Goal: Task Accomplishment & Management: Complete application form

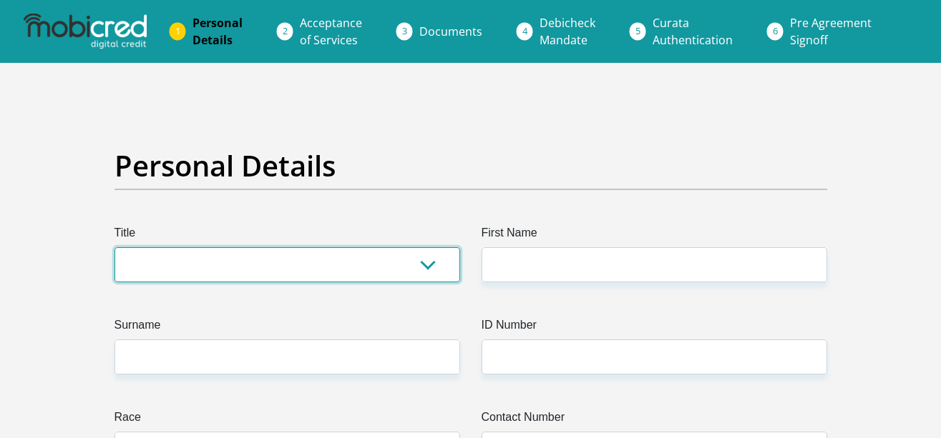
click at [289, 268] on select "Mr Ms Mrs Dr Other" at bounding box center [286, 264] width 345 height 35
select select "Mr"
click at [114, 247] on select "Mr Ms Mrs Dr Other" at bounding box center [286, 264] width 345 height 35
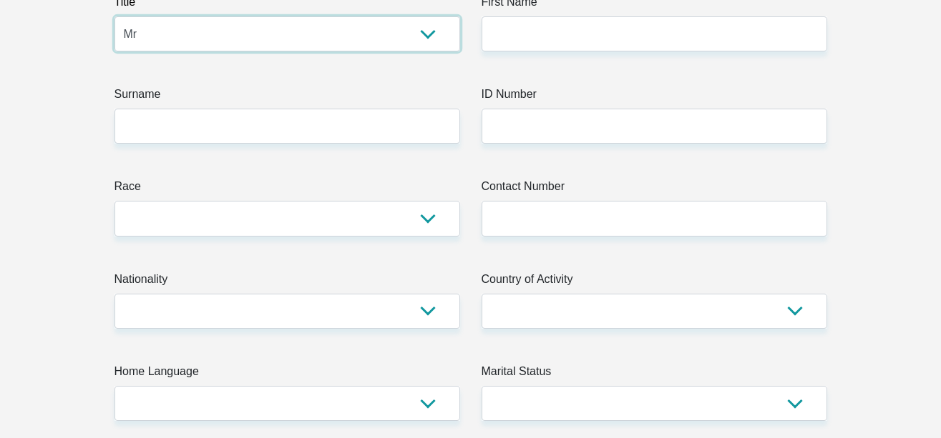
scroll to position [169, 0]
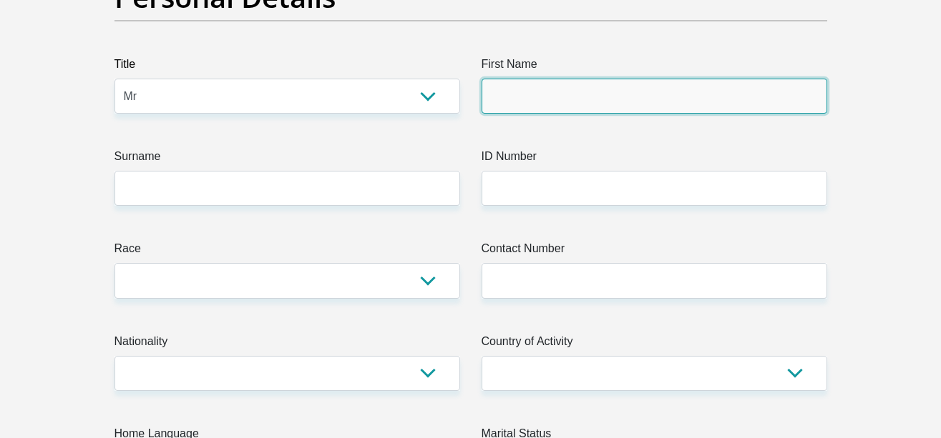
click at [577, 103] on input "First Name" at bounding box center [653, 96] width 345 height 35
type input "Tumelo"
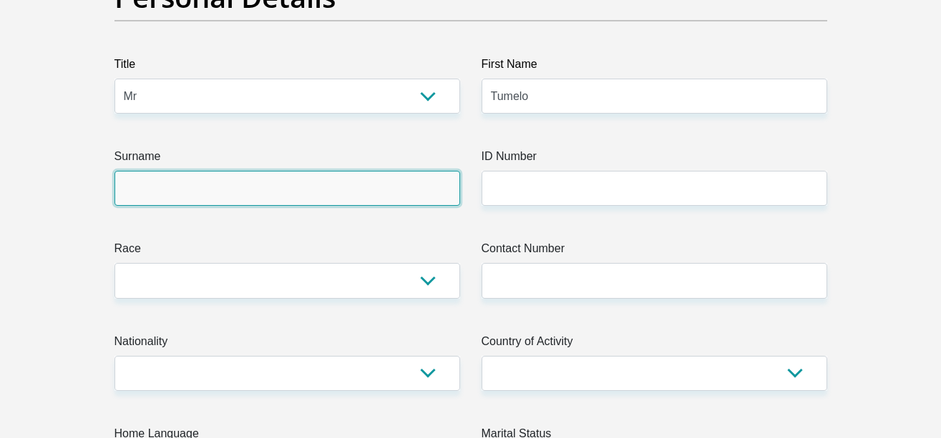
click at [332, 189] on input "Surname" at bounding box center [286, 188] width 345 height 35
type input "Kgatla"
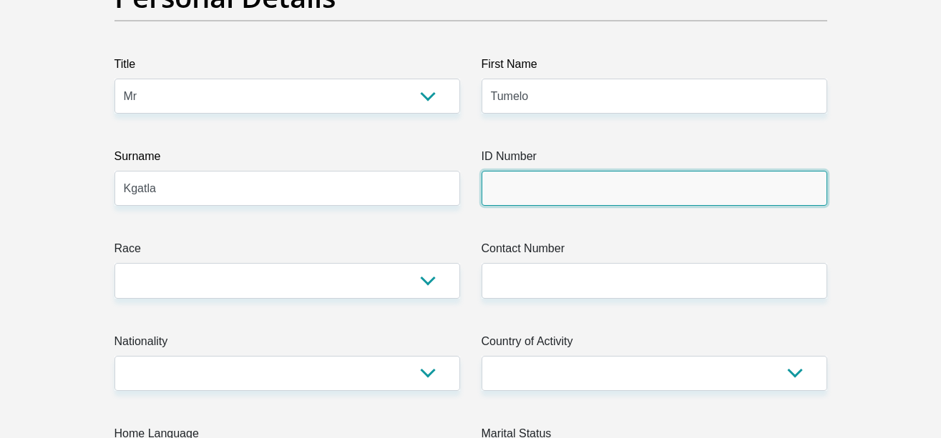
click at [527, 175] on input "ID Number" at bounding box center [653, 188] width 345 height 35
type input "0004105396081"
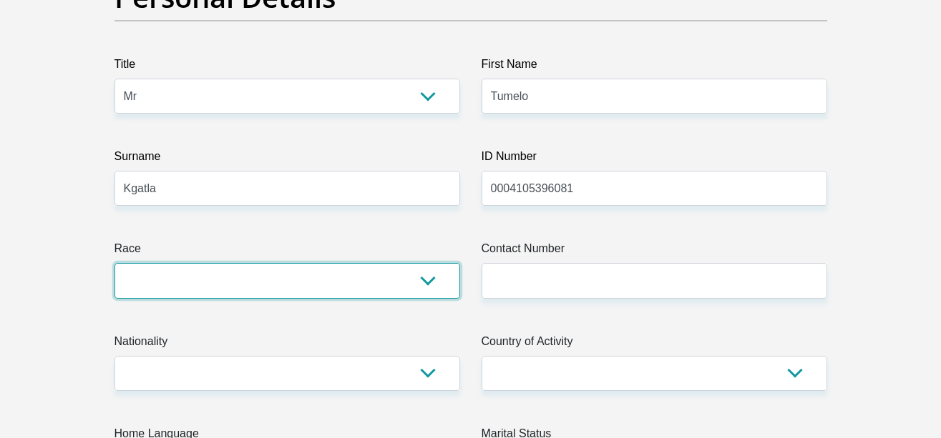
click at [362, 278] on select "Black Coloured Indian White Other" at bounding box center [286, 280] width 345 height 35
select select "1"
click at [114, 263] on select "Black Coloured Indian White Other" at bounding box center [286, 280] width 345 height 35
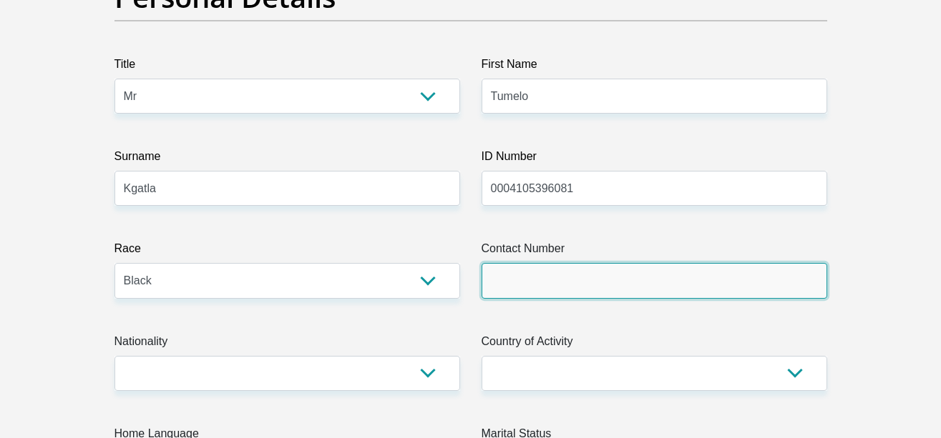
click at [524, 288] on input "Contact Number" at bounding box center [653, 280] width 345 height 35
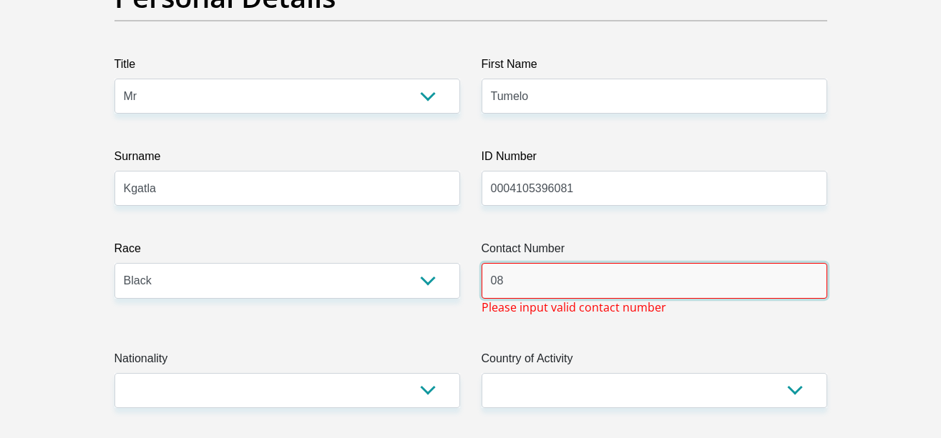
type input "0"
type input "+27818126039"
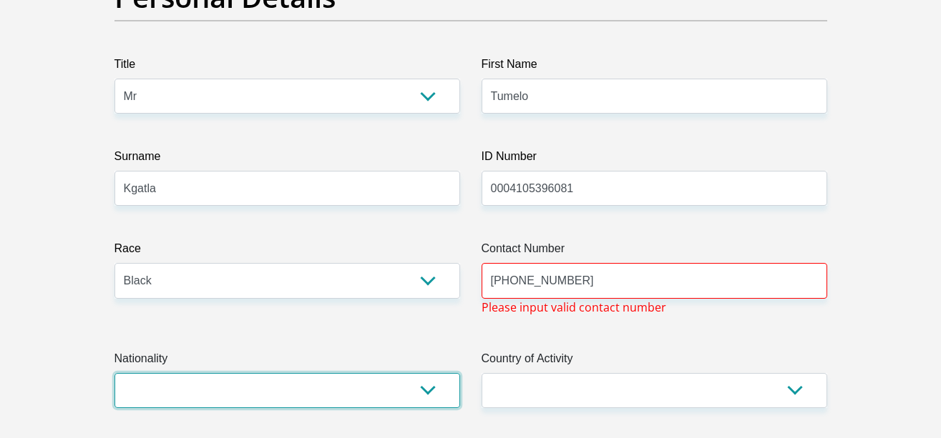
click at [256, 380] on select "South Africa Afghanistan Aland Islands Albania Algeria America Samoa American V…" at bounding box center [286, 390] width 345 height 35
select select "ZAF"
click at [114, 373] on select "South Africa Afghanistan Aland Islands Albania Algeria America Samoa American V…" at bounding box center [286, 390] width 345 height 35
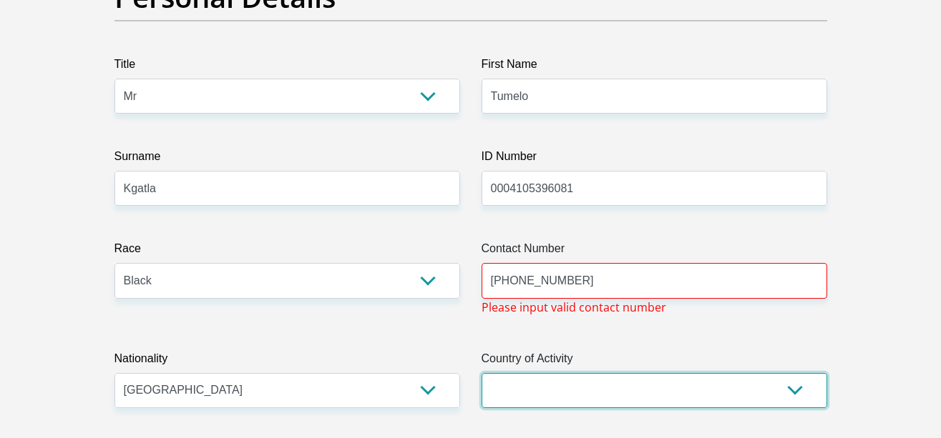
click at [511, 388] on select "South Africa Afghanistan Aland Islands Albania Algeria America Samoa American V…" at bounding box center [653, 390] width 345 height 35
select select "ZAF"
click at [481, 373] on select "South Africa Afghanistan Aland Islands Albania Algeria America Samoa American V…" at bounding box center [653, 390] width 345 height 35
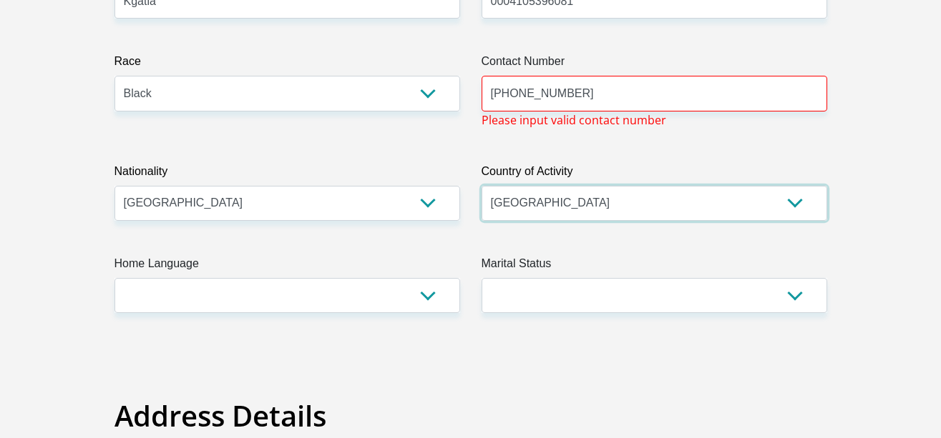
scroll to position [392, 0]
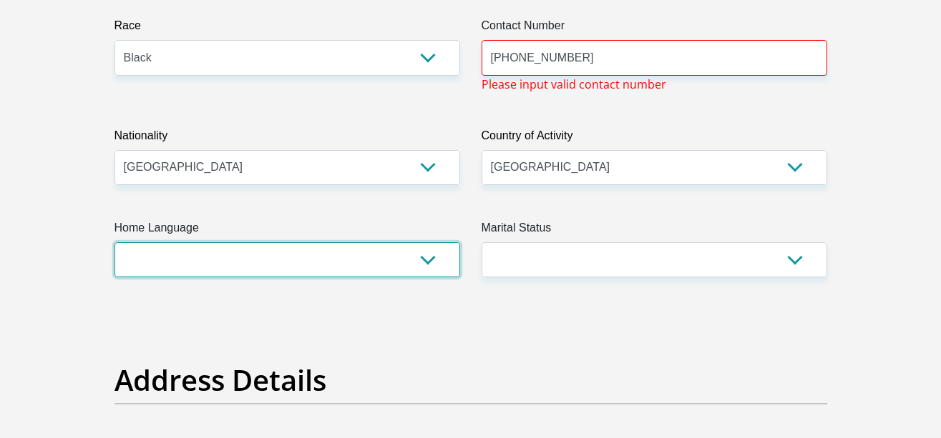
click at [320, 255] on select "Afrikaans English Sepedi South Ndebele Southern Sotho Swati Tsonga Tswana Venda…" at bounding box center [286, 259] width 345 height 35
select select "nso"
click at [114, 242] on select "Afrikaans English Sepedi South Ndebele Southern Sotho Swati Tsonga Tswana Venda…" at bounding box center [286, 259] width 345 height 35
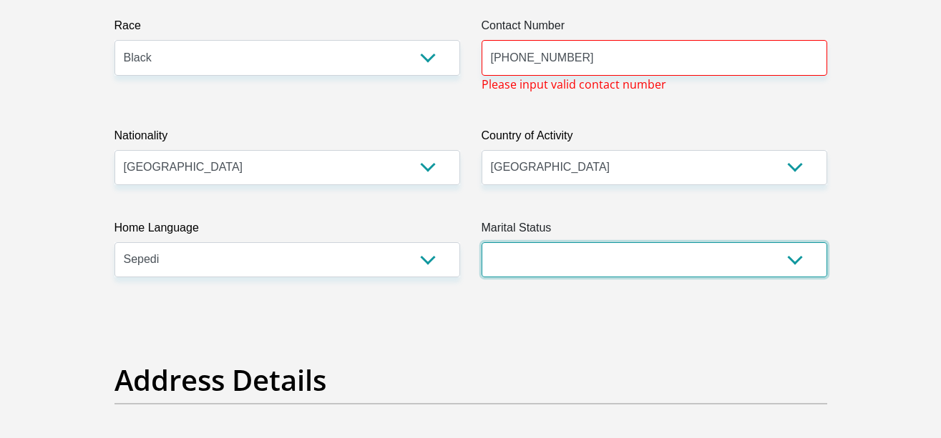
click at [528, 252] on select "Married ANC Single Divorced Widowed Married COP or Customary Law" at bounding box center [653, 259] width 345 height 35
select select "2"
click at [481, 242] on select "Married ANC Single Divorced Widowed Married COP or Customary Law" at bounding box center [653, 259] width 345 height 35
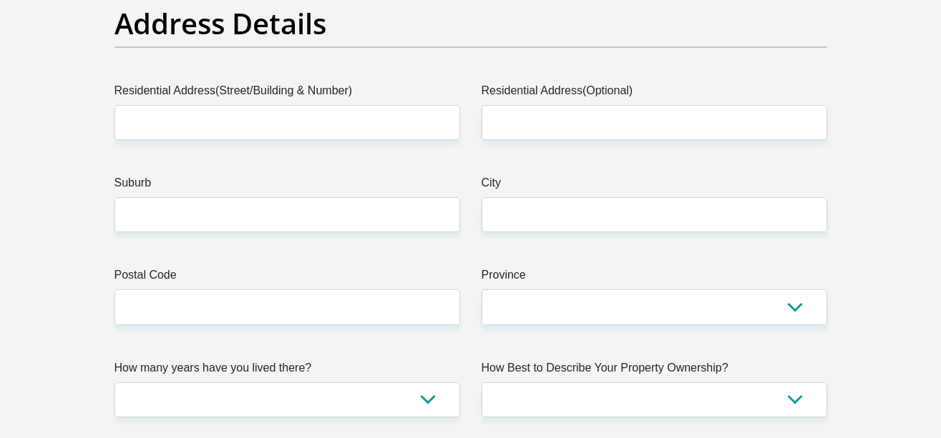
scroll to position [757, 0]
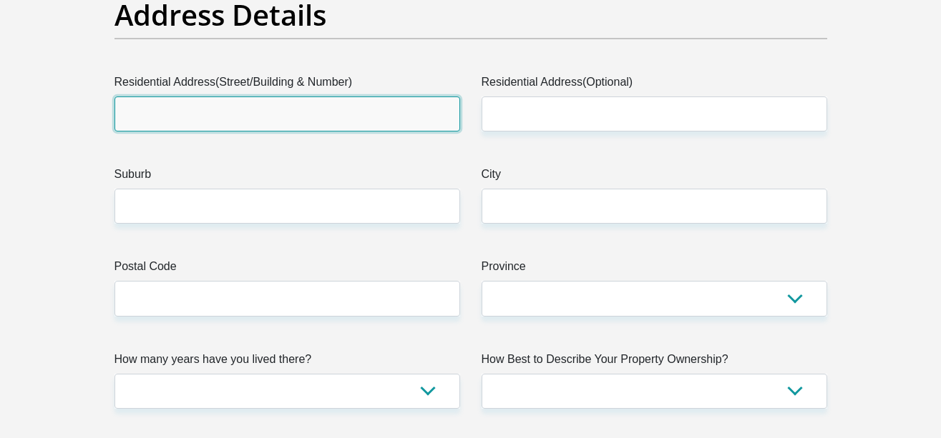
click at [304, 107] on input "Residential Address(Street/Building & Number)" at bounding box center [286, 114] width 345 height 35
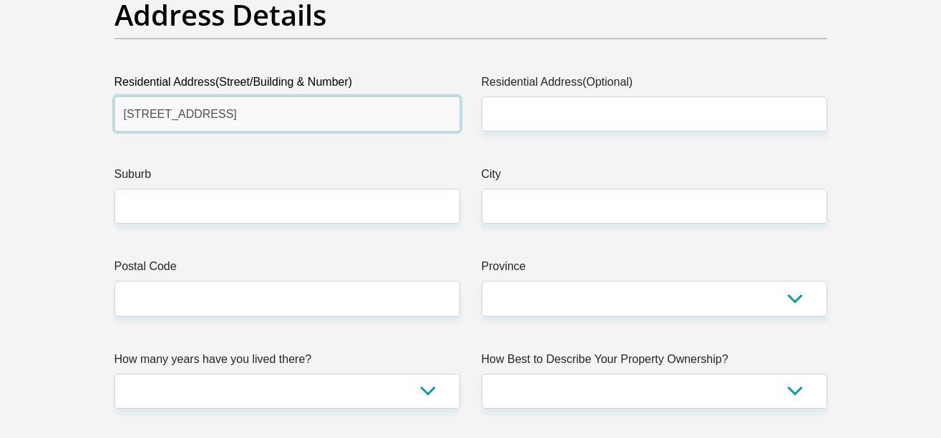
type input "01 Arnoldistad road"
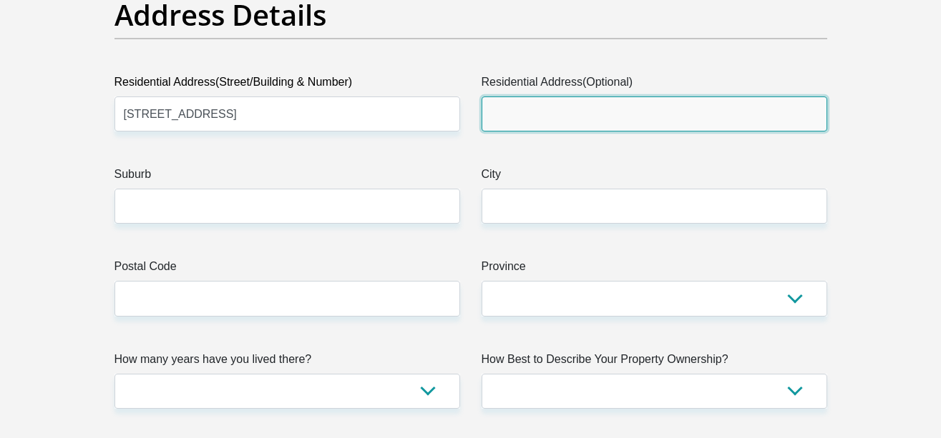
click at [590, 111] on input "Residential Address(Optional)" at bounding box center [653, 114] width 345 height 35
type input "Waterkloof residential estate"
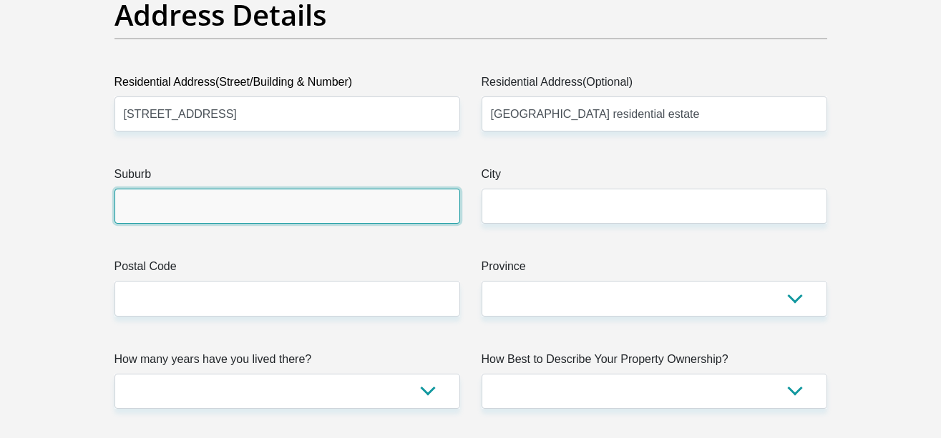
click at [308, 209] on input "Suburb" at bounding box center [286, 206] width 345 height 35
type input "kroondal"
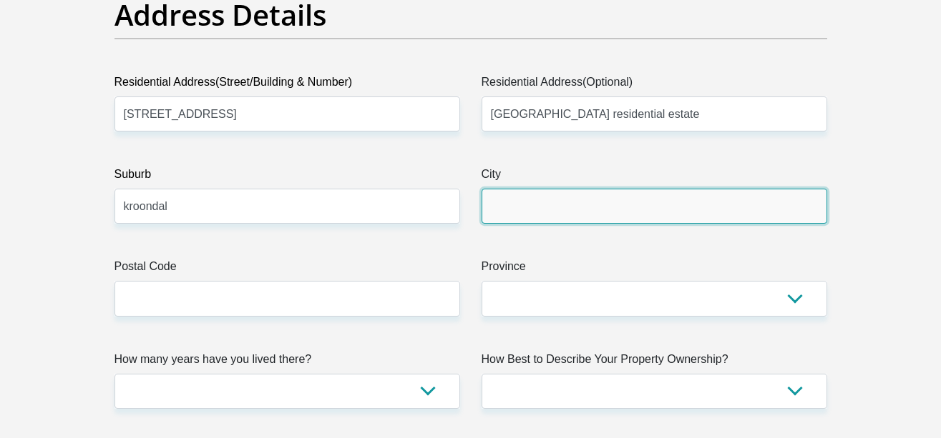
click at [528, 220] on input "City" at bounding box center [653, 206] width 345 height 35
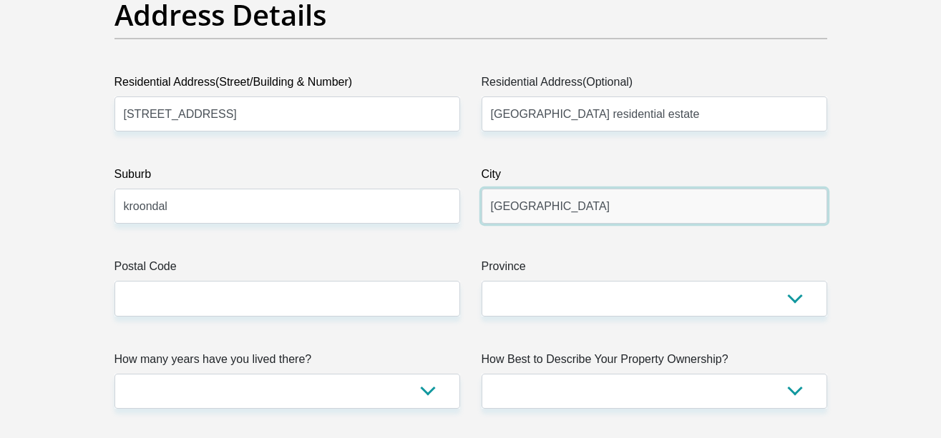
type input "Rustenburg"
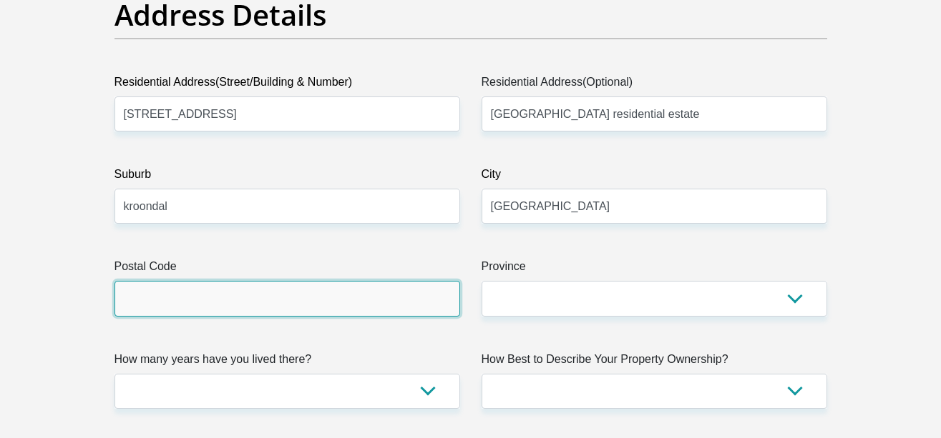
click at [313, 300] on input "Postal Code" at bounding box center [286, 298] width 345 height 35
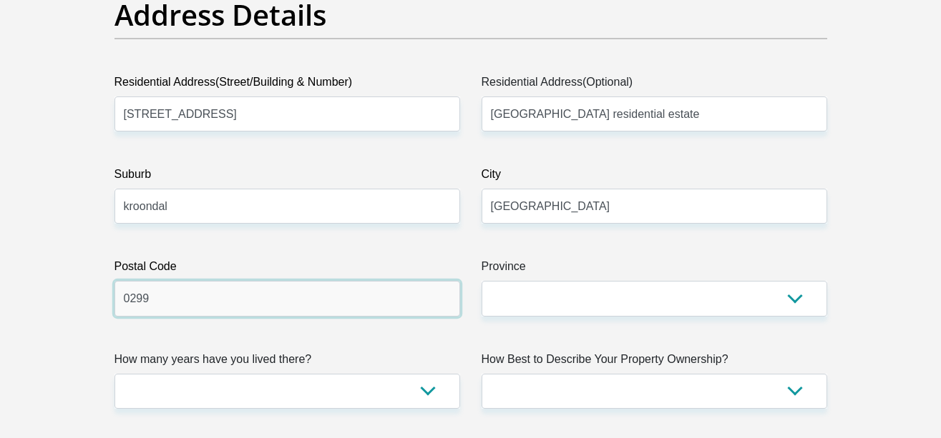
type input "0299"
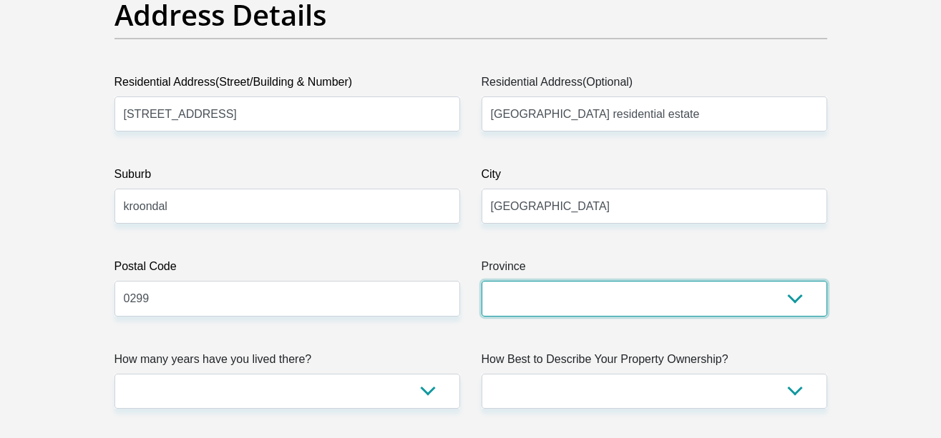
click at [554, 293] on select "Eastern Cape Free State Gauteng KwaZulu-Natal Limpopo Mpumalanga Northern Cape …" at bounding box center [653, 298] width 345 height 35
select select "North West"
click at [481, 281] on select "Eastern Cape Free State Gauteng KwaZulu-Natal Limpopo Mpumalanga Northern Cape …" at bounding box center [653, 298] width 345 height 35
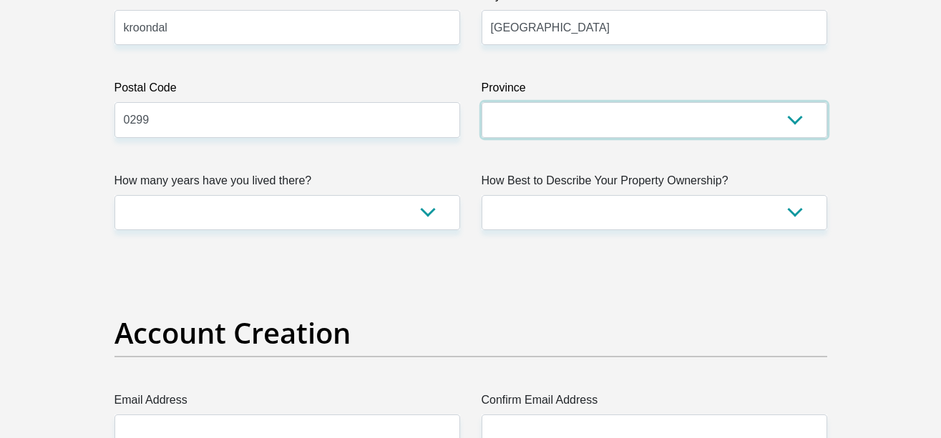
scroll to position [972, 0]
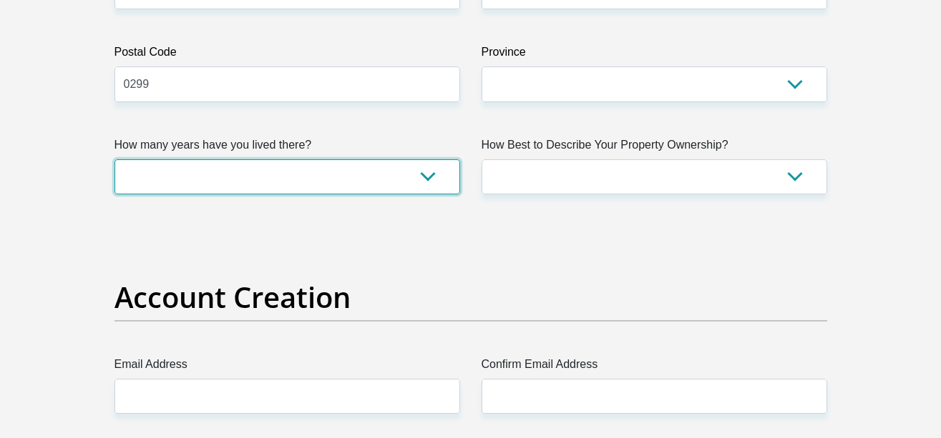
click at [298, 180] on select "less than 1 year 1-3 years 3-5 years 5+ years" at bounding box center [286, 176] width 345 height 35
select select "2"
click at [114, 159] on select "less than 1 year 1-3 years 3-5 years 5+ years" at bounding box center [286, 176] width 345 height 35
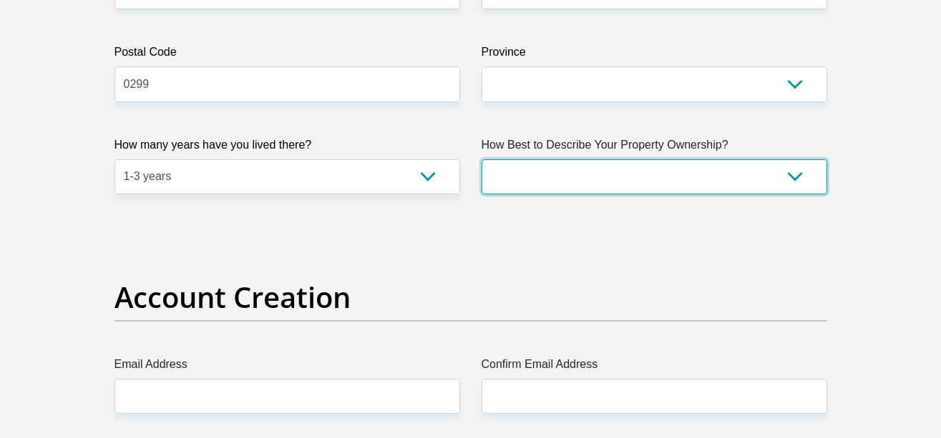
click at [571, 180] on select "Owned Rented Family Owned Company Dwelling" at bounding box center [653, 176] width 345 height 35
select select "Owned"
click at [481, 159] on select "Owned Rented Family Owned Company Dwelling" at bounding box center [653, 176] width 345 height 35
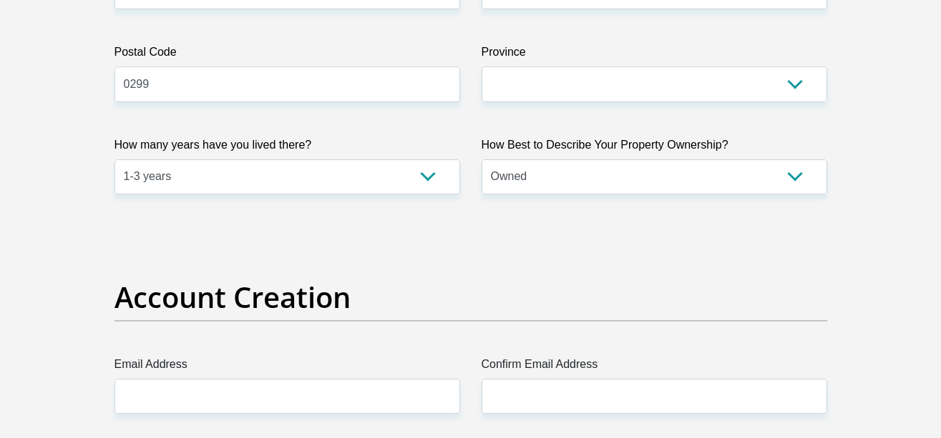
click at [552, 182] on select "Owned Rented Family Owned Company Dwelling" at bounding box center [653, 176] width 345 height 35
click at [481, 159] on select "Owned Rented Family Owned Company Dwelling" at bounding box center [653, 176] width 345 height 35
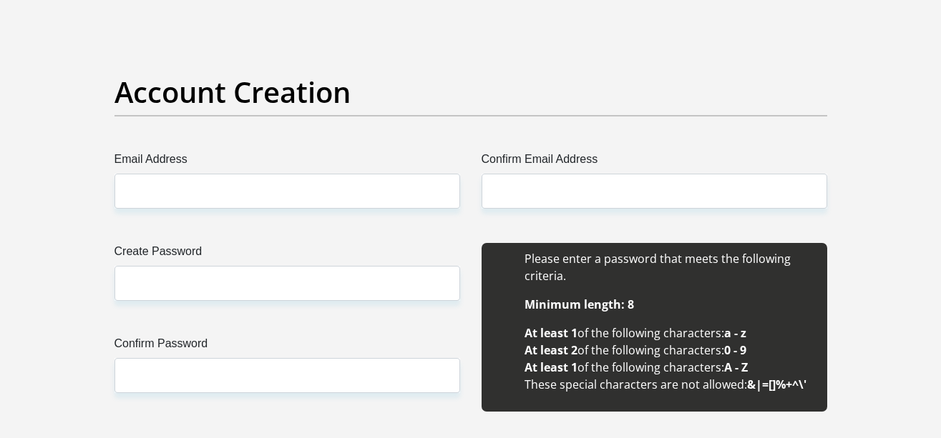
scroll to position [1195, 0]
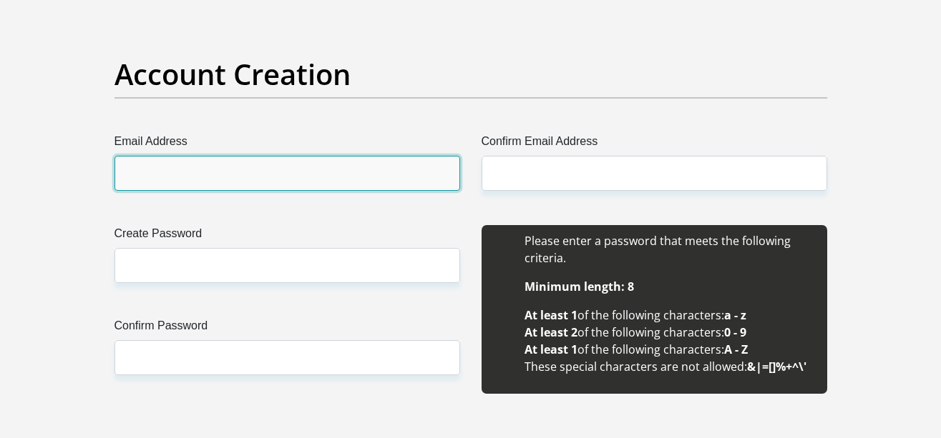
click at [379, 180] on input "Email Address" at bounding box center [286, 173] width 345 height 35
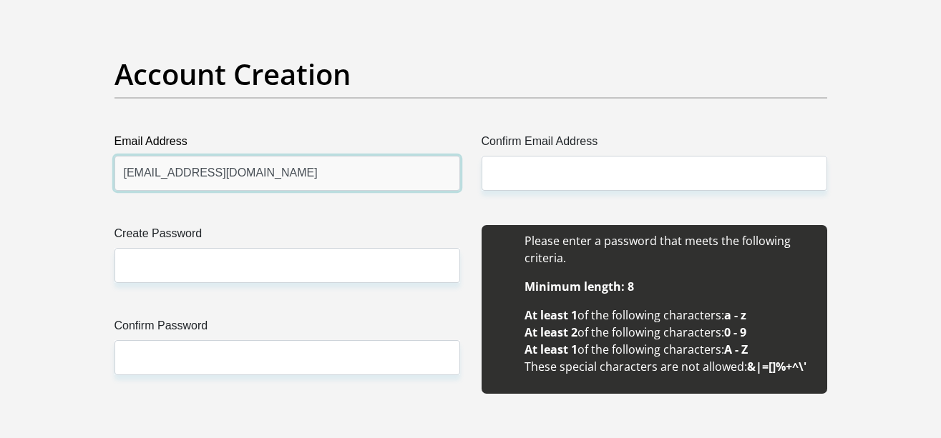
type input "makhukhu10269@gmail.com"
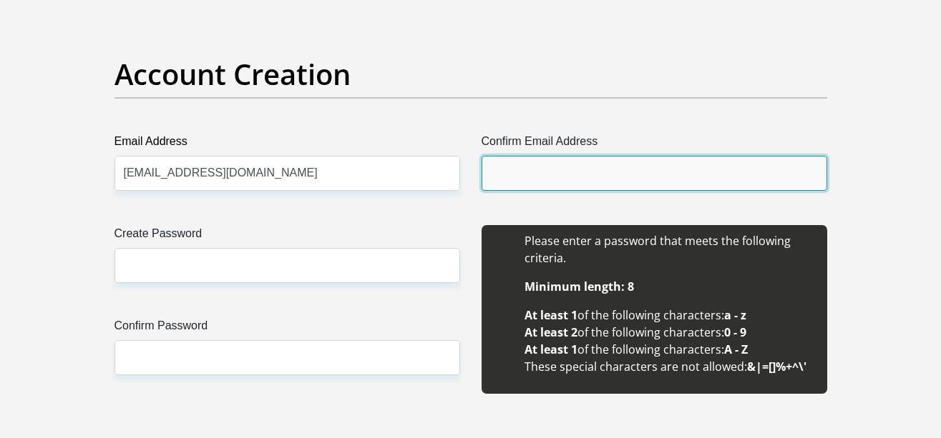
click at [551, 183] on input "Confirm Email Address" at bounding box center [653, 173] width 345 height 35
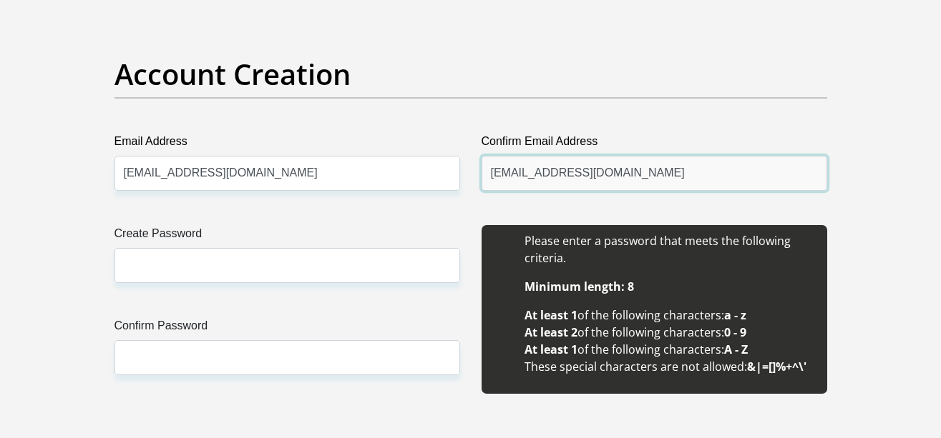
type input "makhukhu10269@gmail.com"
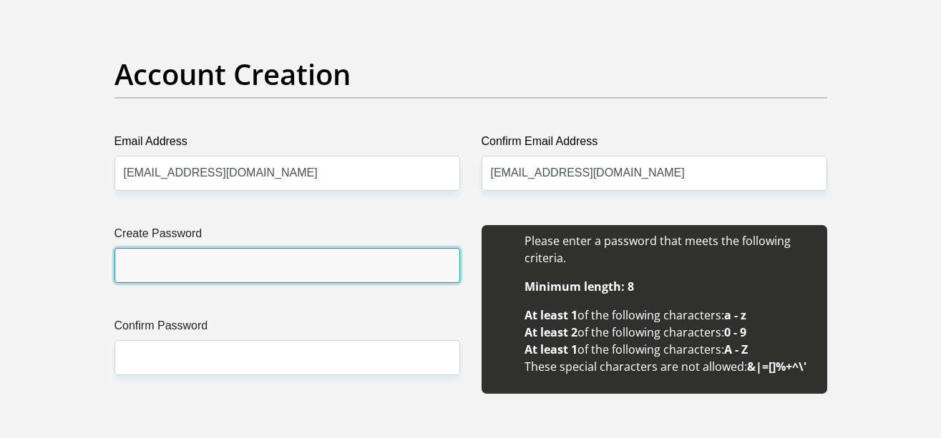
click at [327, 264] on input "Create Password" at bounding box center [286, 265] width 345 height 35
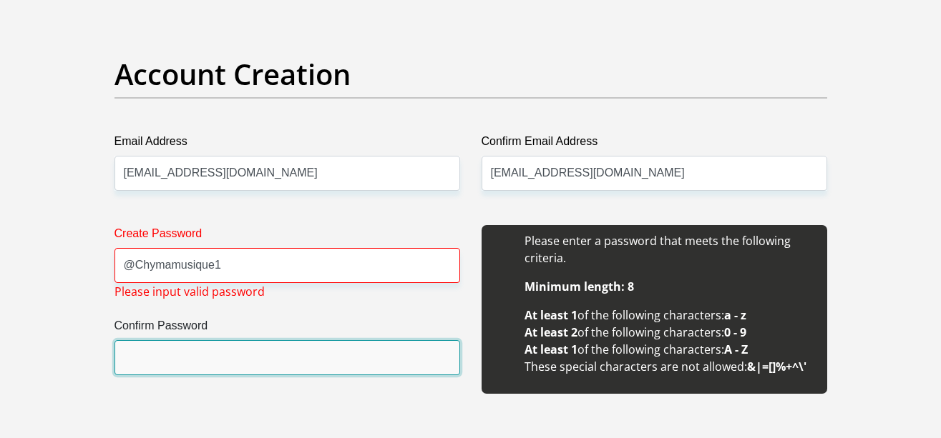
click at [267, 360] on input "Confirm Password" at bounding box center [286, 357] width 345 height 35
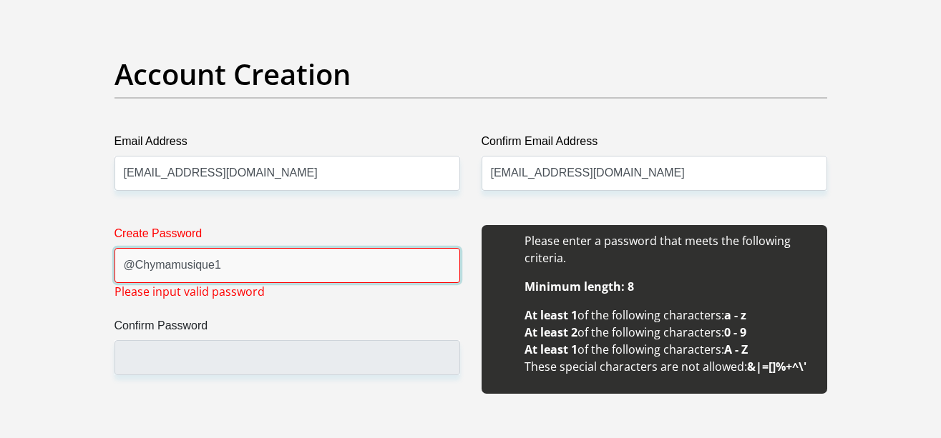
click at [253, 265] on input "@Chymamusique1" at bounding box center [286, 265] width 345 height 35
type input "@"
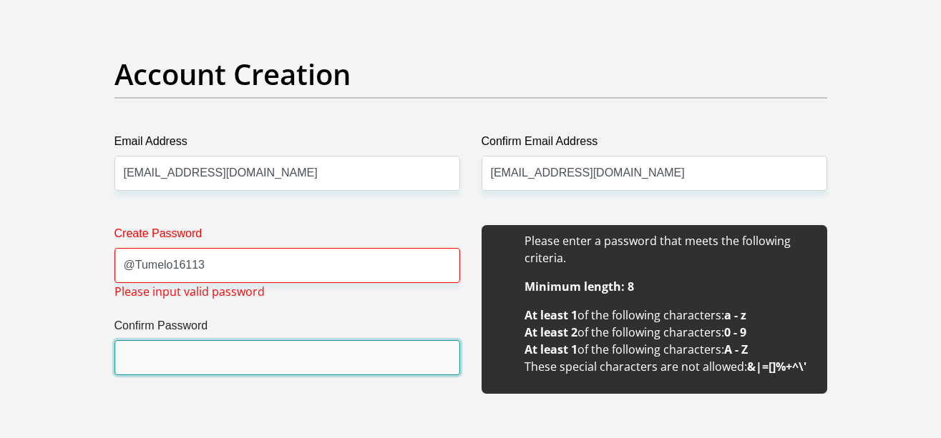
click at [180, 362] on input "Confirm Password" at bounding box center [286, 357] width 345 height 35
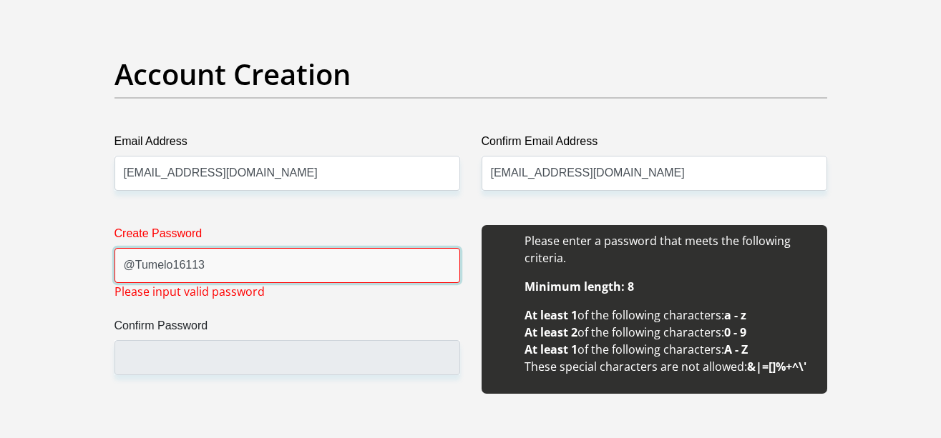
click at [134, 270] on input "@Tumelo16113" at bounding box center [286, 265] width 345 height 35
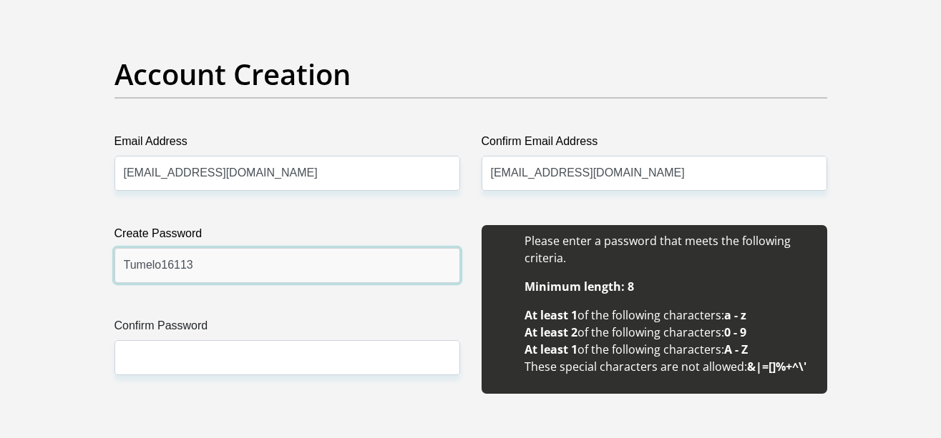
click at [203, 270] on input "Tumelo16113" at bounding box center [286, 265] width 345 height 35
type input "T"
type input "Tumelo16113"
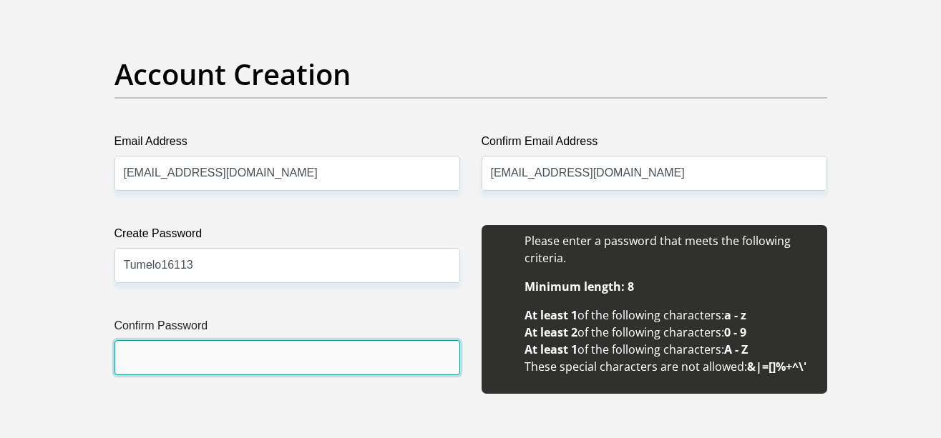
click at [185, 358] on input "Confirm Password" at bounding box center [286, 357] width 345 height 35
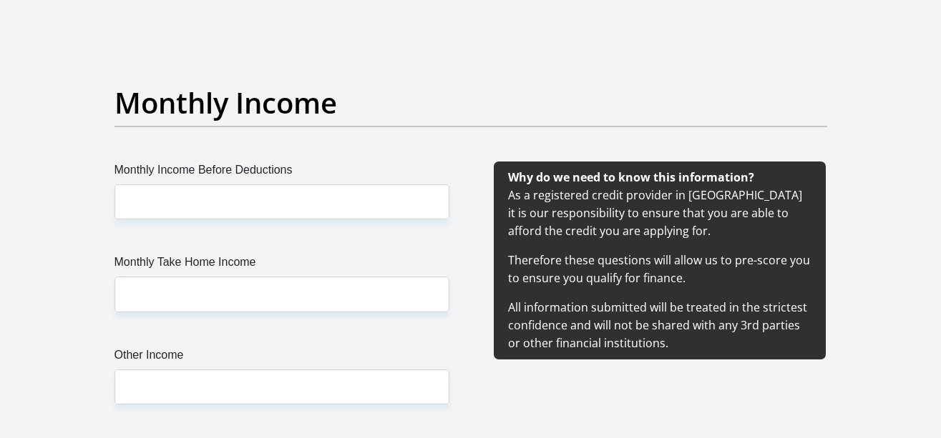
scroll to position [1659, 0]
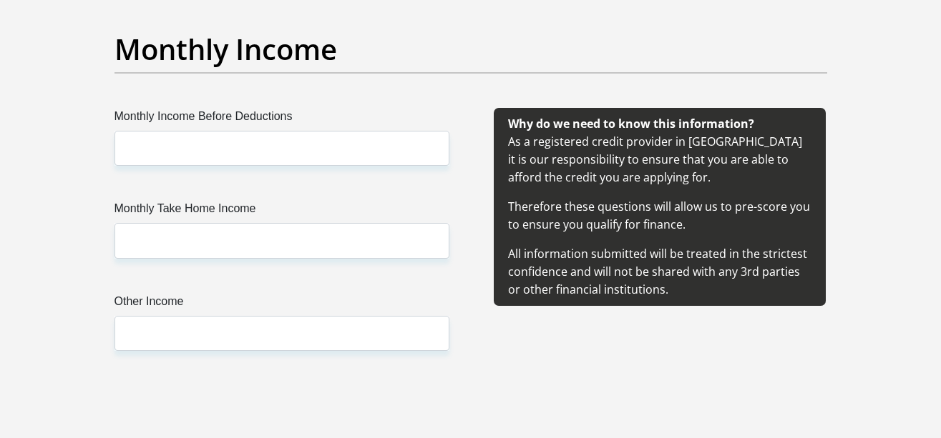
type input "Tumelo16113"
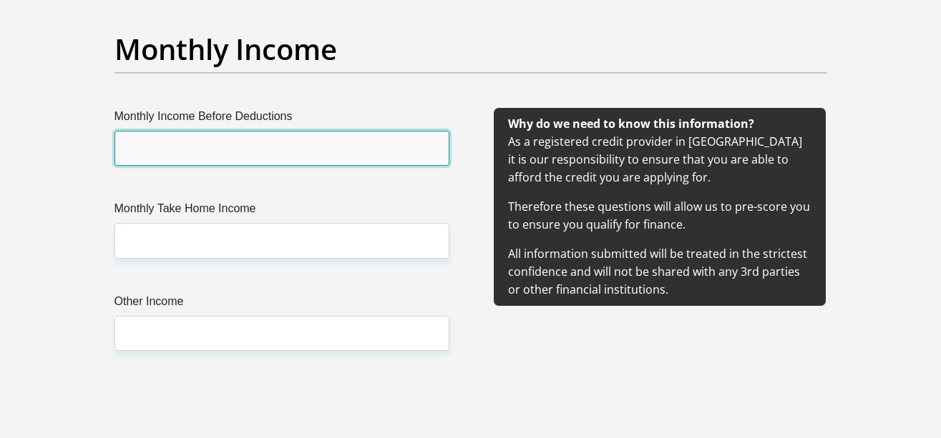
click at [238, 142] on input "Monthly Income Before Deductions" at bounding box center [281, 148] width 335 height 35
type input "3000"
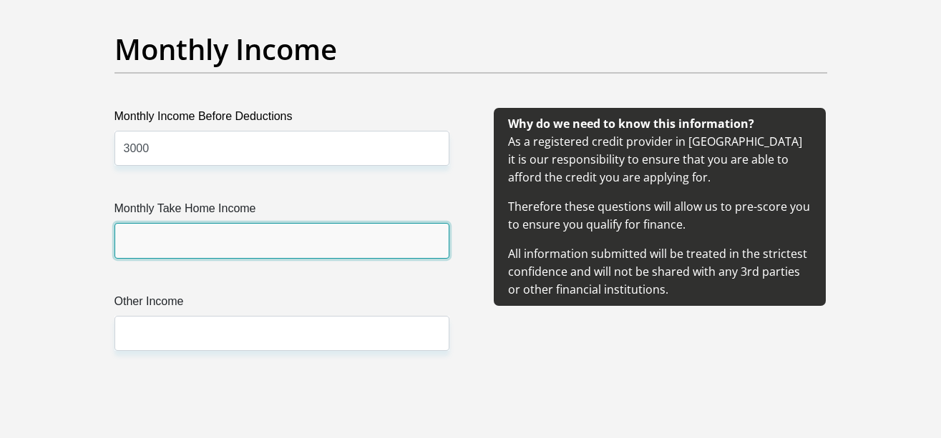
click at [196, 240] on input "Monthly Take Home Income" at bounding box center [281, 240] width 335 height 35
type input "3000"
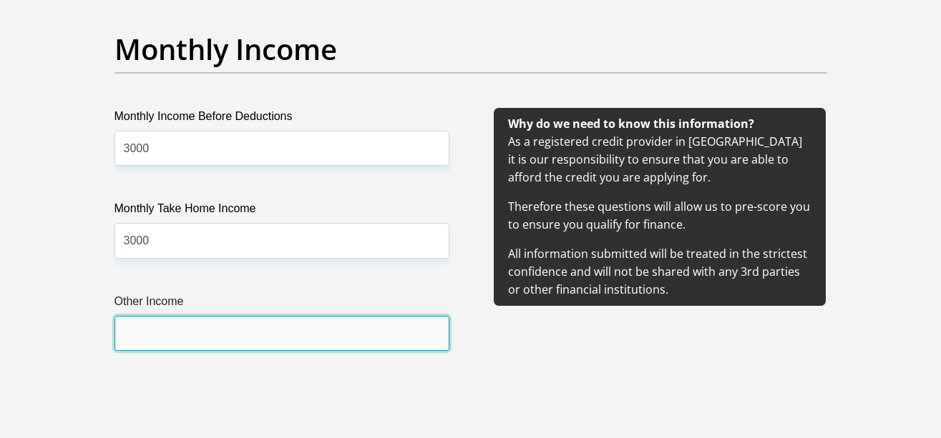
click at [187, 330] on input "Other Income" at bounding box center [281, 333] width 335 height 35
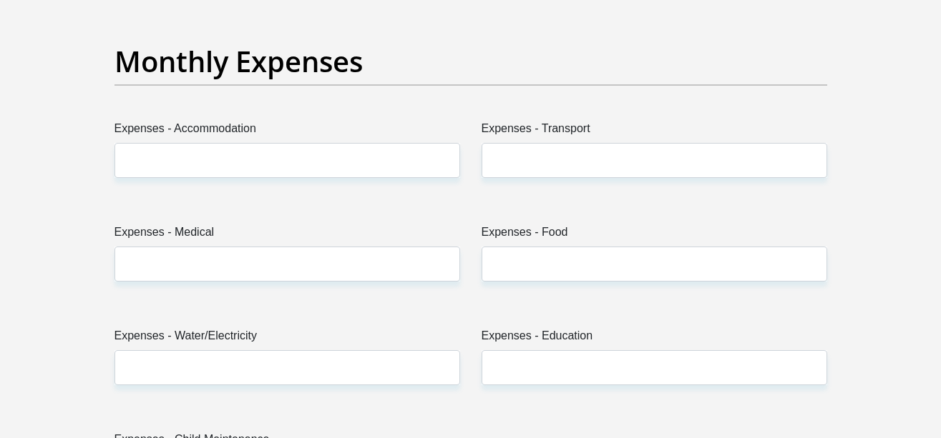
scroll to position [2069, 0]
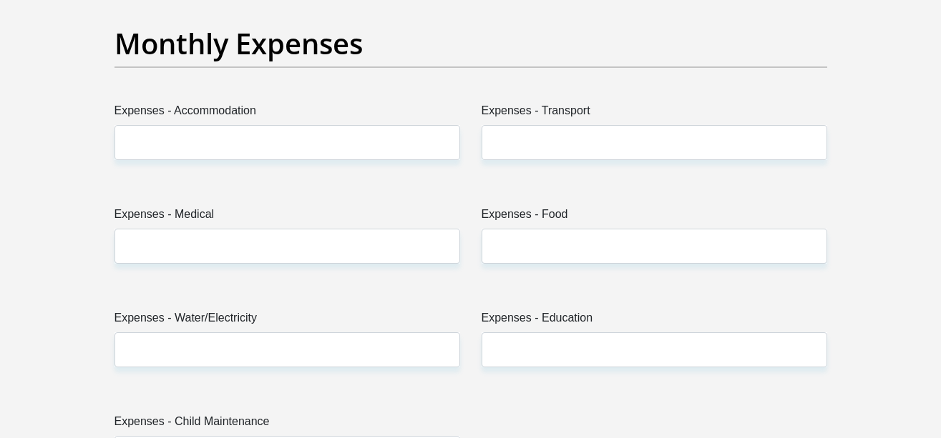
type input "400"
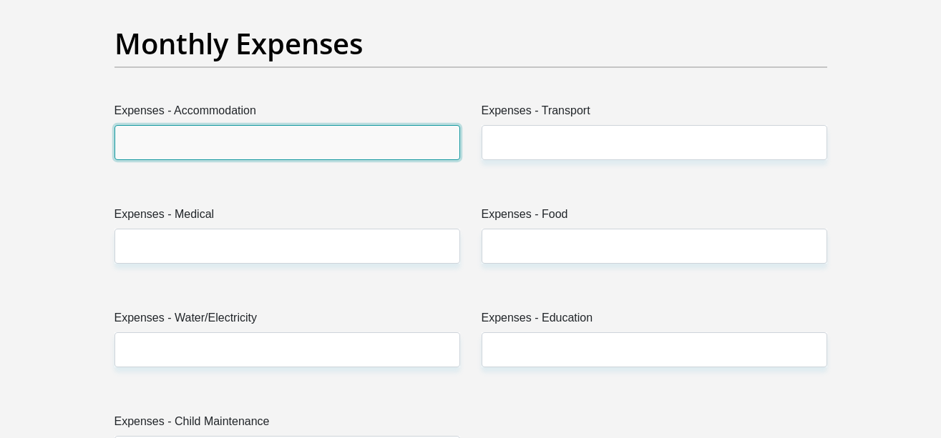
click at [363, 146] on input "Expenses - Accommodation" at bounding box center [286, 142] width 345 height 35
type input "0"
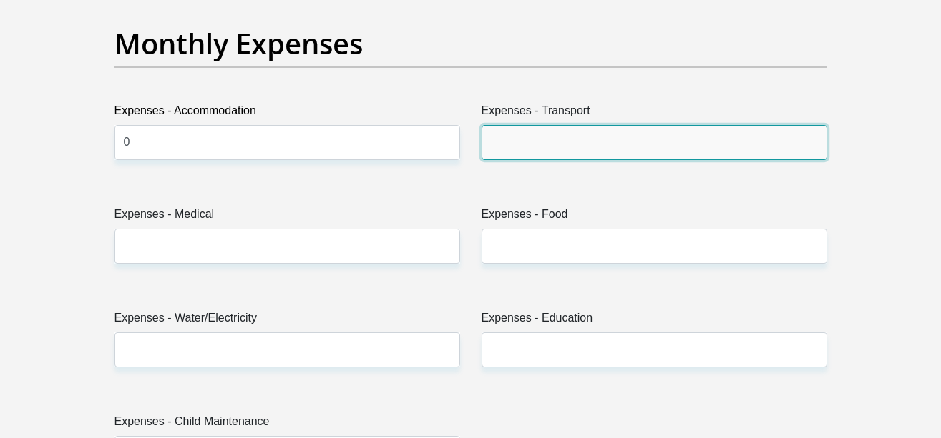
click at [649, 143] on input "Expenses - Transport" at bounding box center [653, 142] width 345 height 35
type input "0"
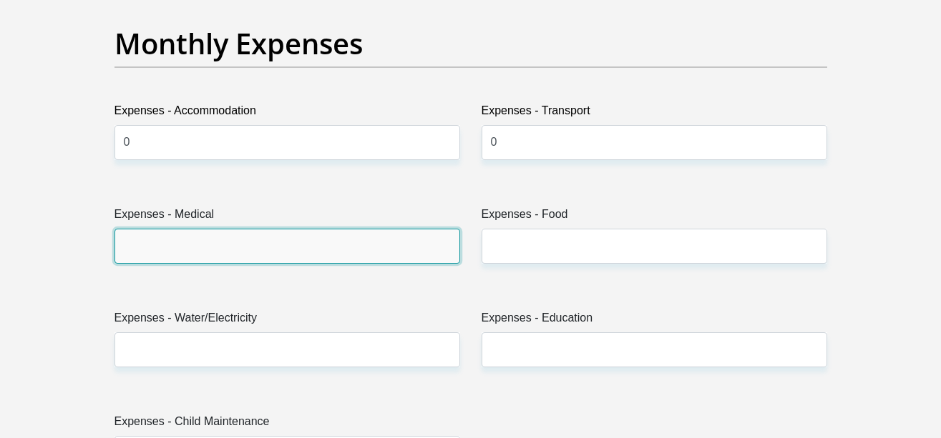
click at [345, 247] on input "Expenses - Medical" at bounding box center [286, 246] width 345 height 35
type input "0"
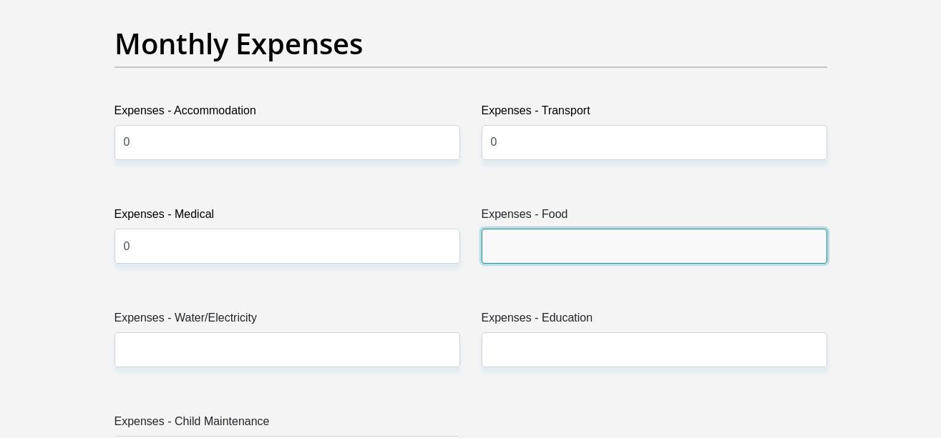
click at [599, 250] on input "Expenses - Food" at bounding box center [653, 246] width 345 height 35
type input "500"
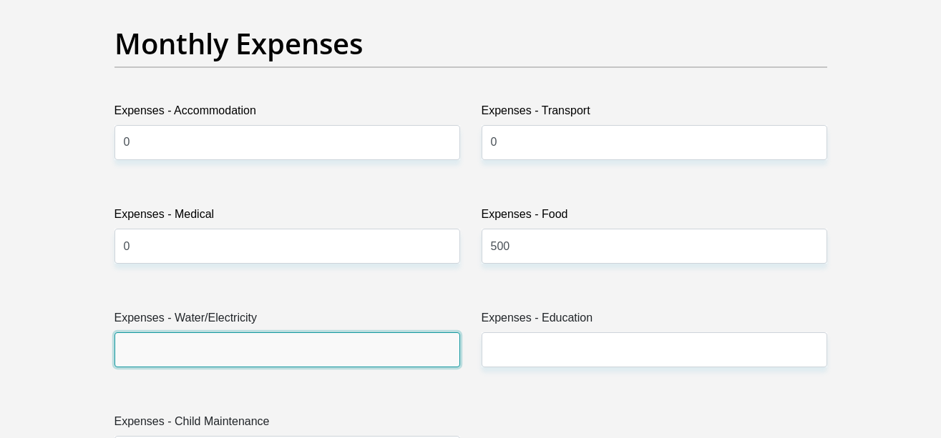
click at [257, 350] on input "Expenses - Water/Electricity" at bounding box center [286, 350] width 345 height 35
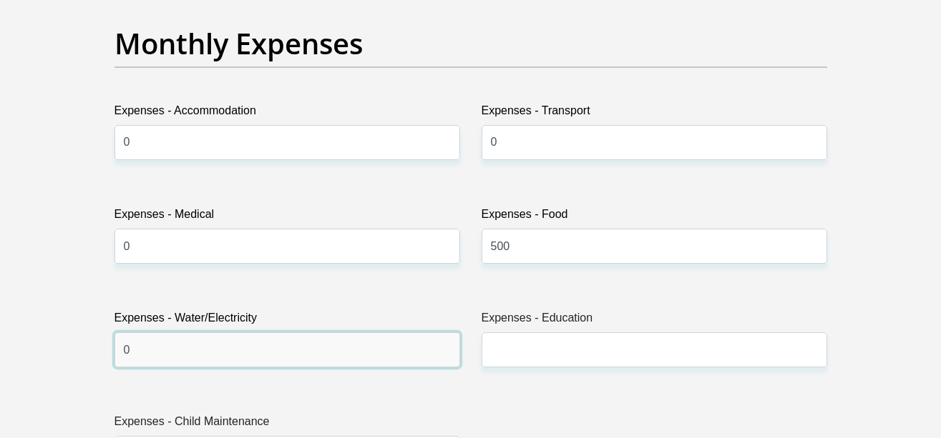
type input "0"
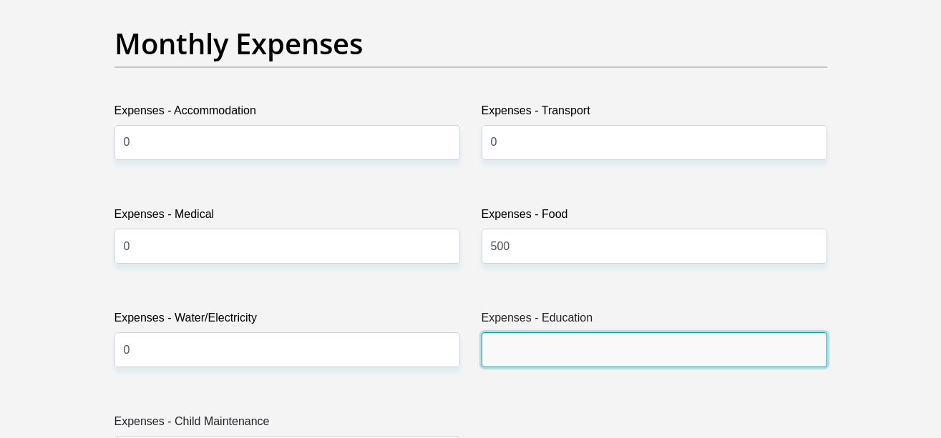
click at [554, 348] on input "Expenses - Education" at bounding box center [653, 350] width 345 height 35
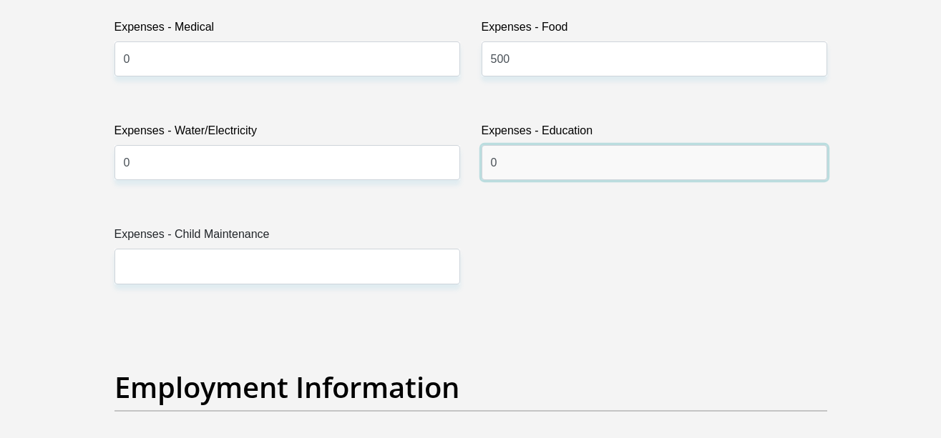
scroll to position [2319, 0]
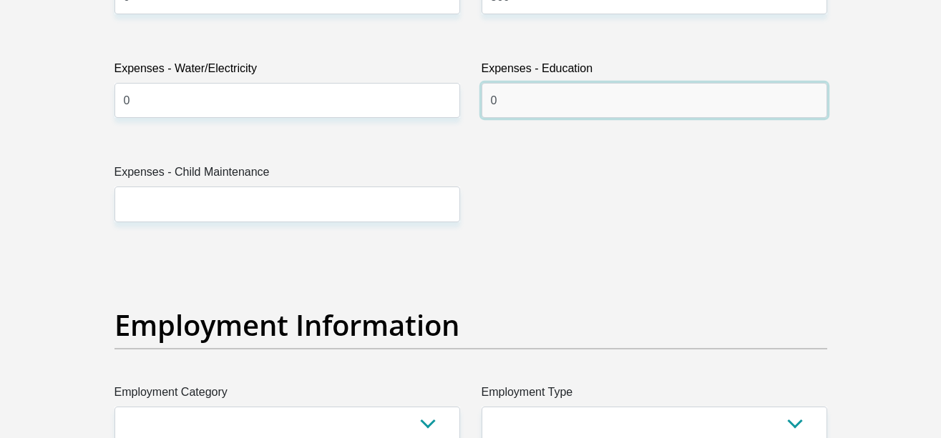
type input "0"
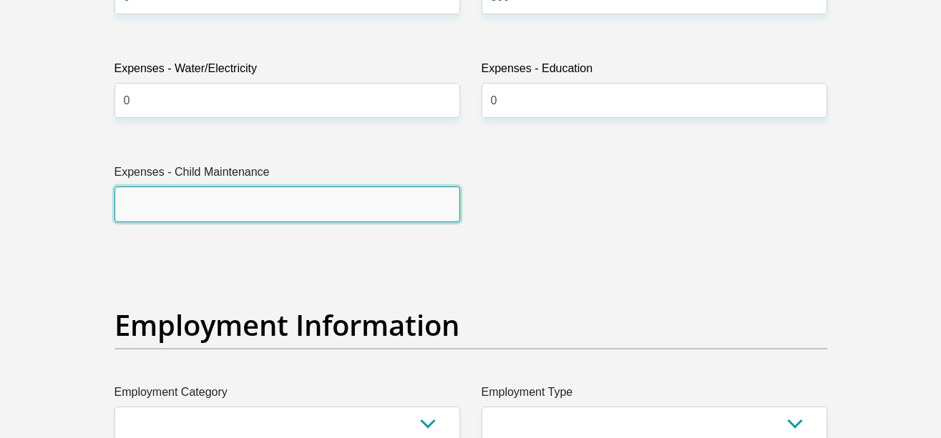
click at [385, 213] on input "Expenses - Child Maintenance" at bounding box center [286, 204] width 345 height 35
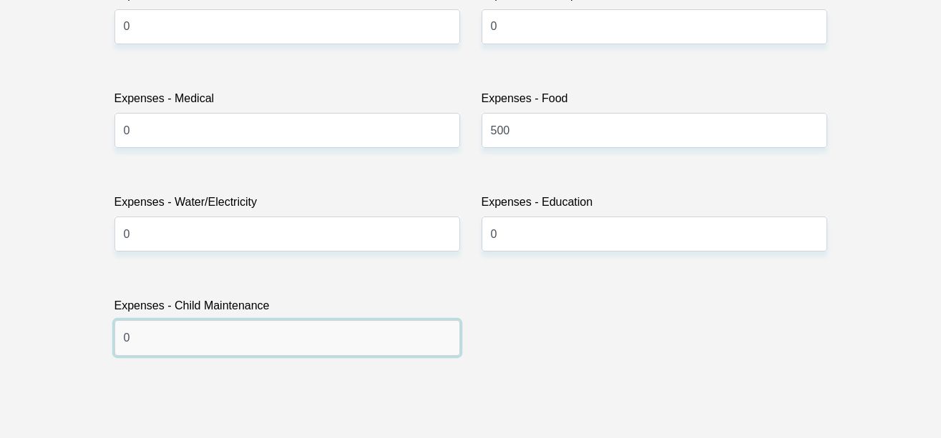
scroll to position [2176, 0]
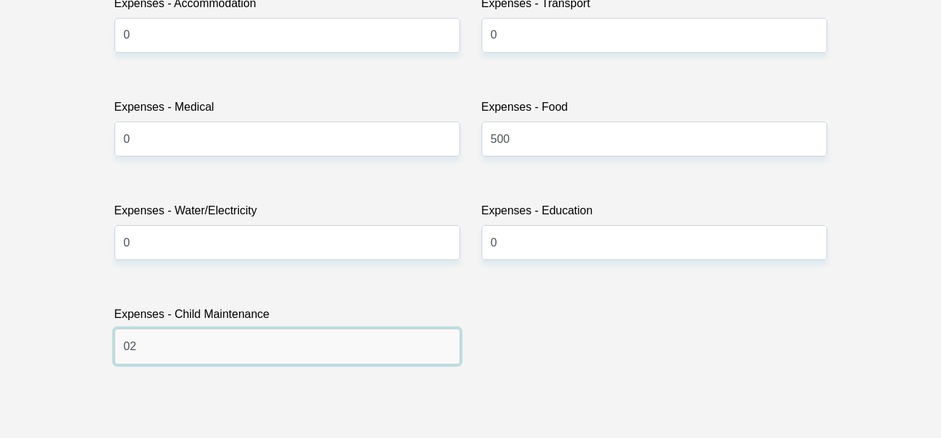
type input "02"
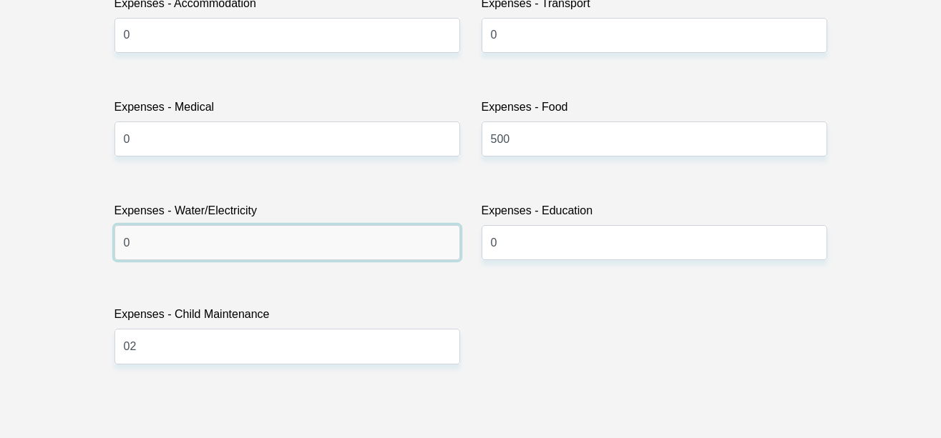
click at [322, 250] on input "0" at bounding box center [286, 242] width 345 height 35
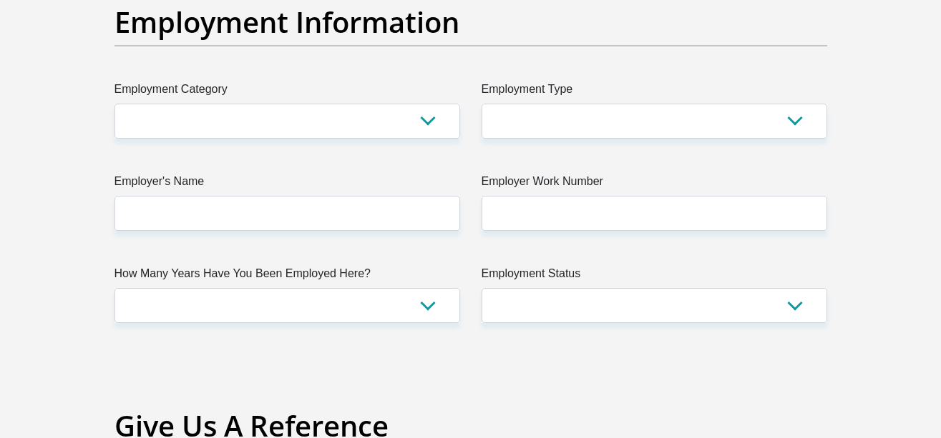
scroll to position [2631, 0]
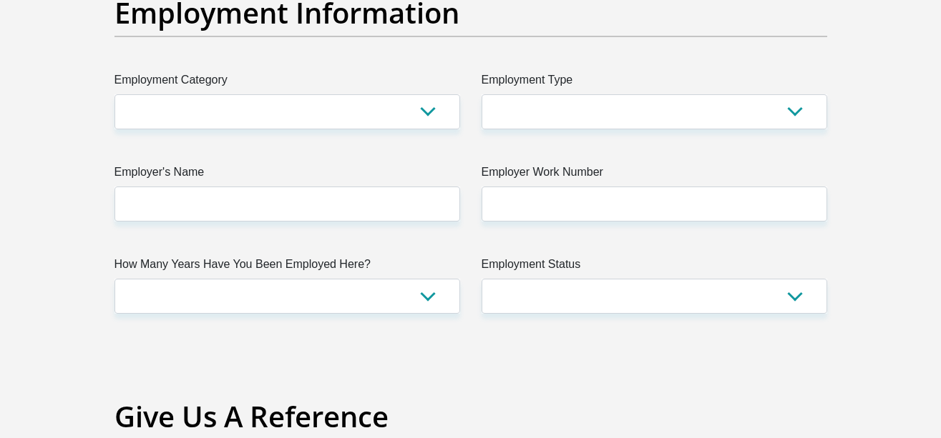
type input "200"
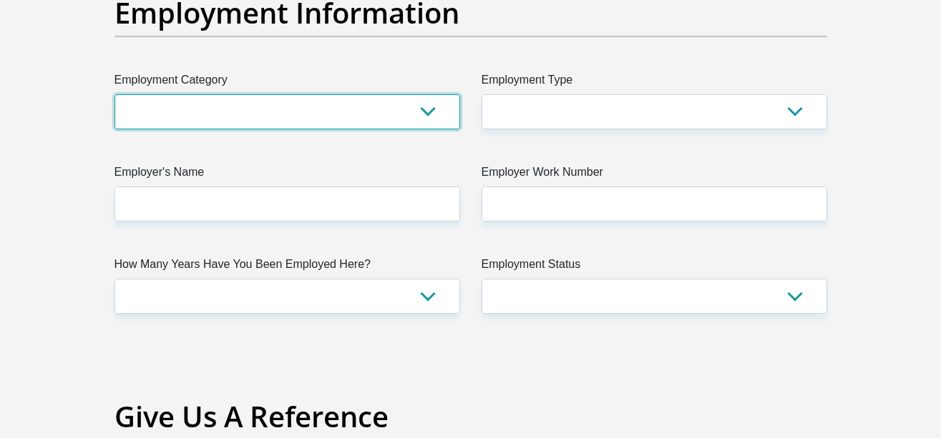
click at [416, 116] on select "AGRICULTURE ALCOHOL & TOBACCO CONSTRUCTION MATERIALS METALLURGY EQUIPMENT FOR R…" at bounding box center [286, 111] width 345 height 35
select select "53"
click at [114, 94] on select "AGRICULTURE ALCOHOL & TOBACCO CONSTRUCTION MATERIALS METALLURGY EQUIPMENT FOR R…" at bounding box center [286, 111] width 345 height 35
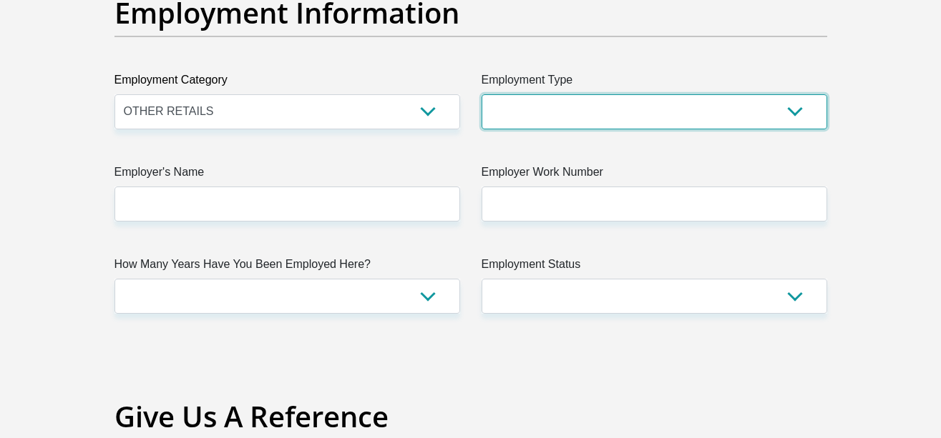
click at [628, 112] on select "College/Lecturer Craft Seller Creative Driver Executive Farmer Forces - Non Com…" at bounding box center [653, 111] width 345 height 35
select select "Sales"
click at [481, 94] on select "College/Lecturer Craft Seller Creative Driver Executive Farmer Forces - Non Com…" at bounding box center [653, 111] width 345 height 35
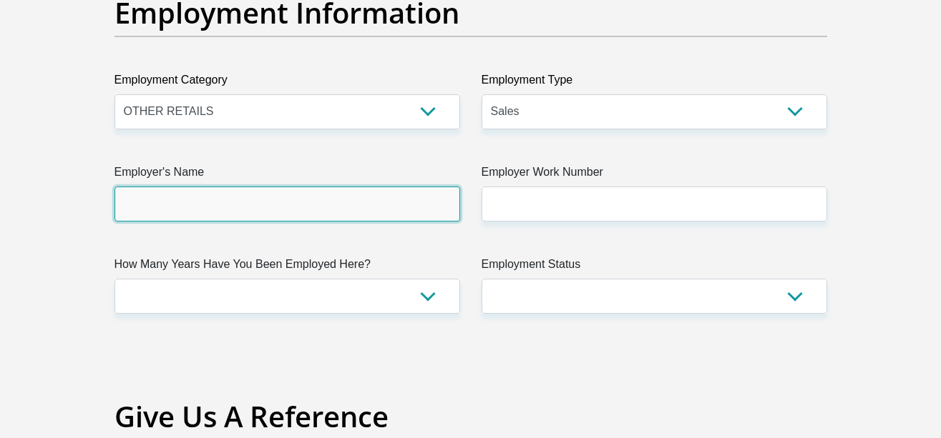
click at [278, 209] on input "Employer's Name" at bounding box center [286, 204] width 345 height 35
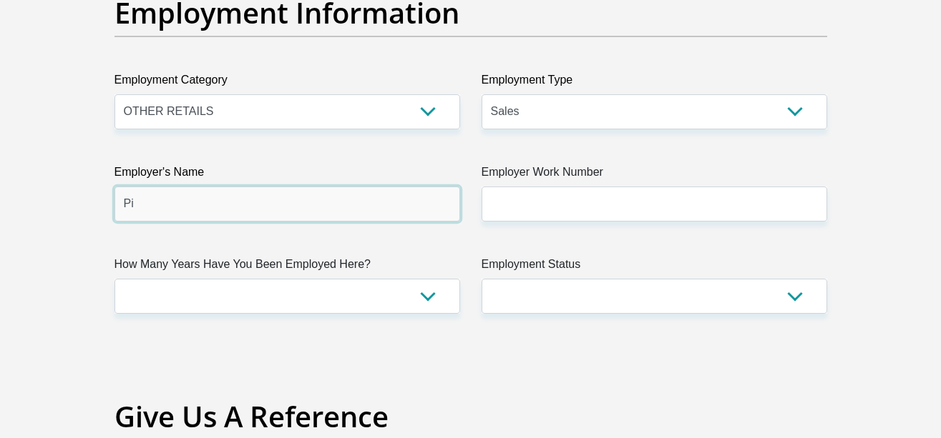
type input "P"
type input "q"
type input "P"
type input "PICKnPAY"
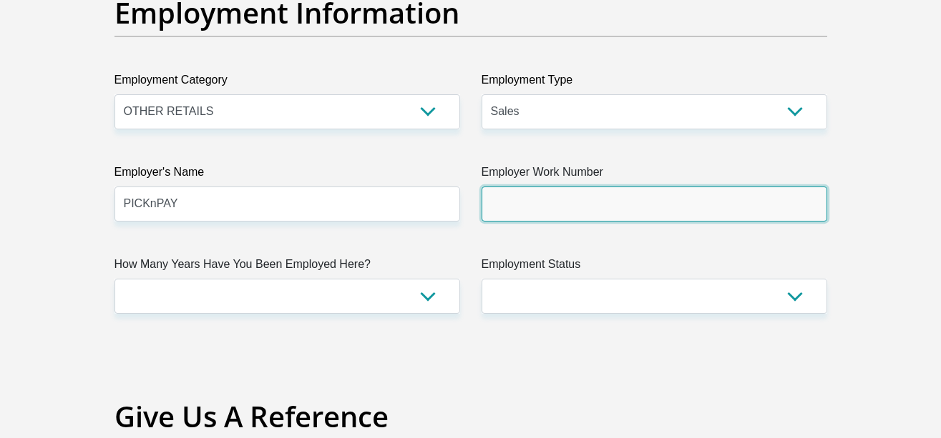
click at [563, 213] on input "Employer Work Number" at bounding box center [653, 204] width 345 height 35
paste input "014 537 3232"
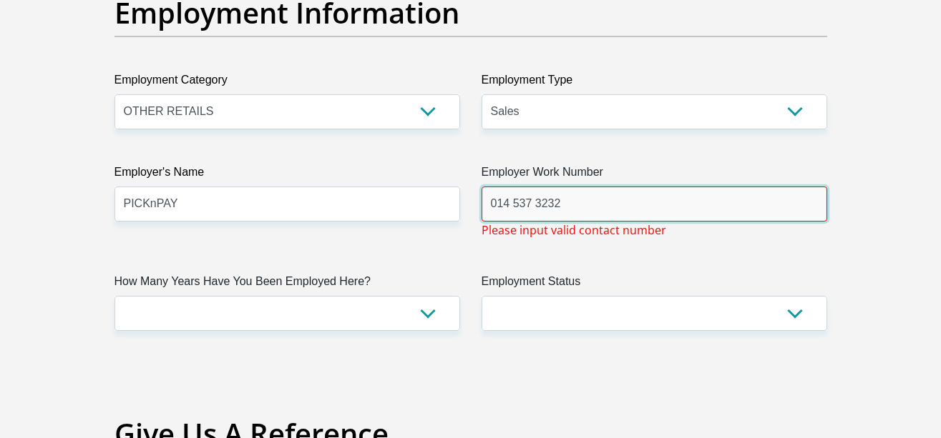
click at [536, 206] on input "014 537 3232" at bounding box center [653, 204] width 345 height 35
click at [514, 207] on input "014 5373232" at bounding box center [653, 204] width 345 height 35
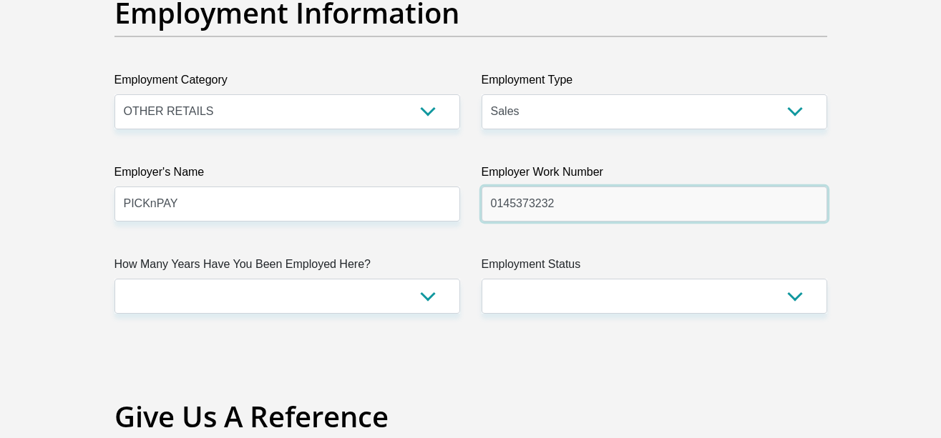
type input "0145373232"
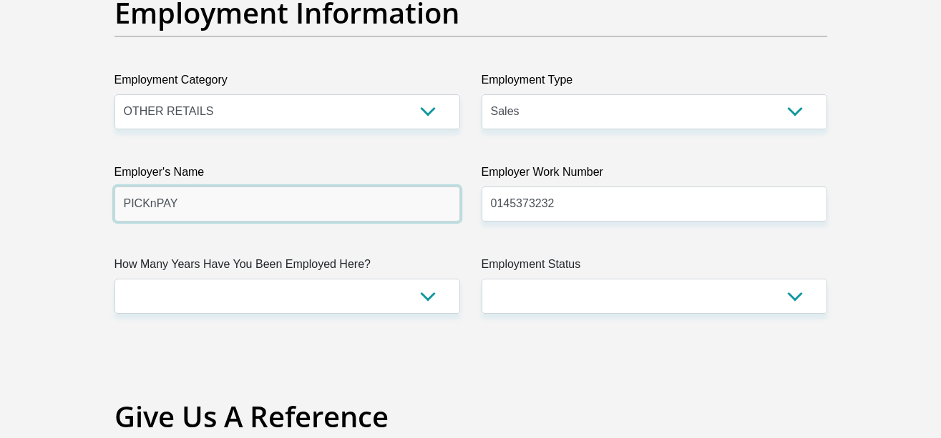
click at [363, 210] on input "PICKnPAY" at bounding box center [286, 204] width 345 height 35
type input "P"
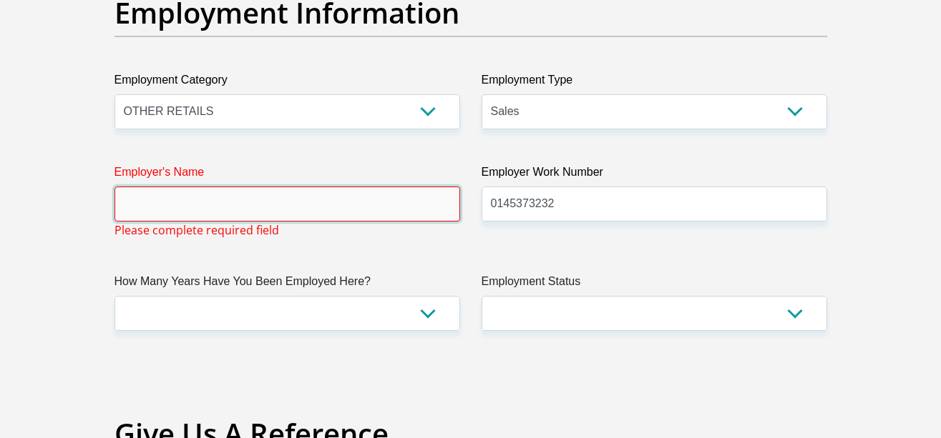
paste input "PicknPay"
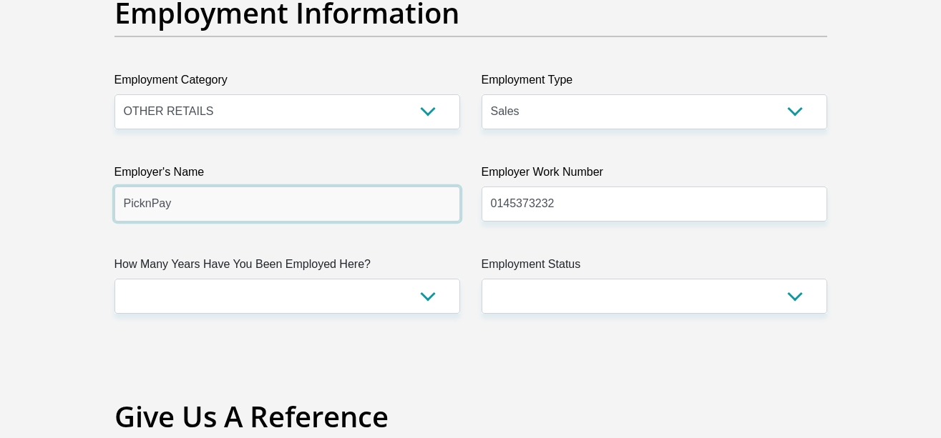
type input "PicknPay"
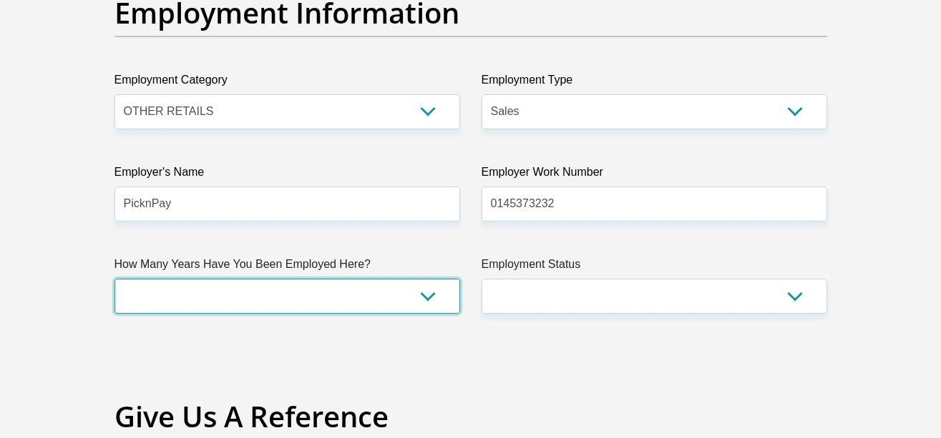
click at [154, 297] on select "less than 1 year 1-3 years 3-5 years 5+ years" at bounding box center [286, 296] width 345 height 35
select select "6"
click at [114, 279] on select "less than 1 year 1-3 years 3-5 years 5+ years" at bounding box center [286, 296] width 345 height 35
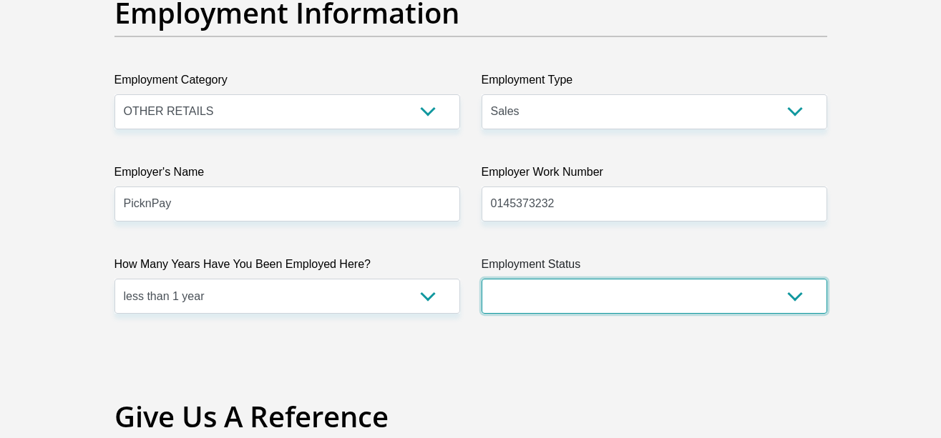
click at [575, 298] on select "Permanent/Full-time Part-time/Casual Contract Worker Self-Employed Housewife Re…" at bounding box center [653, 296] width 345 height 35
select select "1"
click at [481, 279] on select "Permanent/Full-time Part-time/Casual Contract Worker Self-Employed Housewife Re…" at bounding box center [653, 296] width 345 height 35
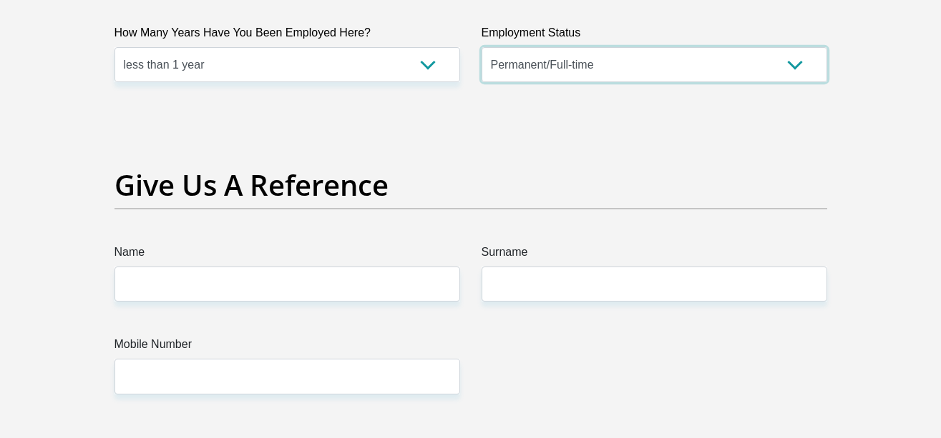
scroll to position [2961, 0]
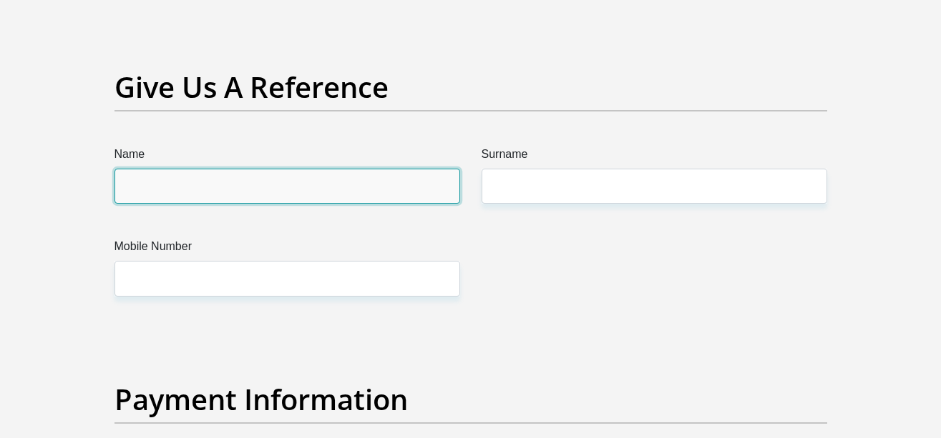
click at [404, 182] on input "Name" at bounding box center [286, 186] width 345 height 35
type input "Tumelo"
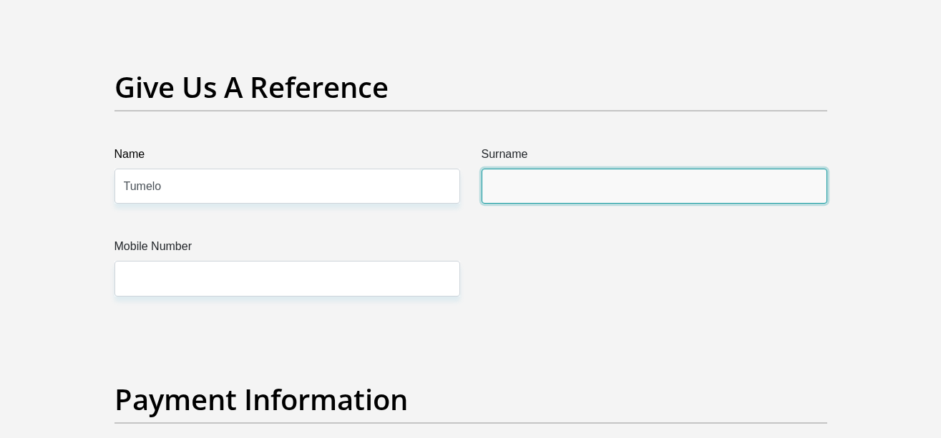
click at [582, 193] on input "Surname" at bounding box center [653, 186] width 345 height 35
type input "K"
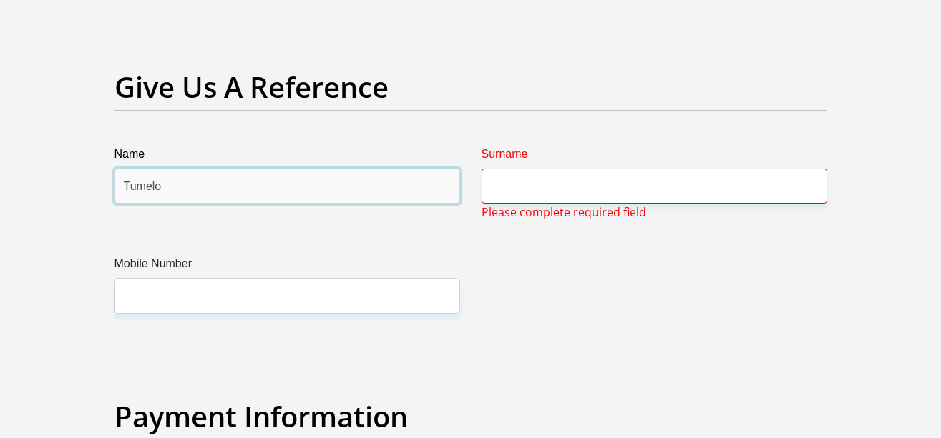
click at [354, 199] on input "Tumelo" at bounding box center [286, 186] width 345 height 35
type input "T"
type input "0"
type input "Ofentse"
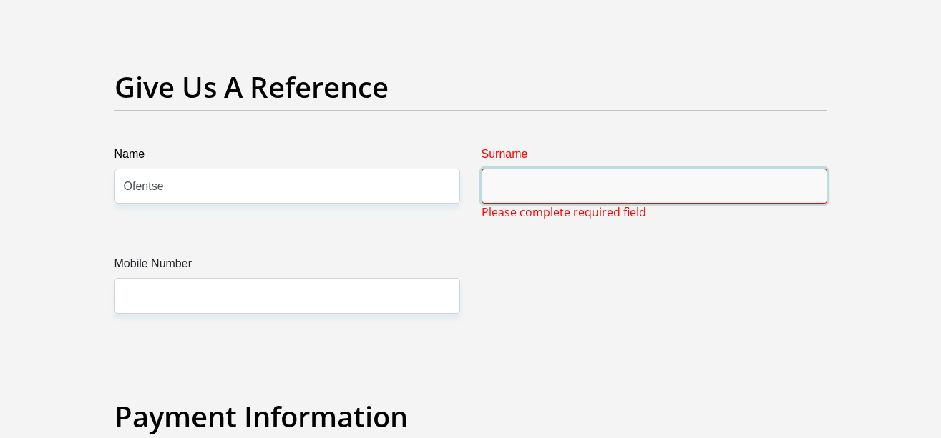
click at [499, 201] on input "Surname" at bounding box center [653, 186] width 345 height 35
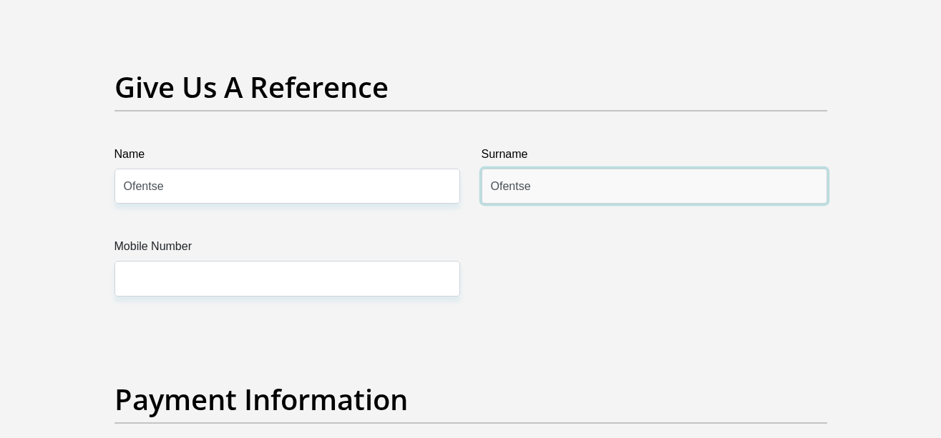
type input "Ofentse"
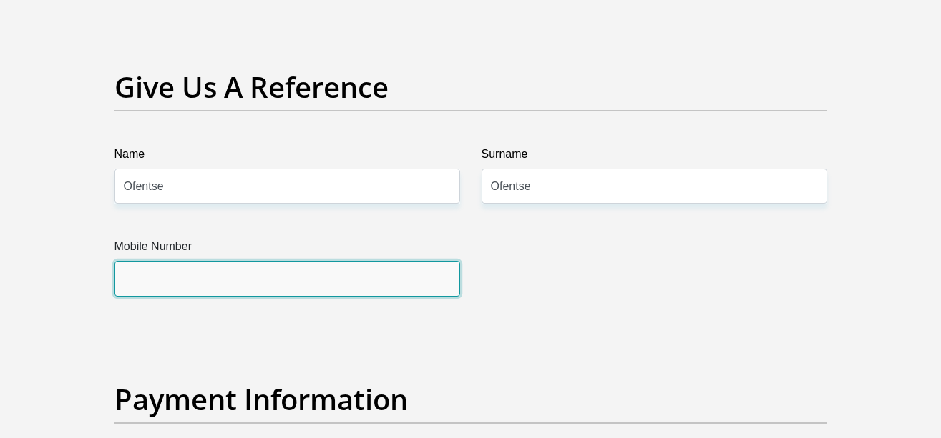
click at [401, 264] on input "Mobile Number" at bounding box center [286, 278] width 345 height 35
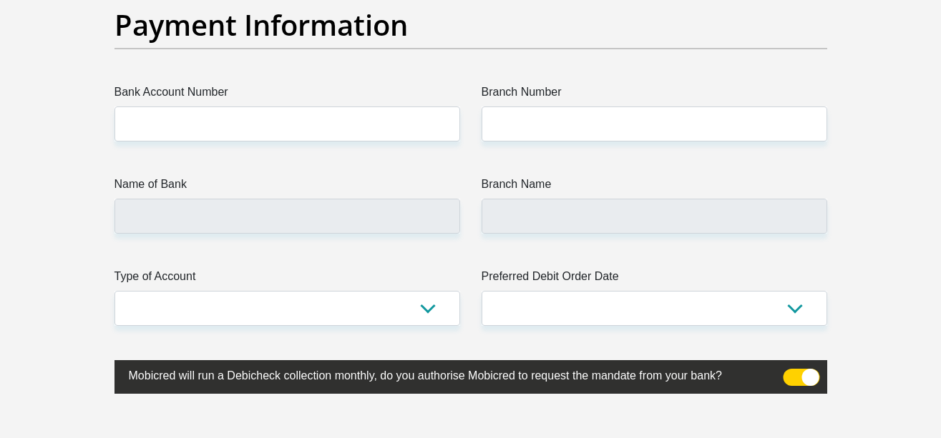
scroll to position [3372, 0]
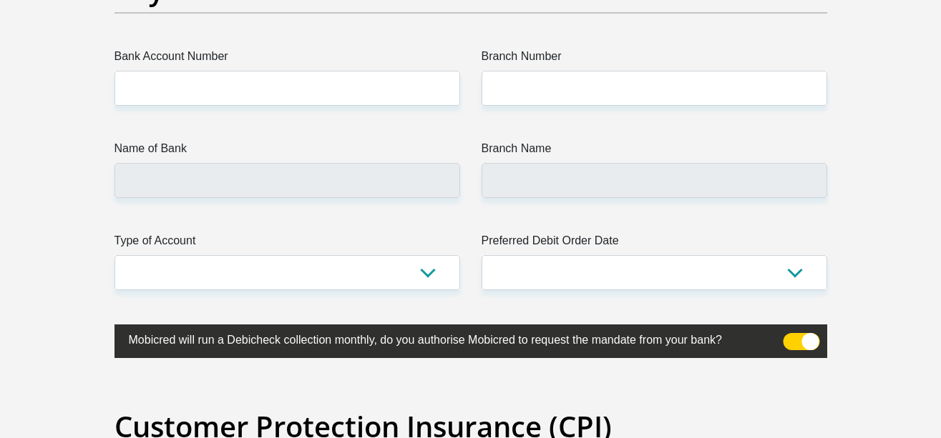
type input "0691816717"
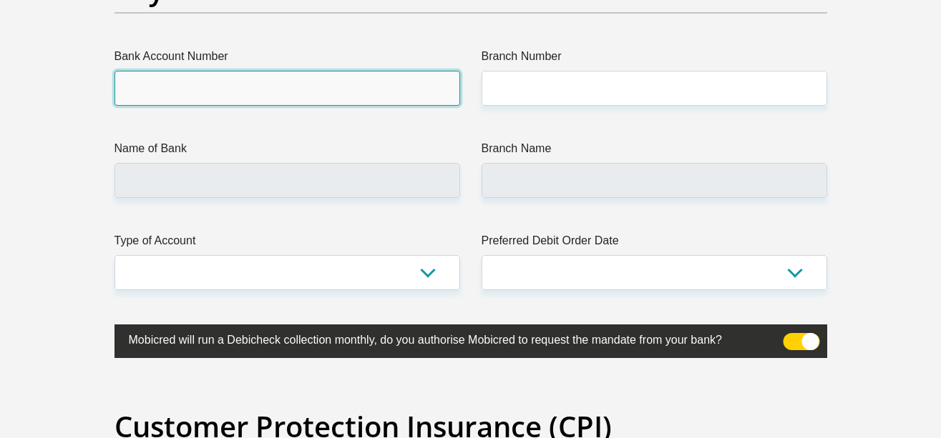
click at [349, 84] on input "Bank Account Number" at bounding box center [286, 88] width 345 height 35
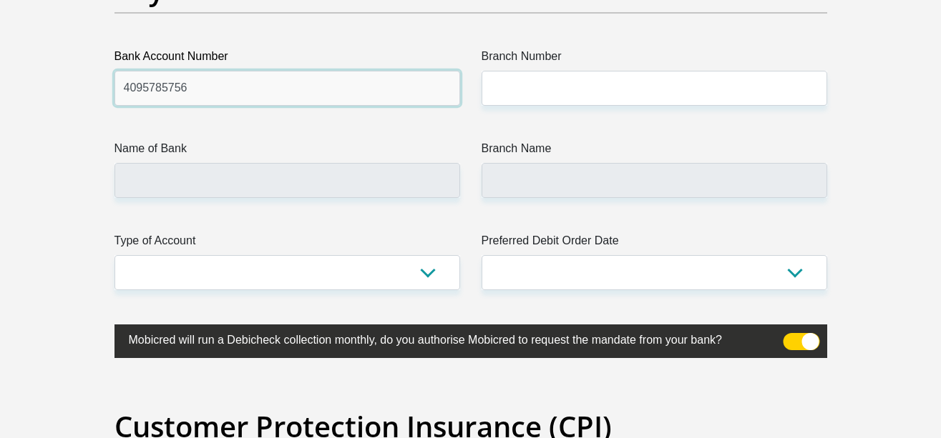
type input "4095785756"
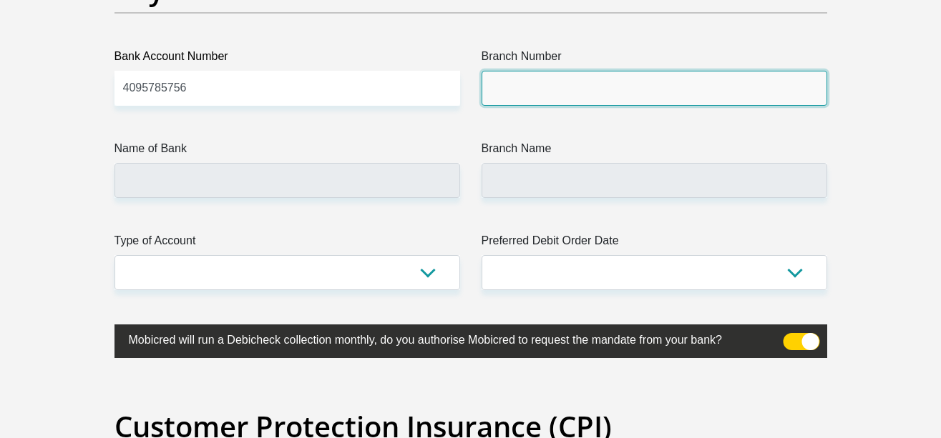
click at [566, 84] on input "Branch Number" at bounding box center [653, 88] width 345 height 35
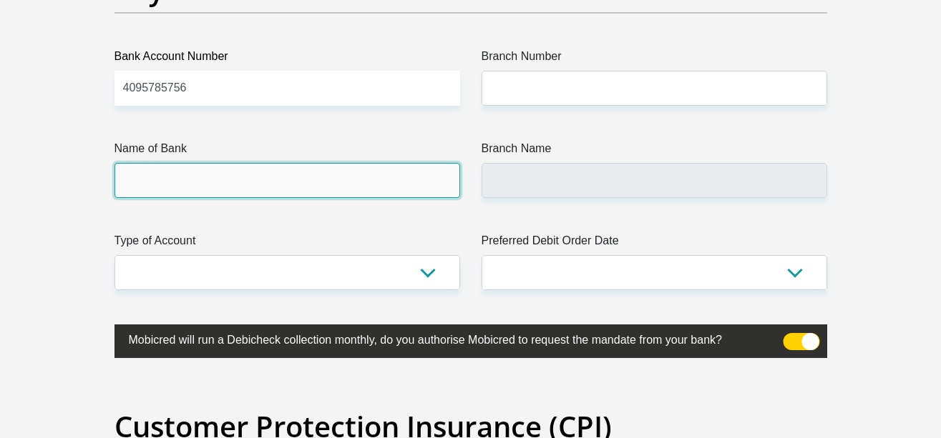
click at [277, 176] on input "Name of Bank" at bounding box center [286, 180] width 345 height 35
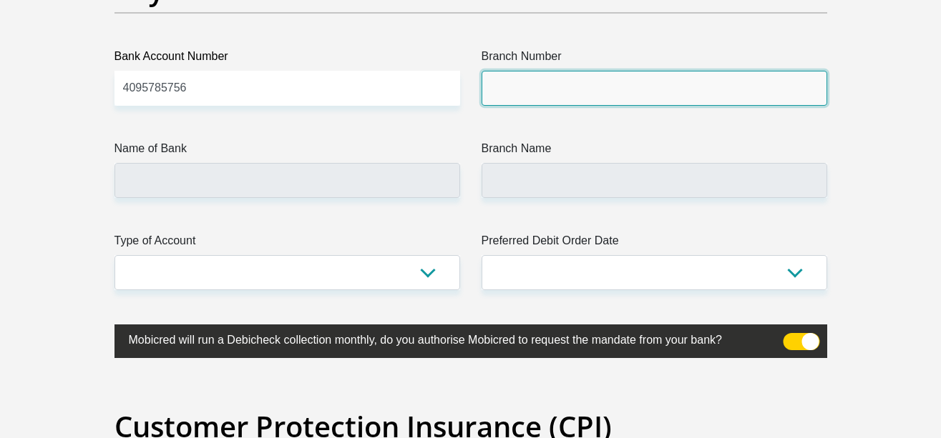
click at [550, 90] on input "Branch Number" at bounding box center [653, 88] width 345 height 35
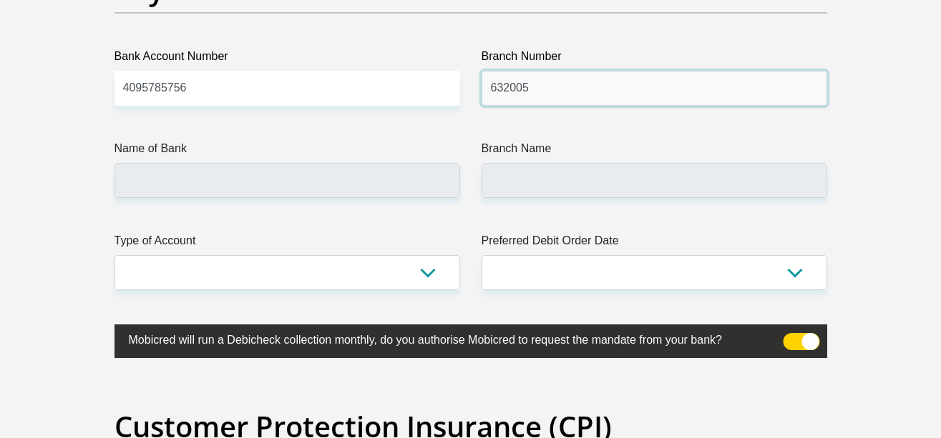
type input "632005"
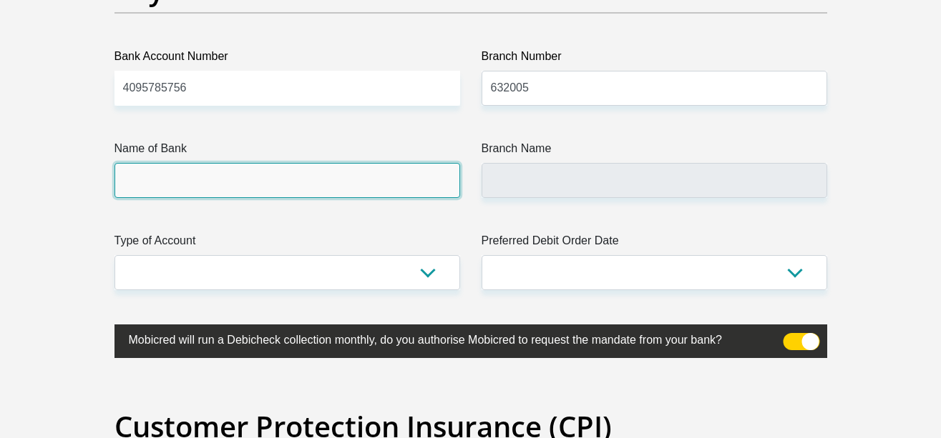
click at [310, 178] on input "Name of Bank" at bounding box center [286, 180] width 345 height 35
type input "ABSA BANK"
type input "ABSA ELECTRONIC SETTLEMENT CNT"
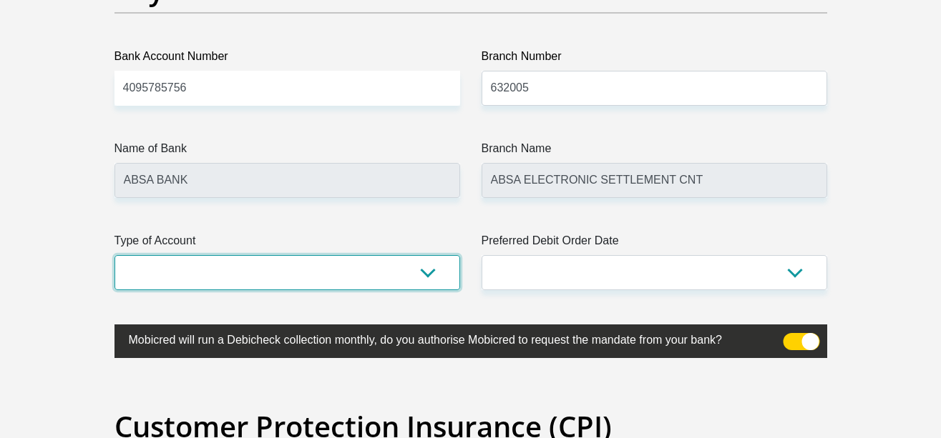
click at [272, 277] on select "Cheque Savings" at bounding box center [286, 272] width 345 height 35
select select "CUR"
click at [114, 255] on select "Cheque Savings" at bounding box center [286, 272] width 345 height 35
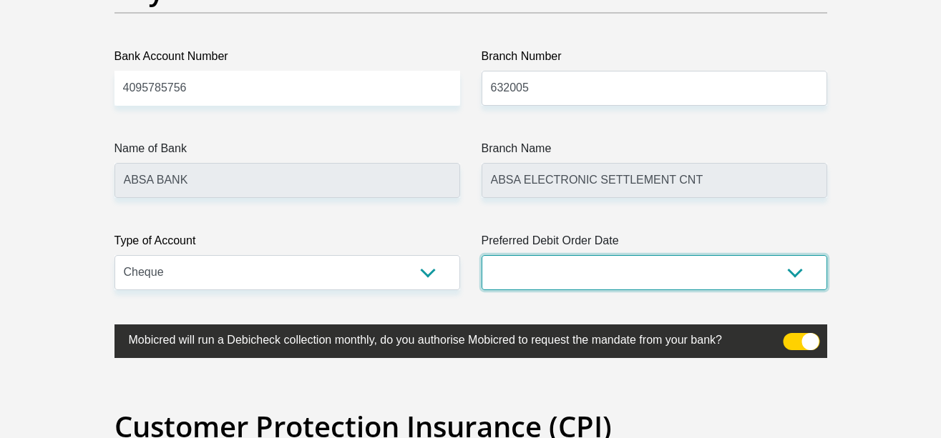
click at [536, 274] on select "1st 2nd 3rd 4th 5th 7th 18th 19th 20th 21st 22nd 23rd 24th 25th 26th 27th 28th …" at bounding box center [653, 272] width 345 height 35
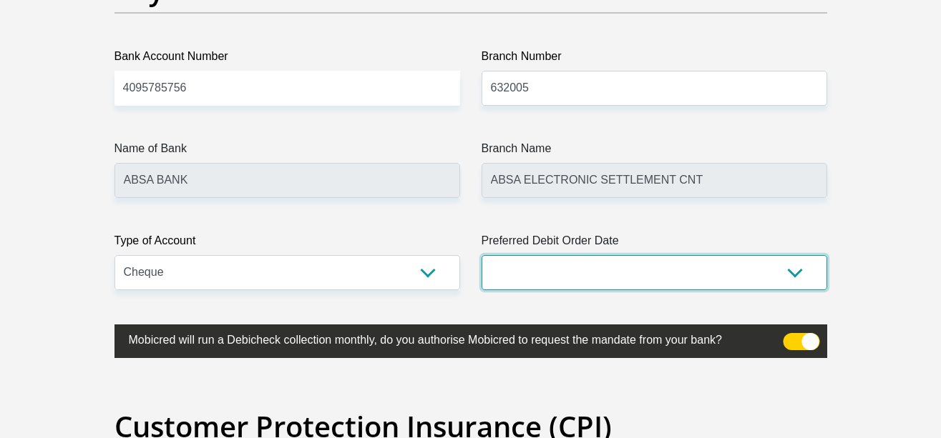
click at [514, 275] on select "1st 2nd 3rd 4th 5th 7th 18th 19th 20th 21st 22nd 23rd 24th 25th 26th 27th 28th …" at bounding box center [653, 272] width 345 height 35
select select "7"
click at [481, 255] on select "1st 2nd 3rd 4th 5th 7th 18th 19th 20th 21st 22nd 23rd 24th 25th 26th 27th 28th …" at bounding box center [653, 272] width 345 height 35
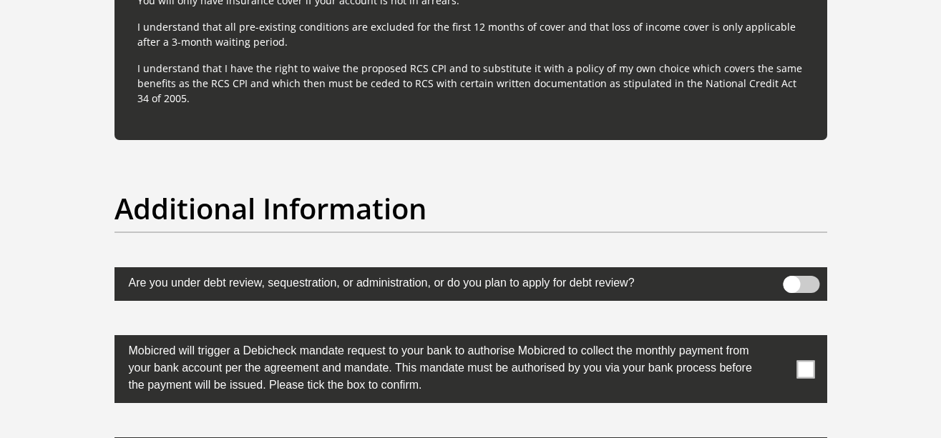
scroll to position [4406, 0]
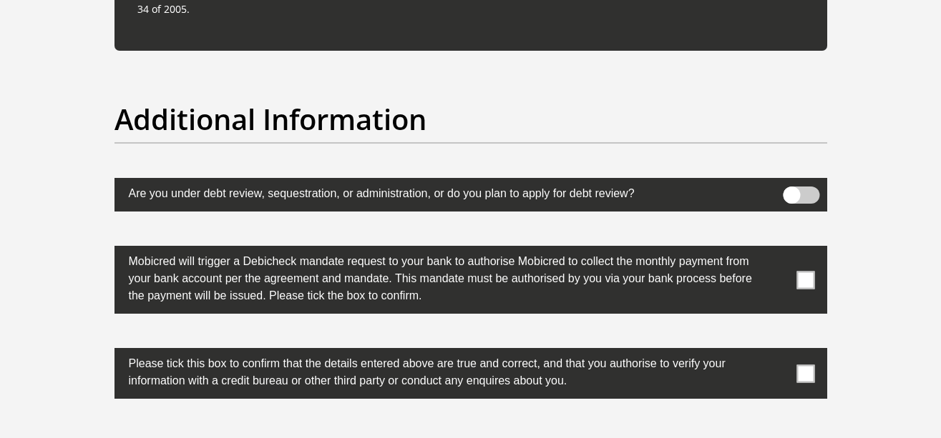
click at [804, 280] on span at bounding box center [805, 280] width 18 height 18
click at [777, 250] on input "checkbox" at bounding box center [777, 250] width 0 height 0
click at [803, 373] on span at bounding box center [805, 374] width 18 height 18
click at [777, 352] on input "checkbox" at bounding box center [777, 352] width 0 height 0
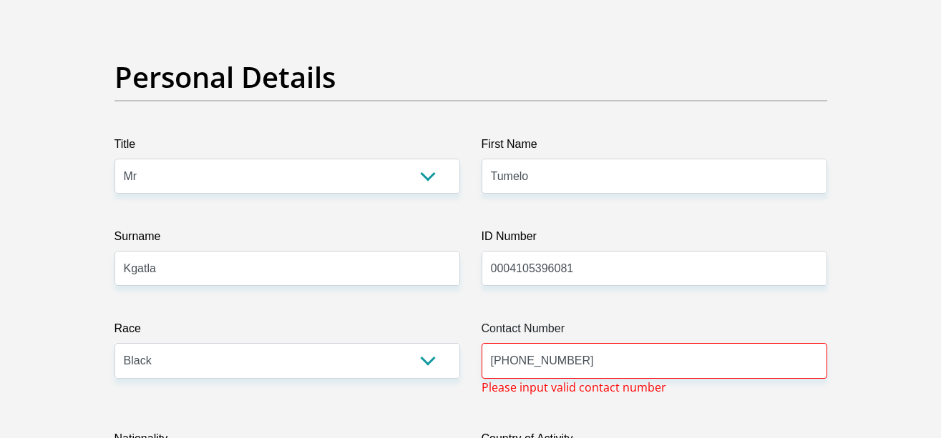
scroll to position [107, 0]
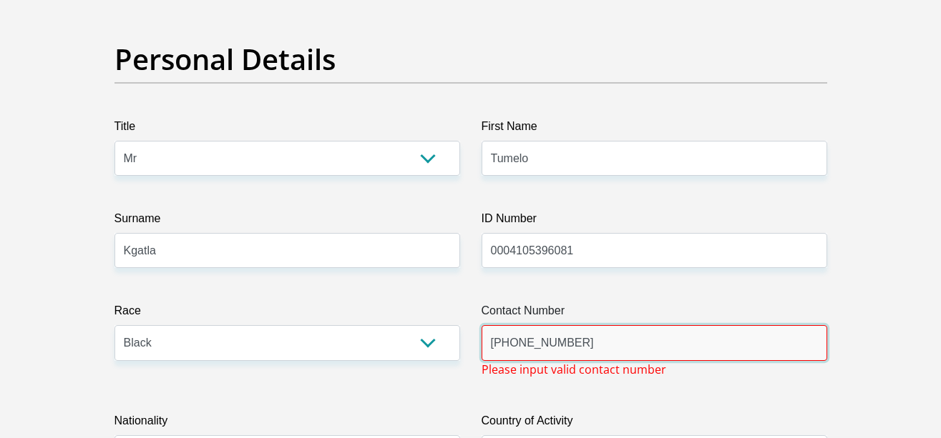
click at [509, 352] on input "+27818126039" at bounding box center [653, 342] width 345 height 35
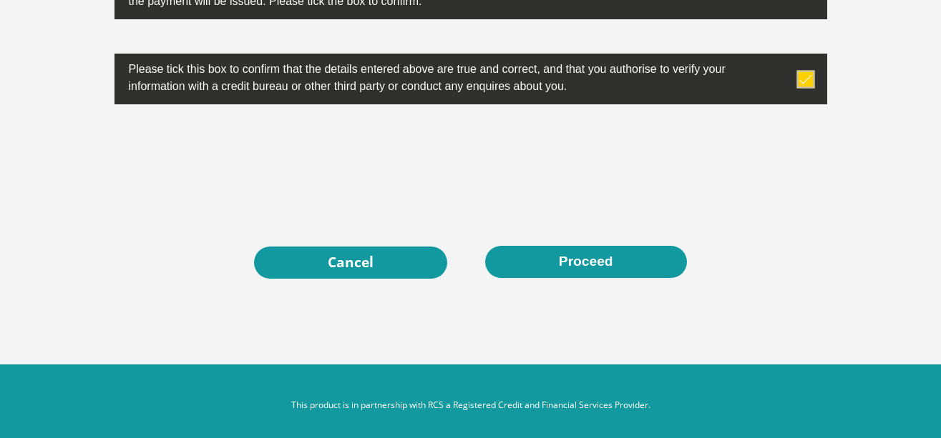
scroll to position [4693, 0]
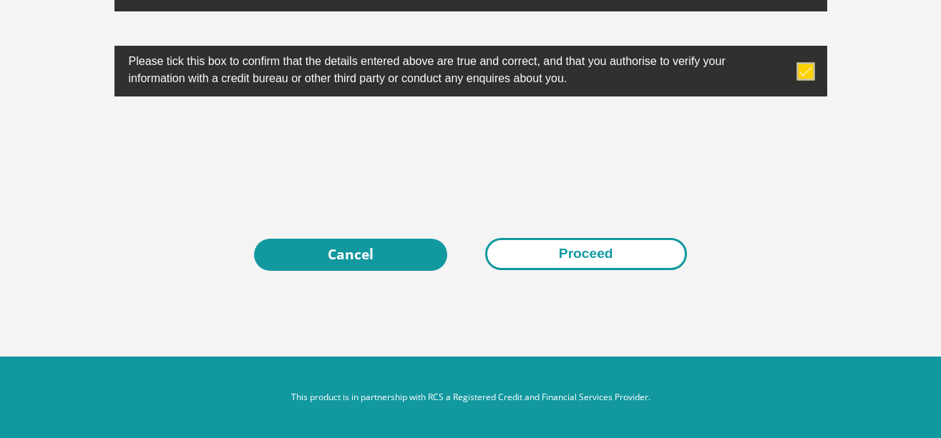
type input "0818126039"
click at [564, 260] on button "Proceed" at bounding box center [586, 254] width 202 height 32
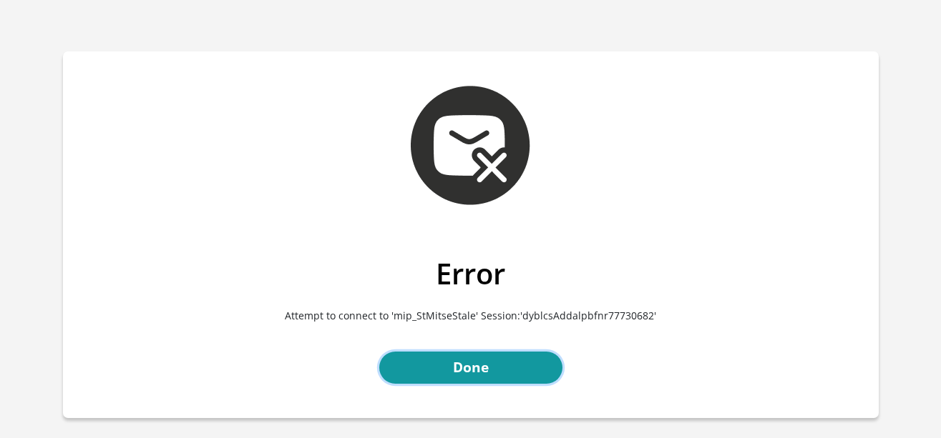
click at [484, 363] on link "Done" at bounding box center [470, 368] width 183 height 32
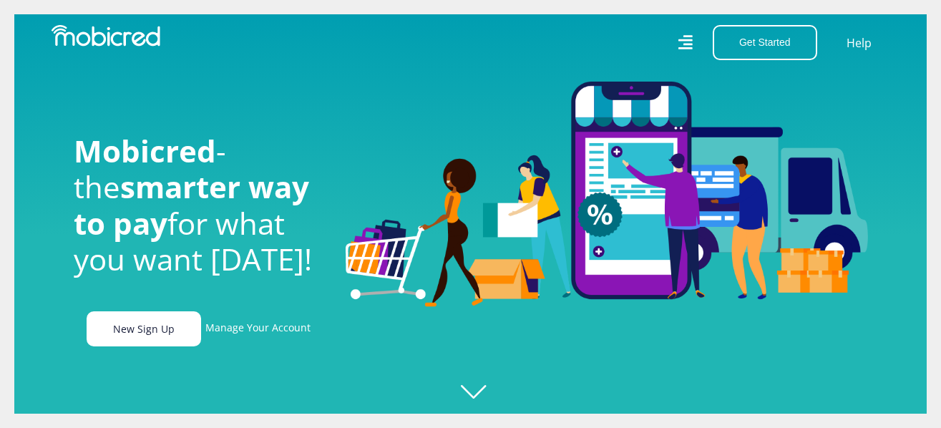
click at [121, 332] on link "New Sign Up" at bounding box center [144, 328] width 114 height 35
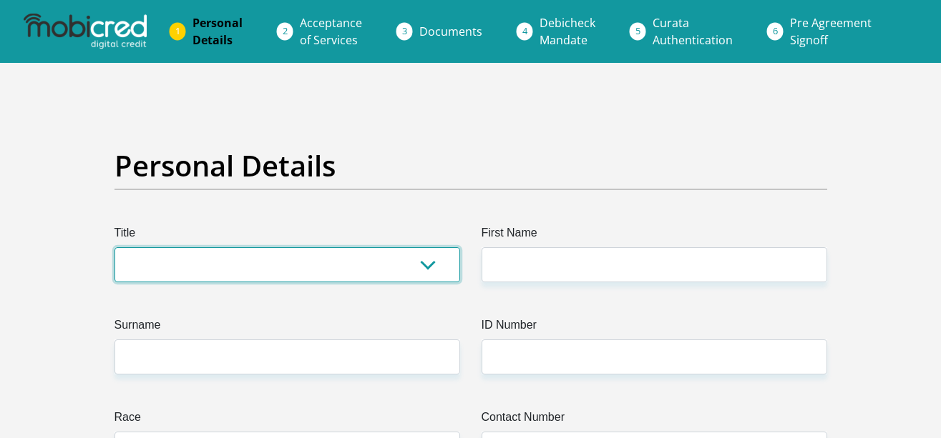
click at [156, 275] on select "Mr Ms Mrs Dr [PERSON_NAME]" at bounding box center [286, 264] width 345 height 35
select select "Mr"
click at [114, 247] on select "Mr Ms Mrs Dr Other" at bounding box center [286, 264] width 345 height 35
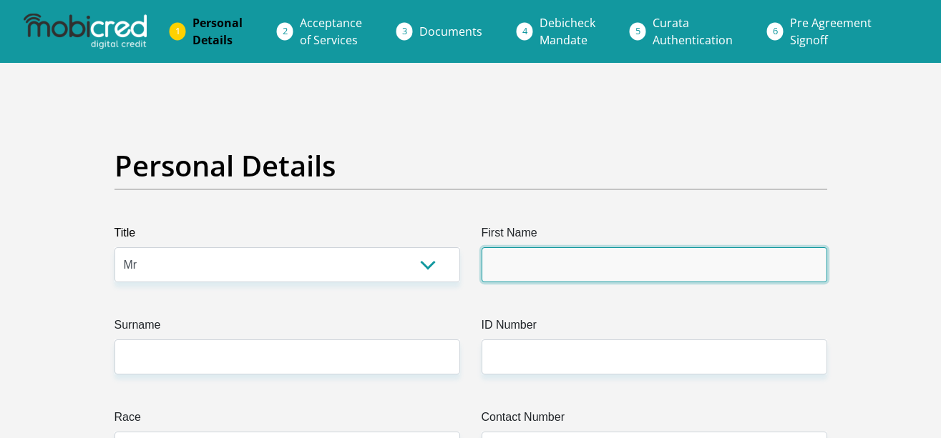
click at [521, 268] on input "First Name" at bounding box center [653, 264] width 345 height 35
type input "Tumelo"
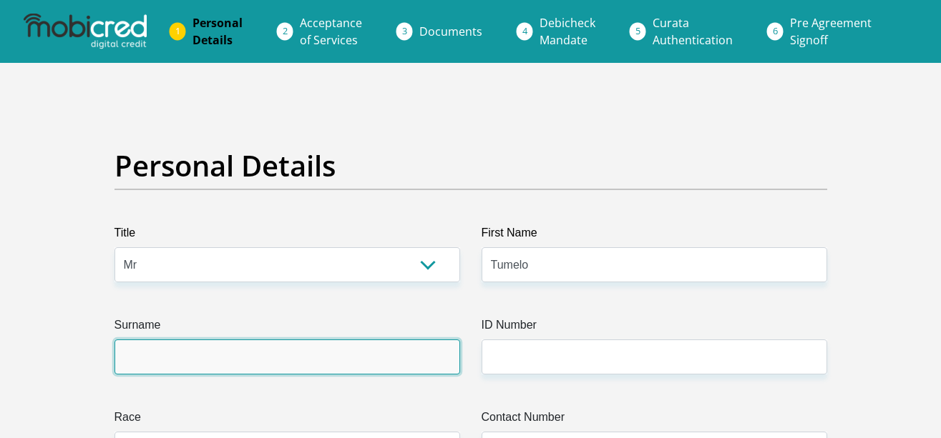
click at [394, 364] on input "Surname" at bounding box center [286, 357] width 345 height 35
type input "Kgatla"
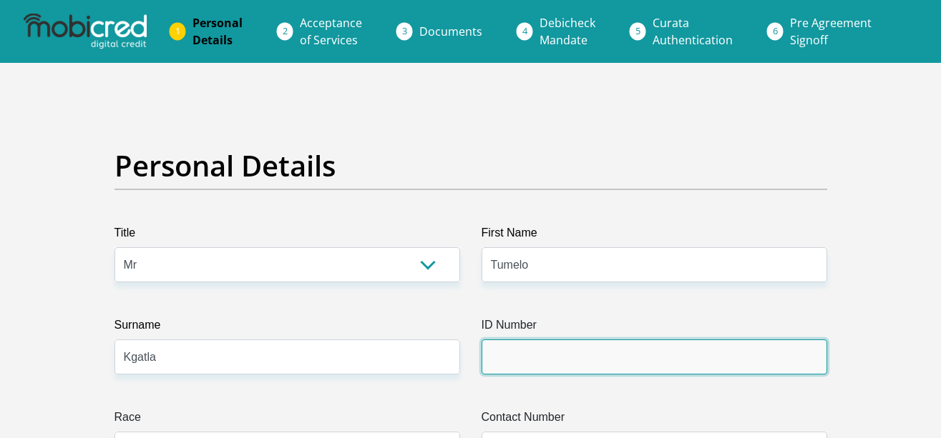
click at [531, 340] on input "ID Number" at bounding box center [653, 357] width 345 height 35
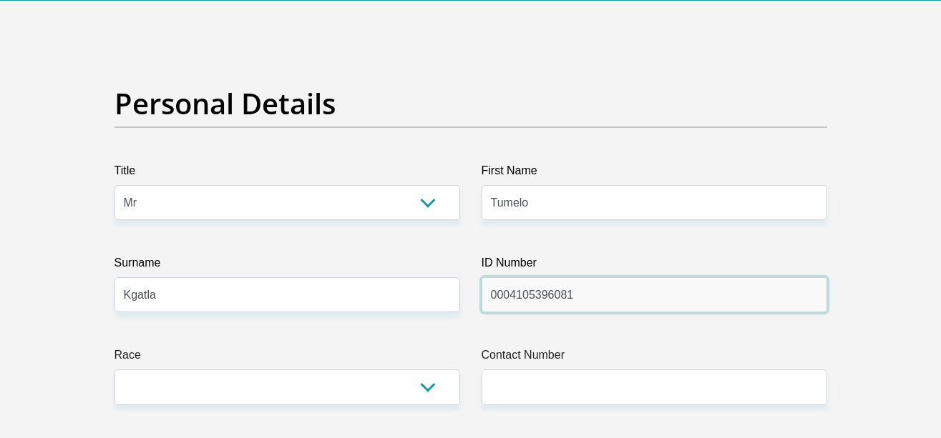
scroll to position [124, 0]
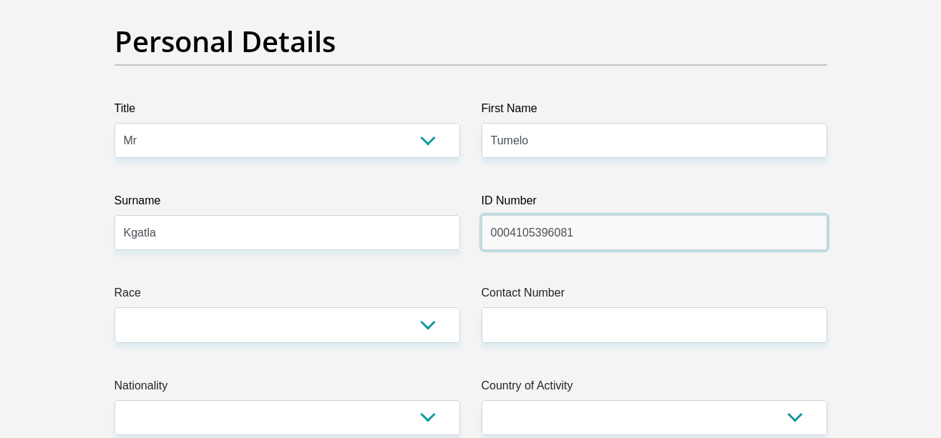
type input "0004105396081"
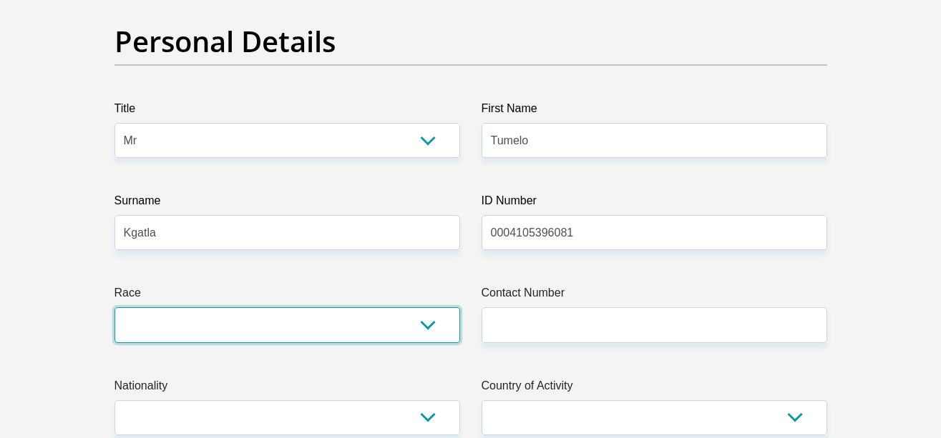
click at [339, 327] on select "Black Coloured Indian White Other" at bounding box center [286, 325] width 345 height 35
select select "1"
click at [114, 308] on select "Black Coloured Indian White Other" at bounding box center [286, 325] width 345 height 35
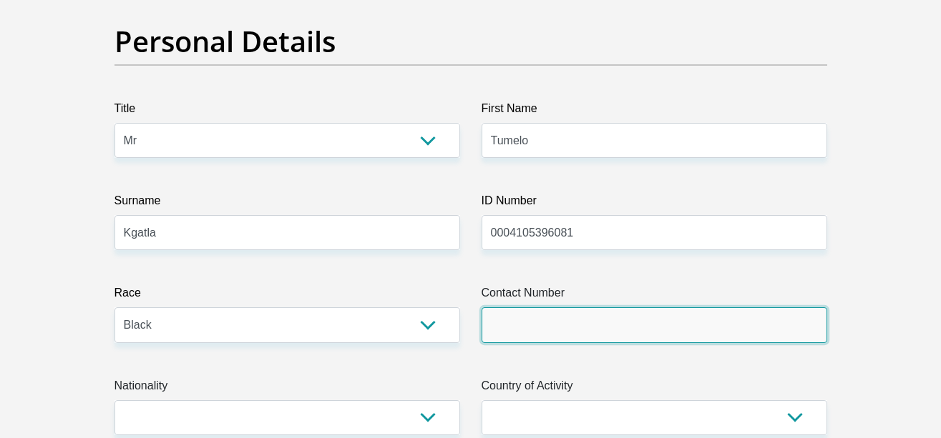
click at [535, 326] on input "Contact Number" at bounding box center [653, 325] width 345 height 35
type input "0818126039"
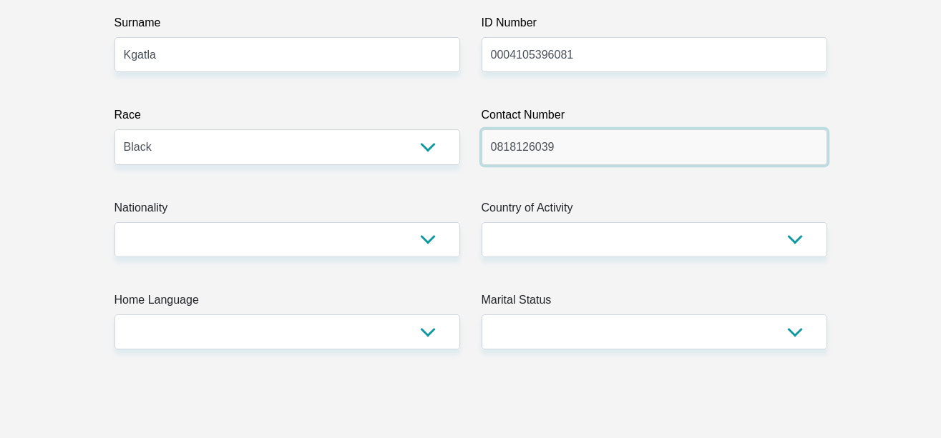
scroll to position [320, 0]
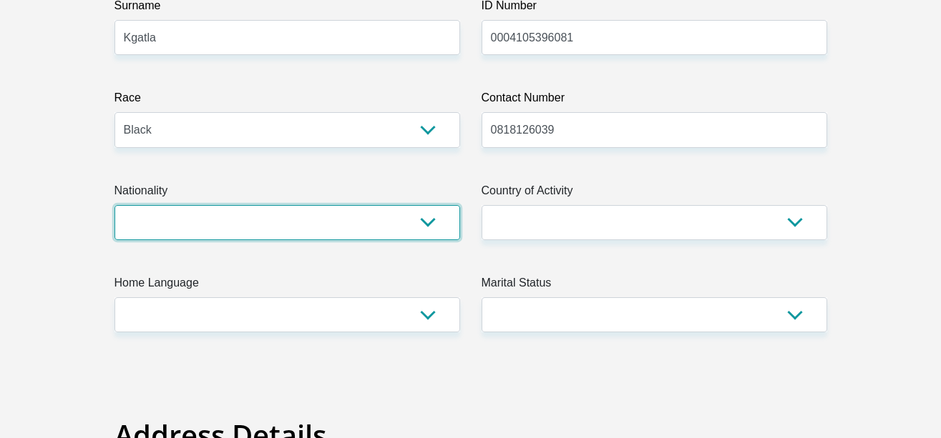
click at [240, 230] on select "South Africa Afghanistan Aland Islands Albania Algeria America Samoa American V…" at bounding box center [286, 222] width 345 height 35
select select "ZAF"
click at [114, 205] on select "South Africa Afghanistan Aland Islands Albania Algeria America Samoa American V…" at bounding box center [286, 222] width 345 height 35
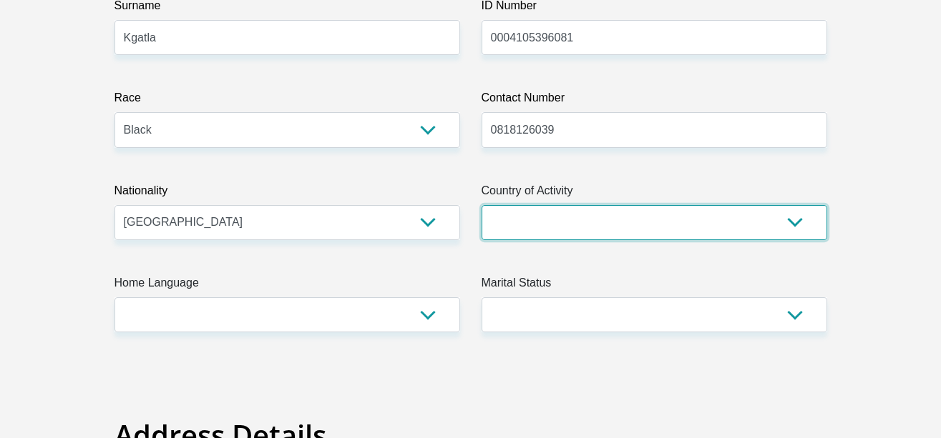
click at [565, 220] on select "South Africa Afghanistan Aland Islands Albania Algeria America Samoa American V…" at bounding box center [653, 222] width 345 height 35
select select "ZAF"
click at [481, 205] on select "South Africa Afghanistan Aland Islands Albania Algeria America Samoa American V…" at bounding box center [653, 222] width 345 height 35
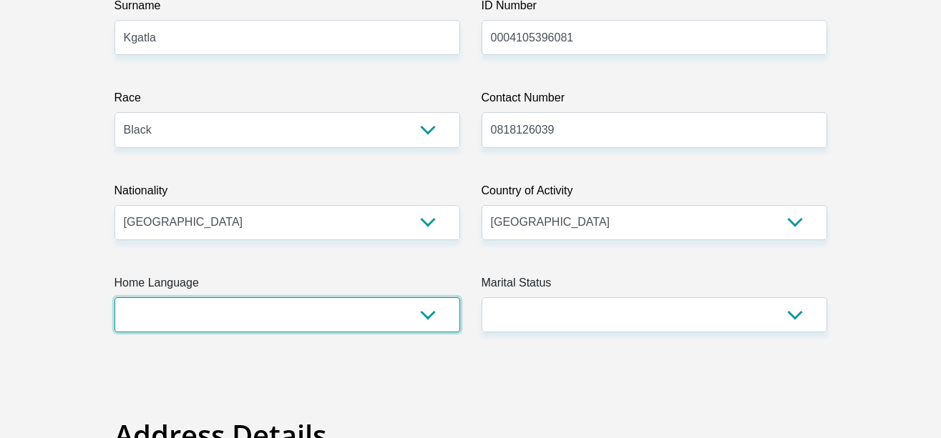
click at [293, 309] on select "Afrikaans English Sepedi South Ndebele Southern Sotho Swati Tsonga Tswana Venda…" at bounding box center [286, 315] width 345 height 35
select select "nso"
click at [114, 298] on select "Afrikaans English Sepedi South Ndebele Southern Sotho Swati Tsonga Tswana Venda…" at bounding box center [286, 315] width 345 height 35
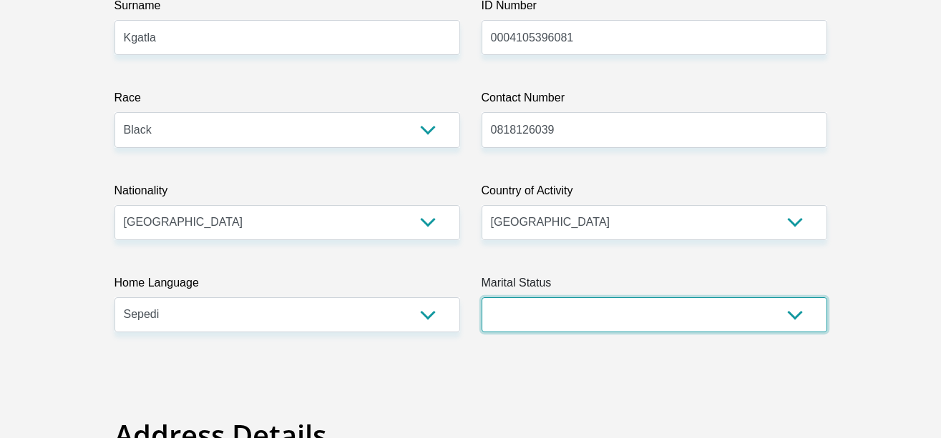
click at [544, 313] on select "Married ANC Single Divorced Widowed Married COP or Customary Law" at bounding box center [653, 315] width 345 height 35
select select "2"
click at [481, 298] on select "Married ANC Single Divorced Widowed Married COP or Customary Law" at bounding box center [653, 315] width 345 height 35
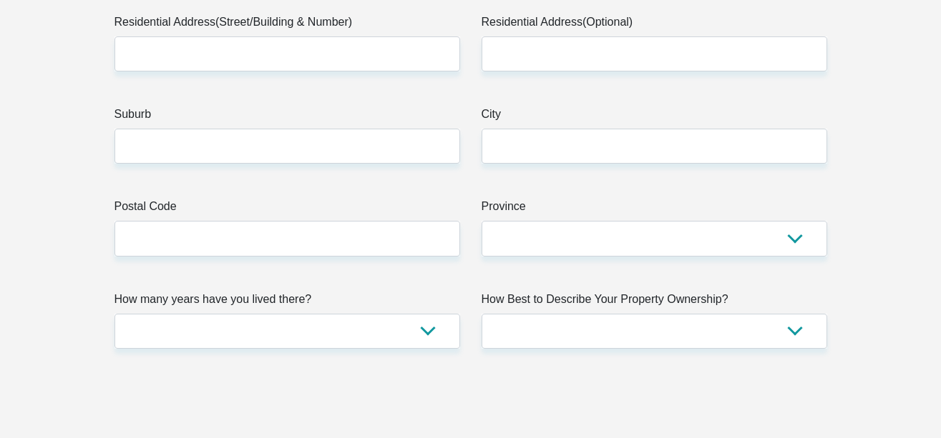
scroll to position [809, 0]
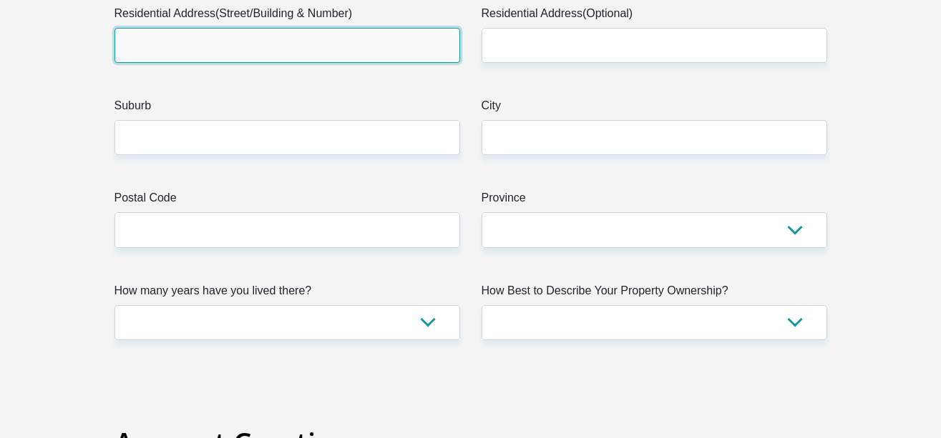
click at [344, 42] on input "Residential Address(Street/Building & Number)" at bounding box center [286, 45] width 345 height 35
type input "01 Arnoldistad road"
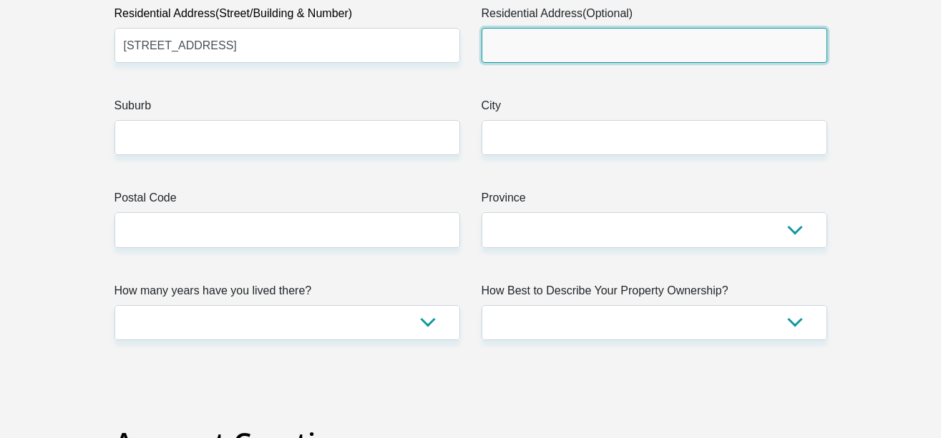
click at [548, 49] on input "Residential Address(Optional)" at bounding box center [653, 45] width 345 height 35
type input "Waterkloof residential estate"
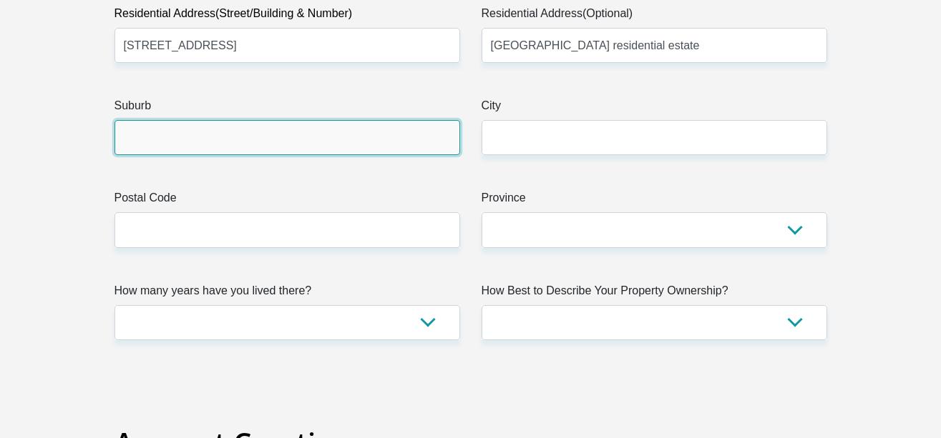
drag, startPoint x: 288, startPoint y: 139, endPoint x: 242, endPoint y: 185, distance: 63.7
type input "kroondal"
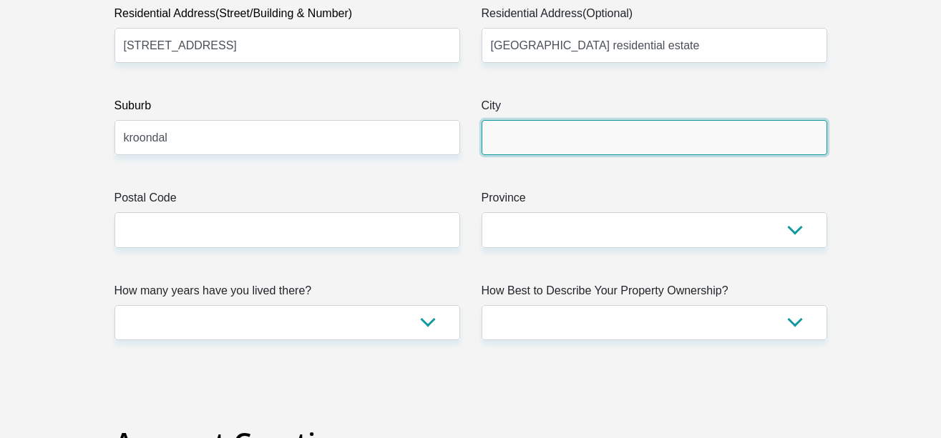
click at [596, 144] on input "City" at bounding box center [653, 137] width 345 height 35
type input "Rustenburg"
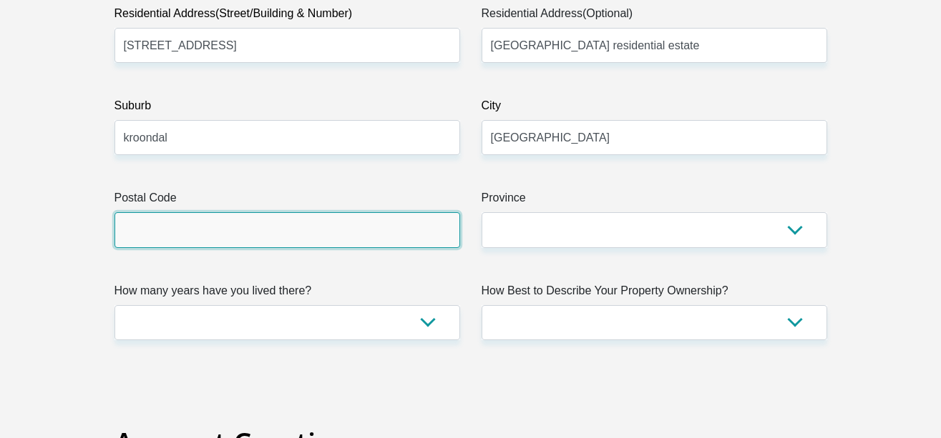
click at [378, 232] on input "Postal Code" at bounding box center [286, 229] width 345 height 35
type input "0299"
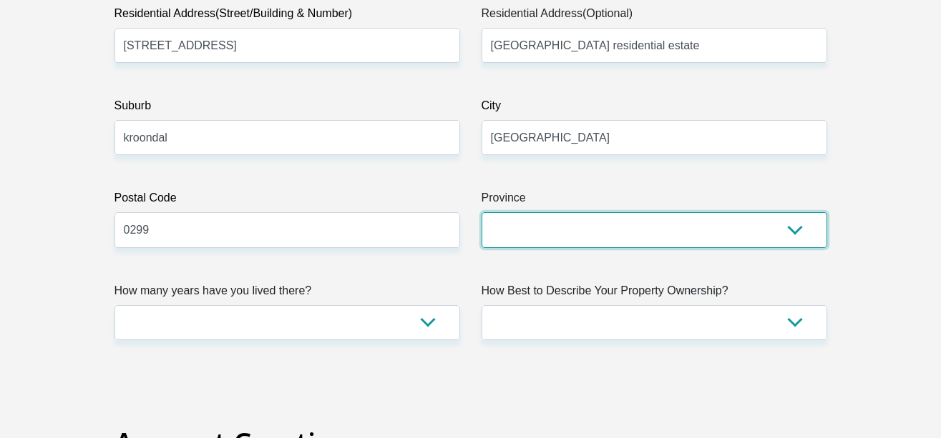
drag, startPoint x: 540, startPoint y: 225, endPoint x: 566, endPoint y: 179, distance: 53.1
select select "North West"
click at [481, 212] on select "Eastern Cape Free State Gauteng KwaZulu-Natal Limpopo Mpumalanga Northern Cape …" at bounding box center [653, 229] width 345 height 35
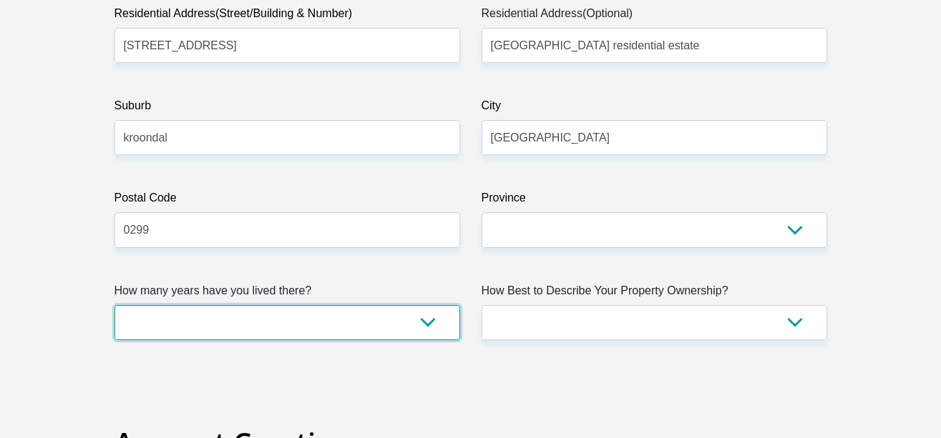
click at [288, 328] on select "less than 1 year 1-3 years 3-5 years 5+ years" at bounding box center [286, 322] width 345 height 35
select select "2"
click at [114, 305] on select "less than 1 year 1-3 years 3-5 years 5+ years" at bounding box center [286, 322] width 345 height 35
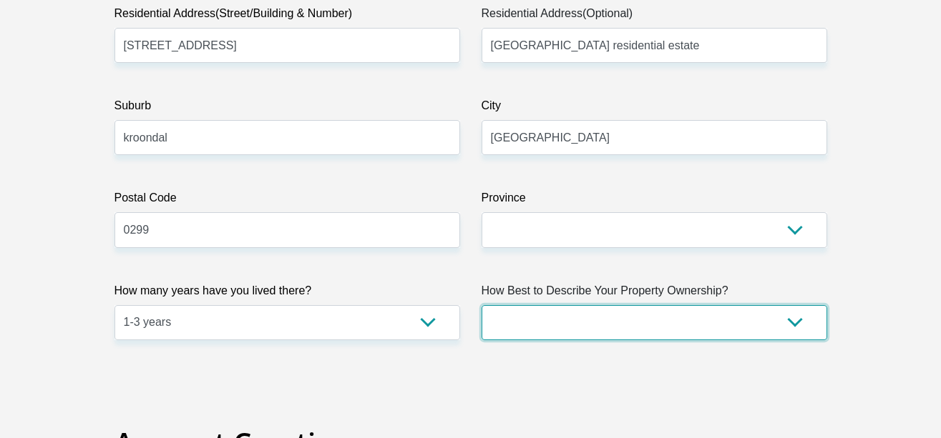
click at [503, 315] on select "Owned Rented Family Owned Company Dwelling" at bounding box center [653, 322] width 345 height 35
select select "Owned"
click at [481, 305] on select "Owned Rented Family Owned Company Dwelling" at bounding box center [653, 322] width 345 height 35
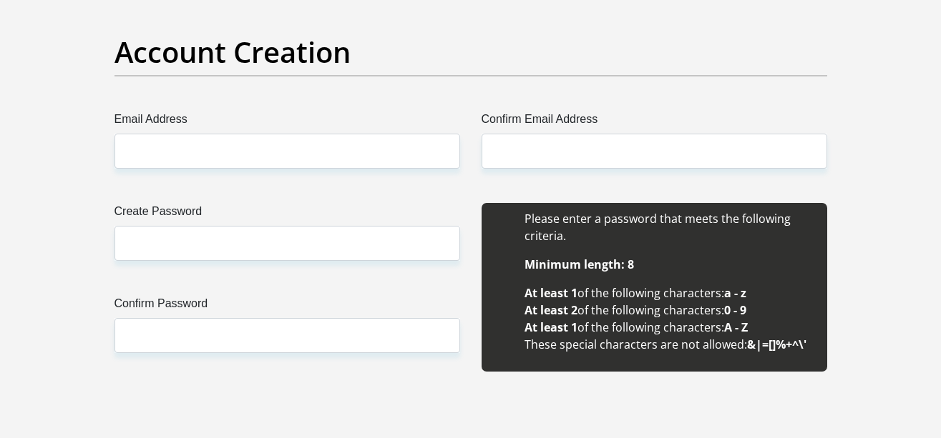
scroll to position [1227, 0]
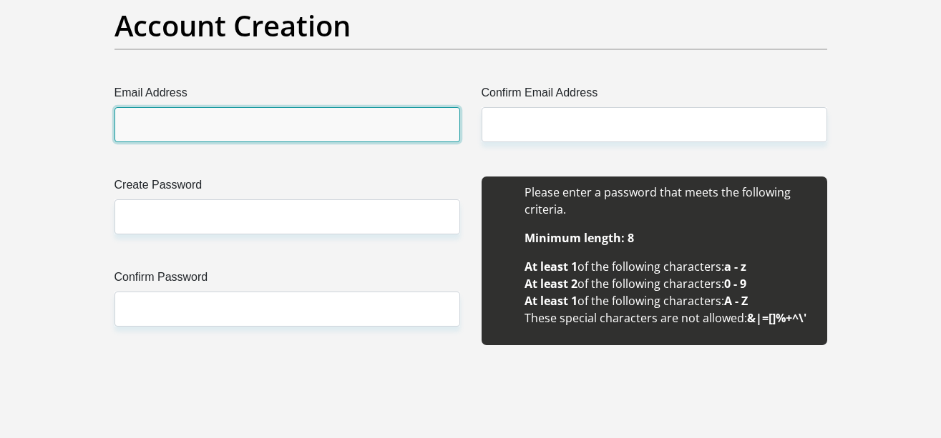
click at [298, 118] on input "Email Address" at bounding box center [286, 124] width 345 height 35
type input "makhukhu10269@gmail.com"
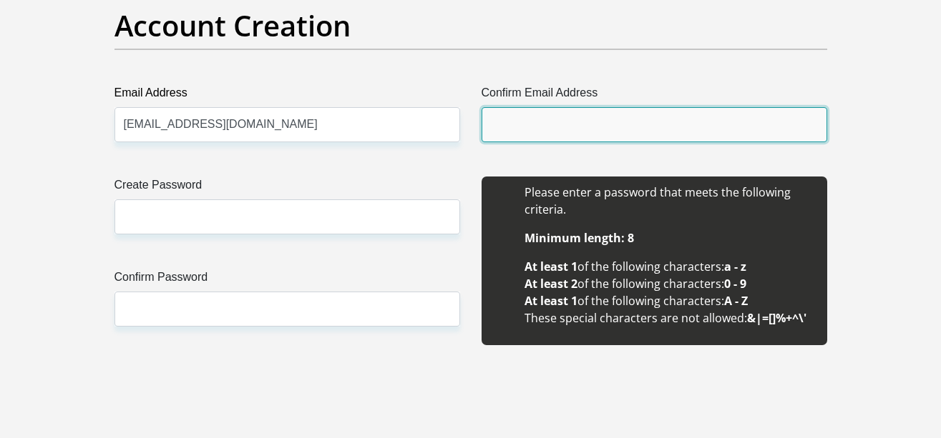
click at [559, 122] on input "Confirm Email Address" at bounding box center [653, 124] width 345 height 35
type input "makhukhu10269@gmail.com"
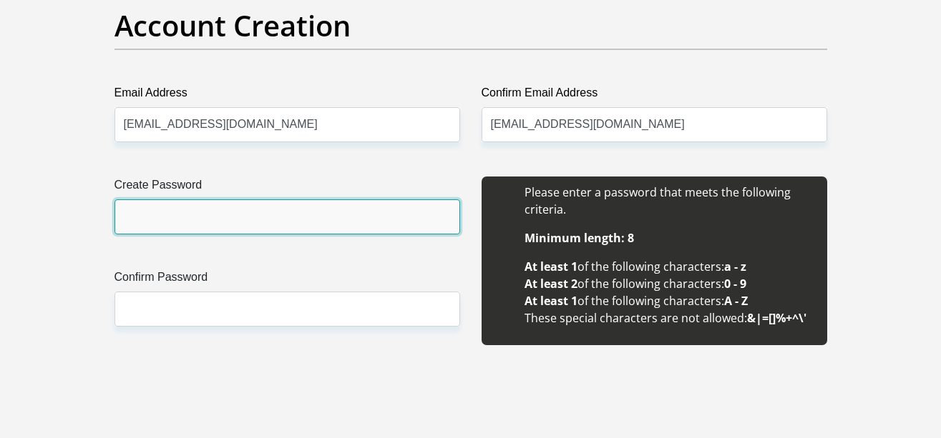
click at [221, 223] on input "Create Password" at bounding box center [286, 217] width 345 height 35
type input "Tumelo16113"
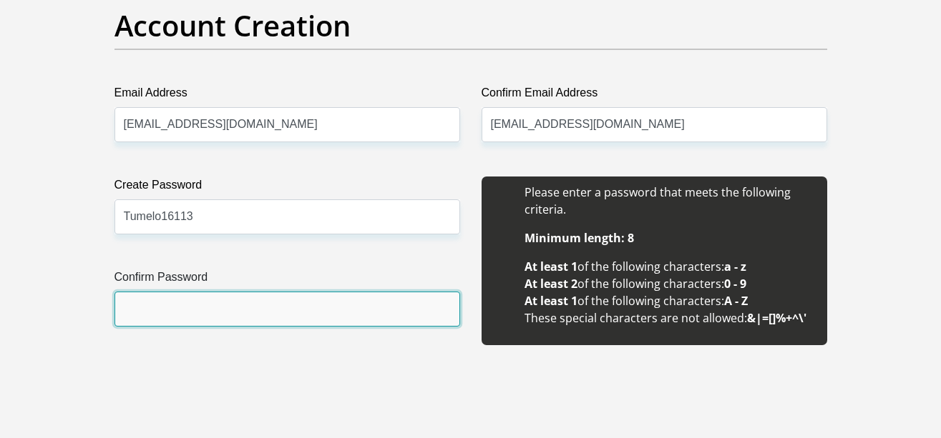
click at [217, 298] on input "Confirm Password" at bounding box center [286, 309] width 345 height 35
type input "Tumelo16113"
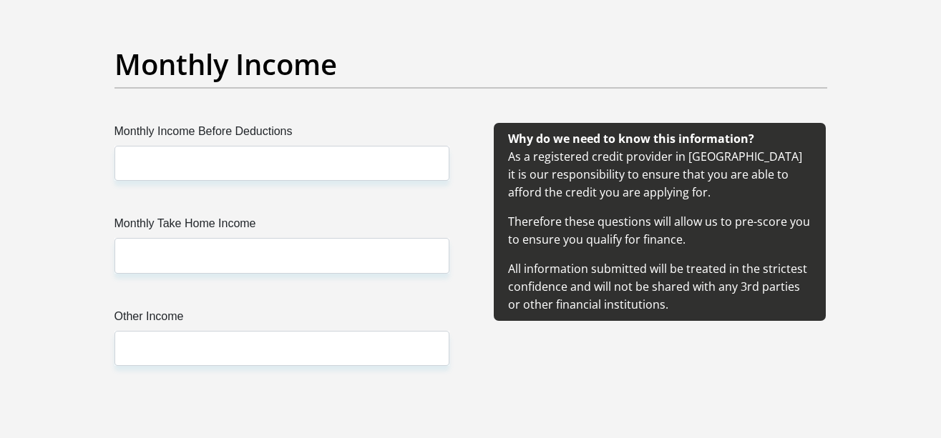
scroll to position [1654, 0]
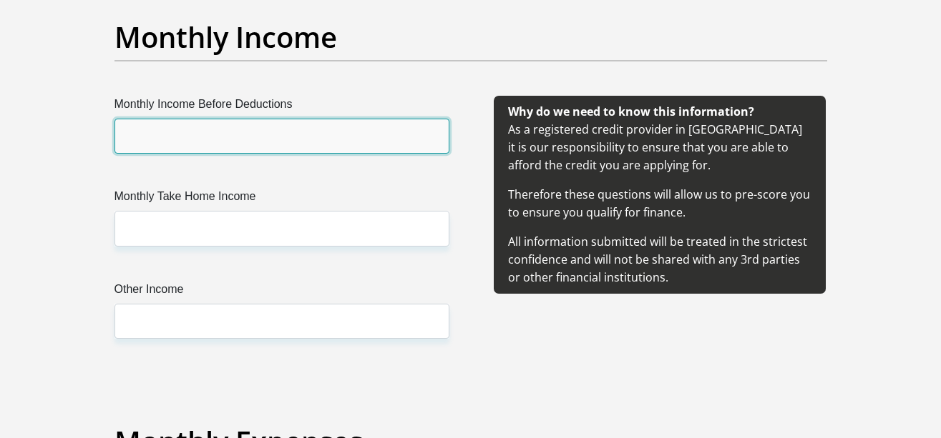
click at [288, 129] on input "Monthly Income Before Deductions" at bounding box center [281, 136] width 335 height 35
type input "3000"
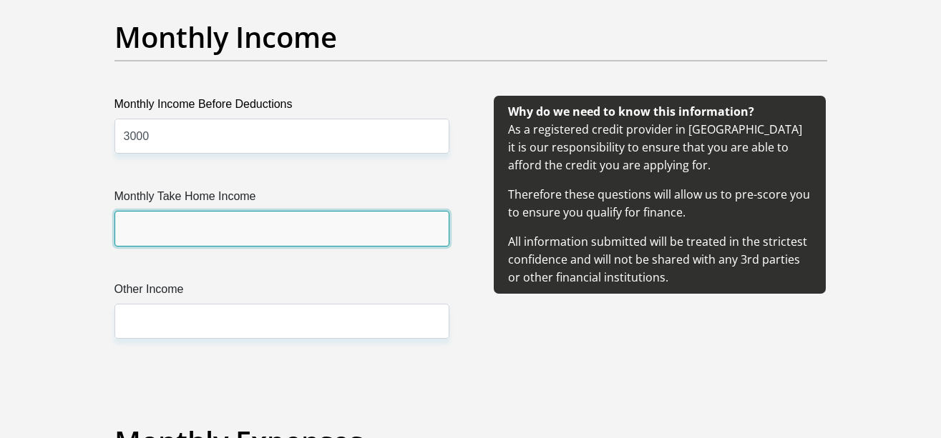
click at [187, 225] on input "Monthly Take Home Income" at bounding box center [281, 228] width 335 height 35
type input "3000"
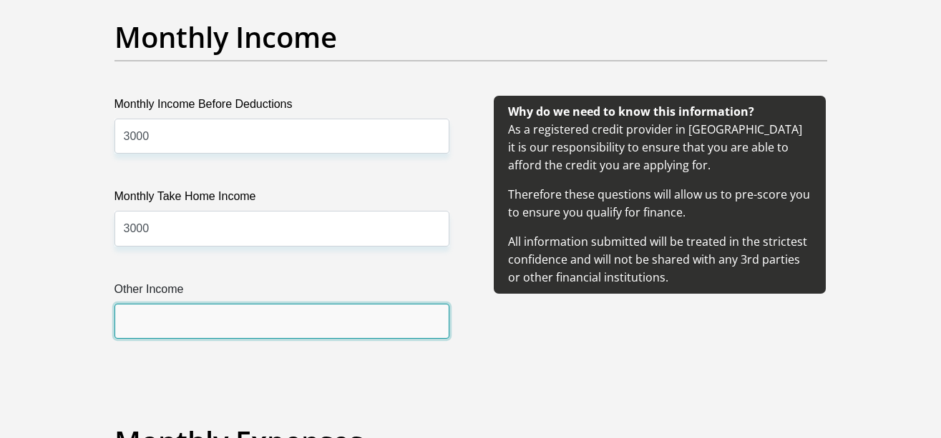
click at [197, 311] on input "Other Income" at bounding box center [281, 321] width 335 height 35
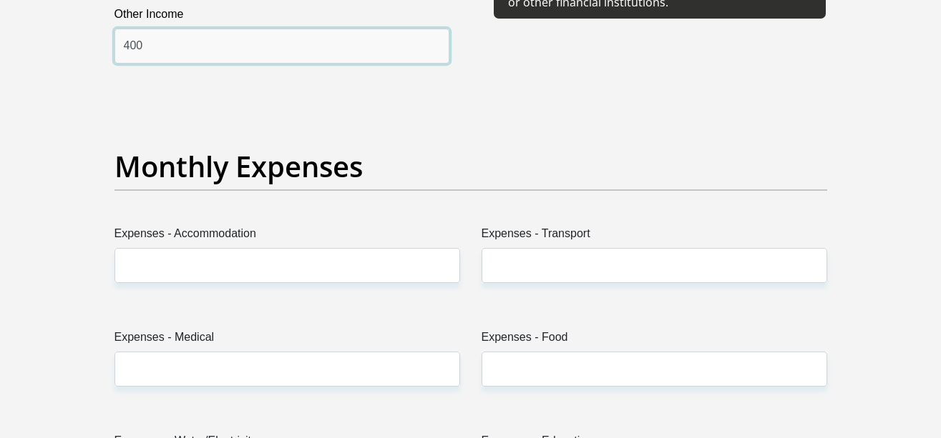
scroll to position [1911, 0]
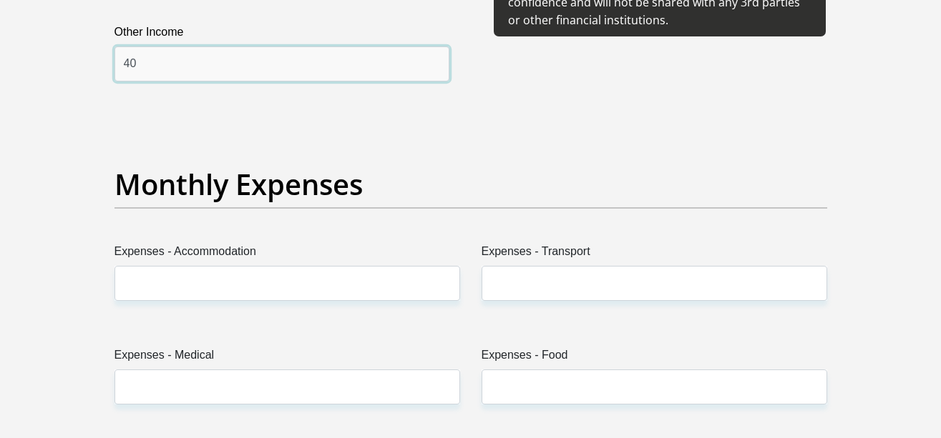
type input "4"
type input "370"
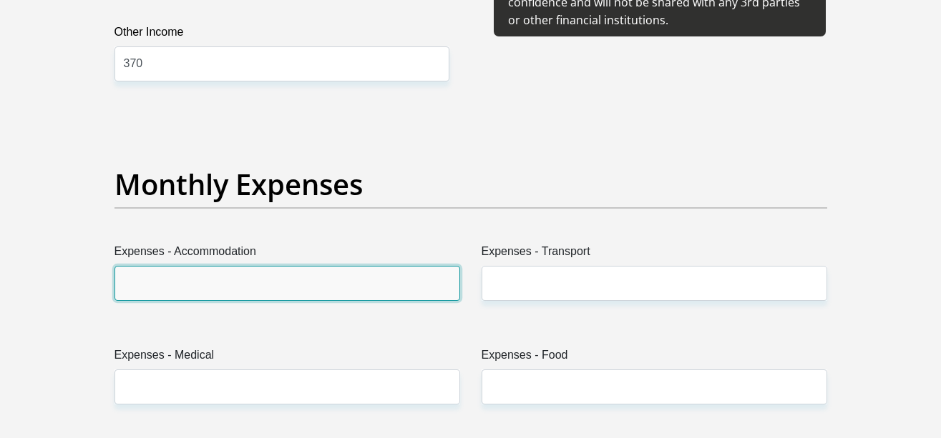
click at [272, 287] on input "Expenses - Accommodation" at bounding box center [286, 283] width 345 height 35
type input "0"
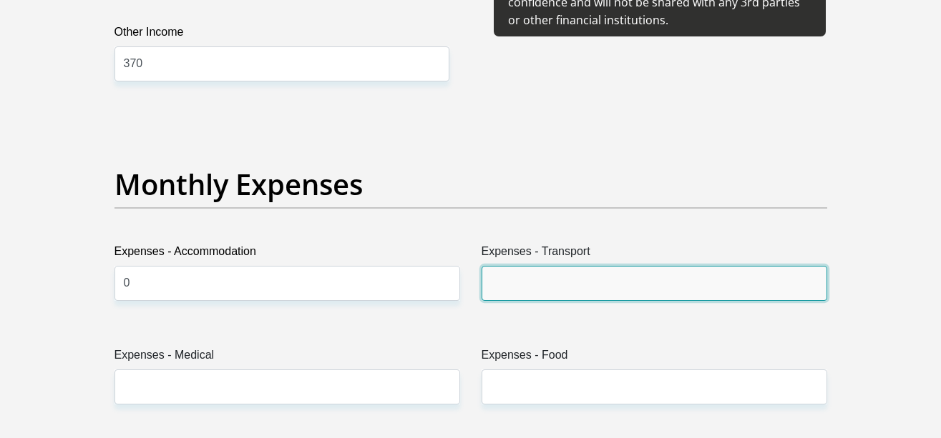
click at [564, 292] on input "Expenses - Transport" at bounding box center [653, 283] width 345 height 35
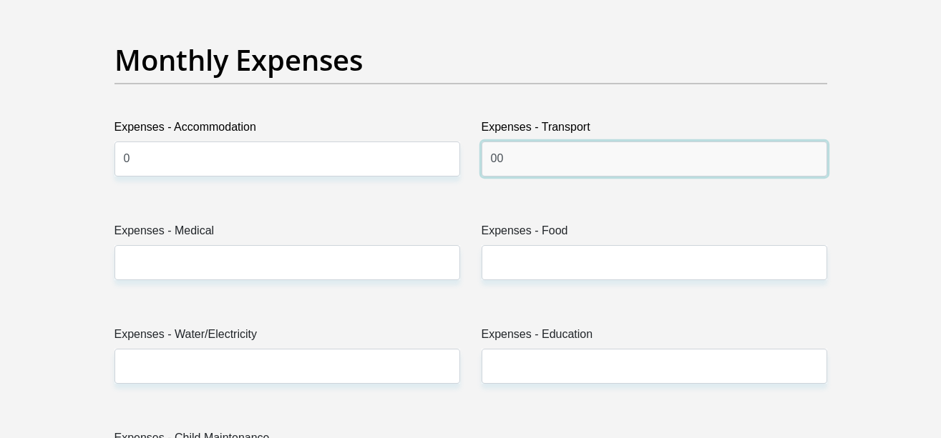
type input "00"
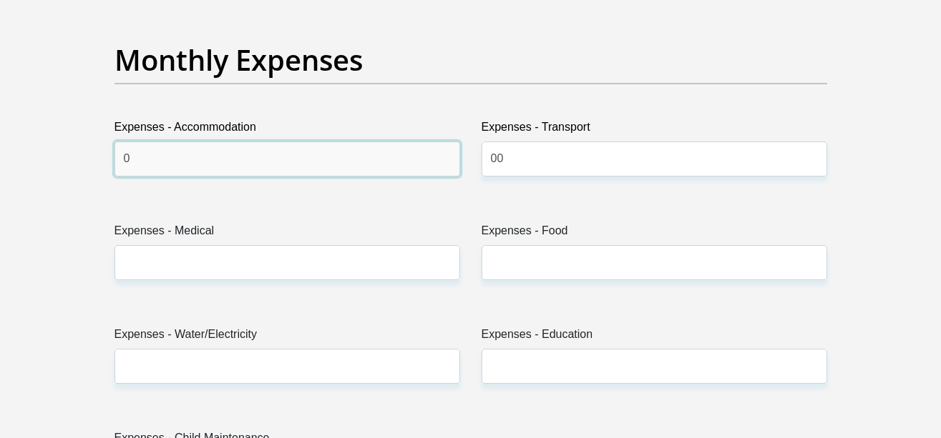
click at [406, 154] on input "0" at bounding box center [286, 159] width 345 height 35
type input "0"
type input "00"
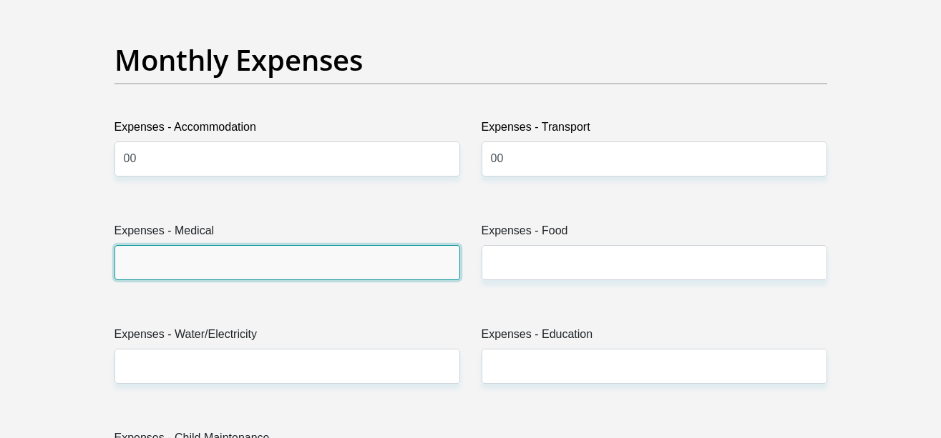
click at [283, 269] on input "Expenses - Medical" at bounding box center [286, 262] width 345 height 35
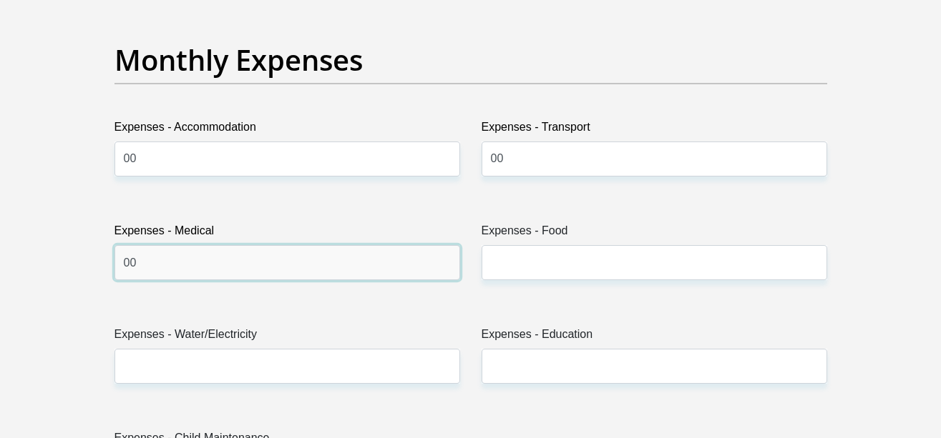
type input "00"
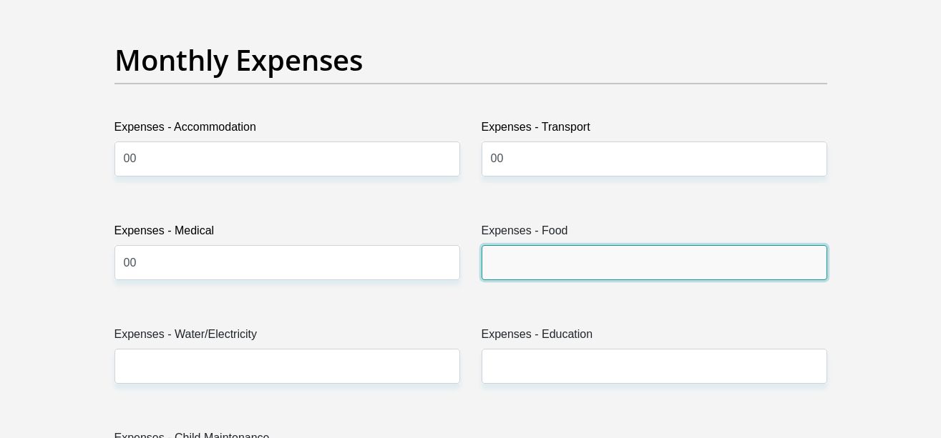
click at [545, 275] on input "Expenses - Food" at bounding box center [653, 262] width 345 height 35
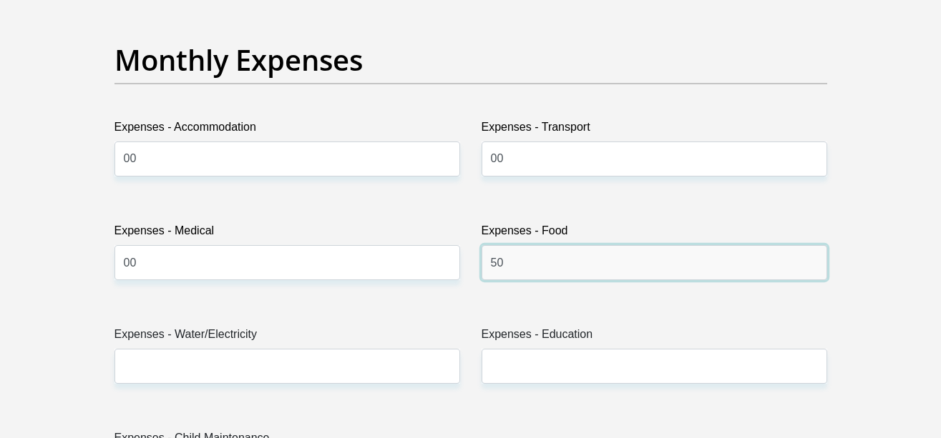
type input "5"
type input "600"
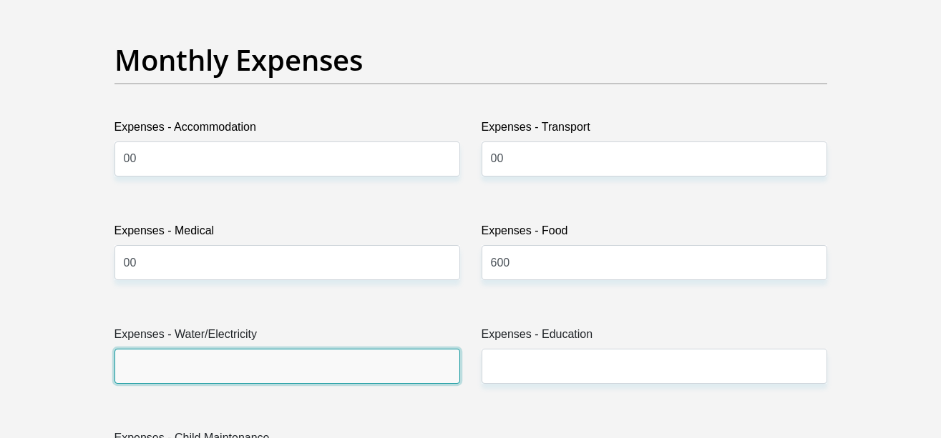
click at [417, 374] on input "Expenses - Water/Electricity" at bounding box center [286, 366] width 345 height 35
type input "200"
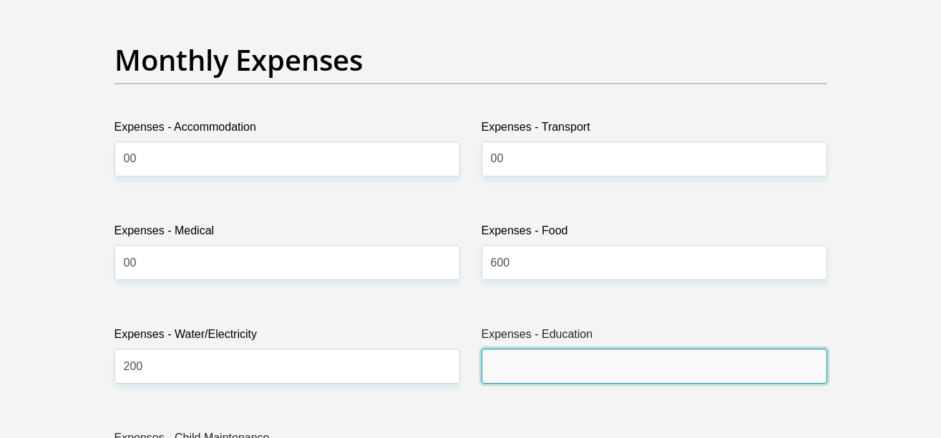
click at [617, 366] on input "Expenses - Education" at bounding box center [653, 366] width 345 height 35
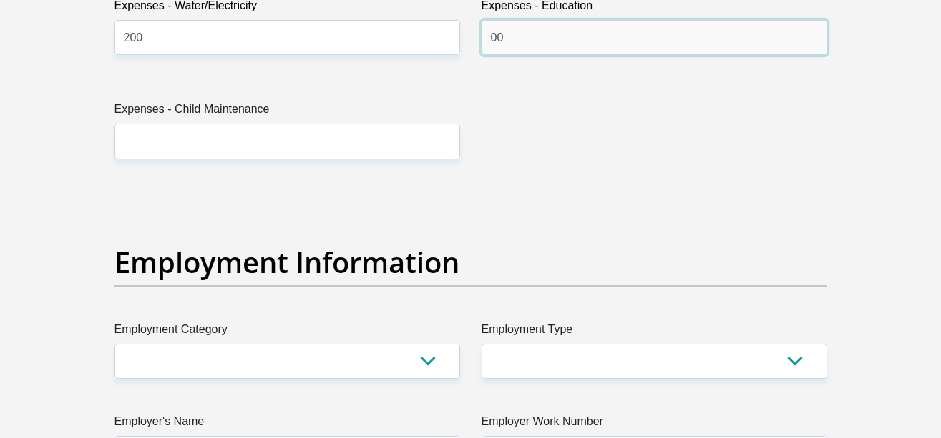
scroll to position [2329, 0]
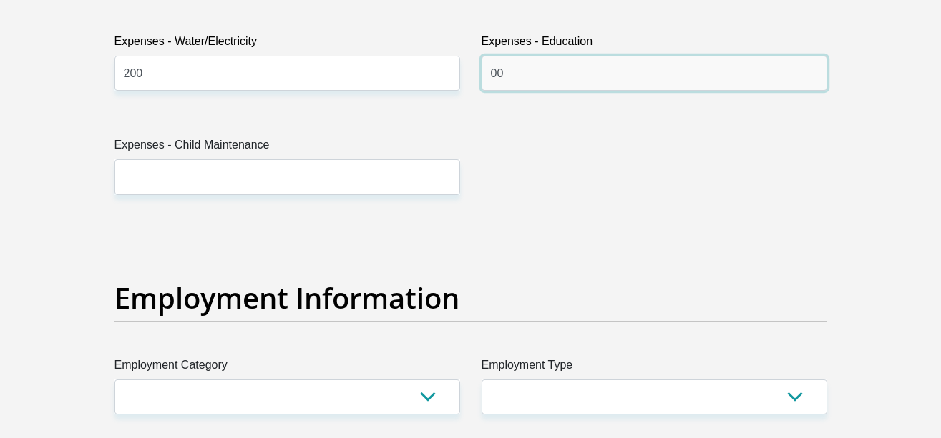
type input "00"
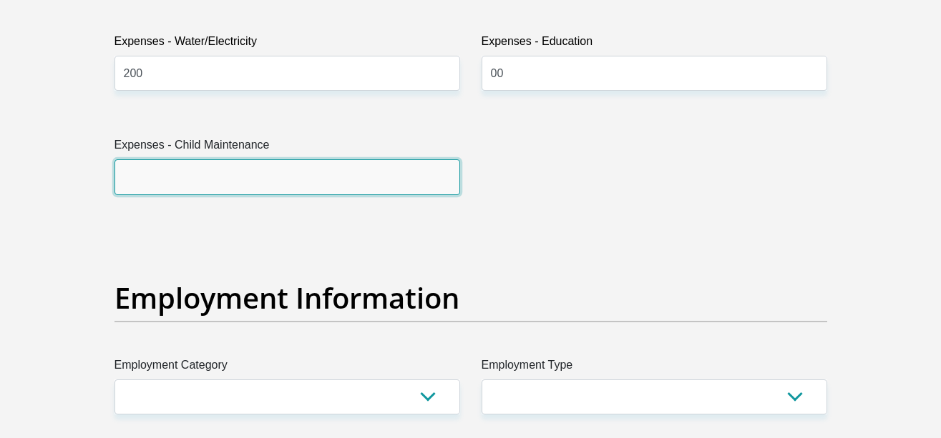
click at [204, 186] on input "Expenses - Child Maintenance" at bounding box center [286, 176] width 345 height 35
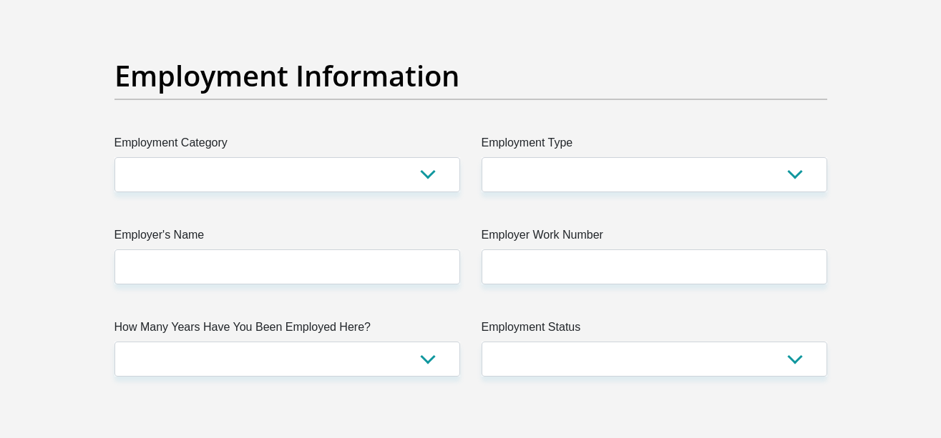
scroll to position [2542, 0]
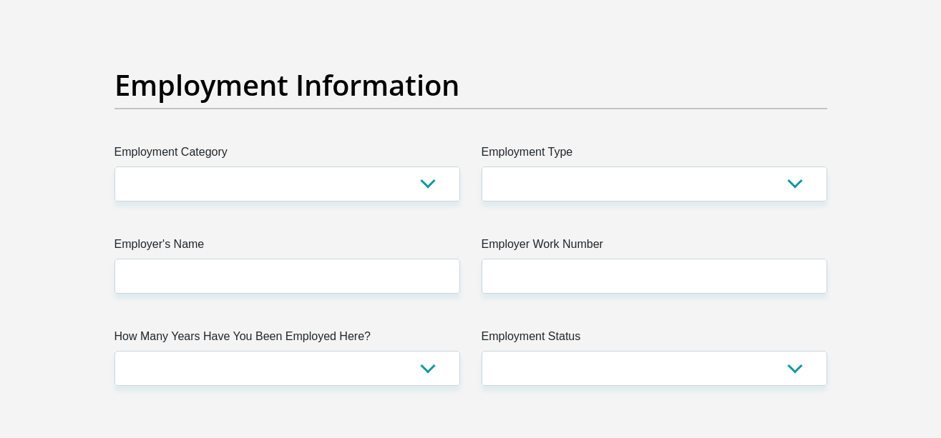
type input "00"
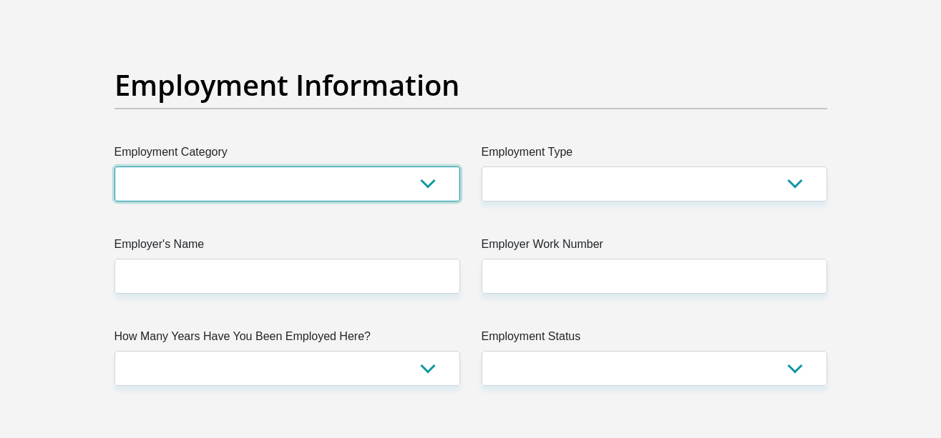
click at [299, 193] on select "AGRICULTURE ALCOHOL & TOBACCO CONSTRUCTION MATERIALS METALLURGY EQUIPMENT FOR R…" at bounding box center [286, 184] width 345 height 35
select select "53"
click at [114, 167] on select "AGRICULTURE ALCOHOL & TOBACCO CONSTRUCTION MATERIALS METALLURGY EQUIPMENT FOR R…" at bounding box center [286, 184] width 345 height 35
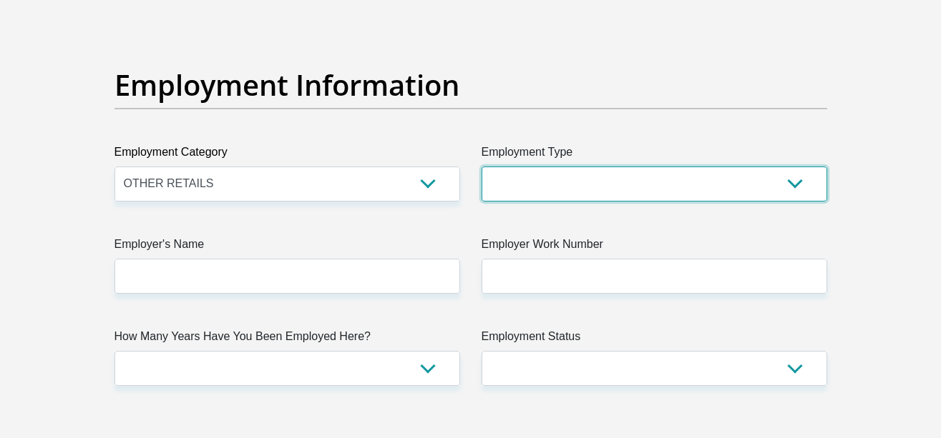
click at [622, 185] on select "College/Lecturer Craft Seller Creative Driver Executive Farmer Forces - Non Com…" at bounding box center [653, 184] width 345 height 35
select select "Sales"
click at [481, 167] on select "College/Lecturer Craft Seller Creative Driver Executive Farmer Forces - Non Com…" at bounding box center [653, 184] width 345 height 35
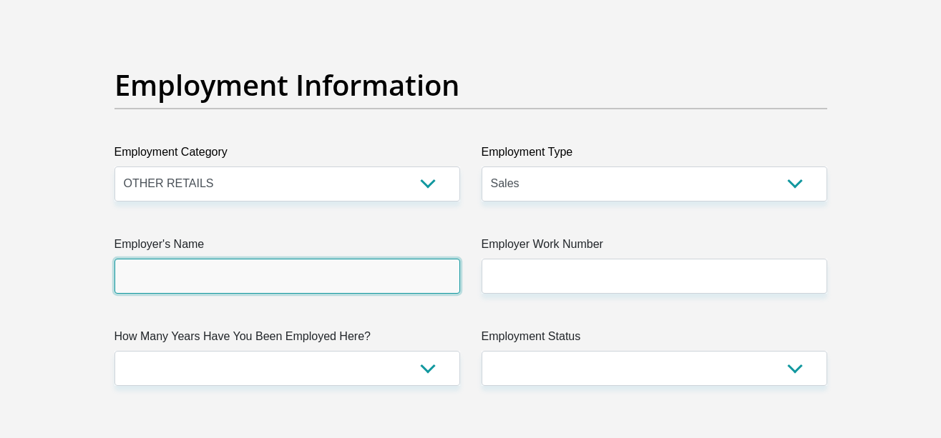
click at [420, 270] on input "Employer's Name" at bounding box center [286, 276] width 345 height 35
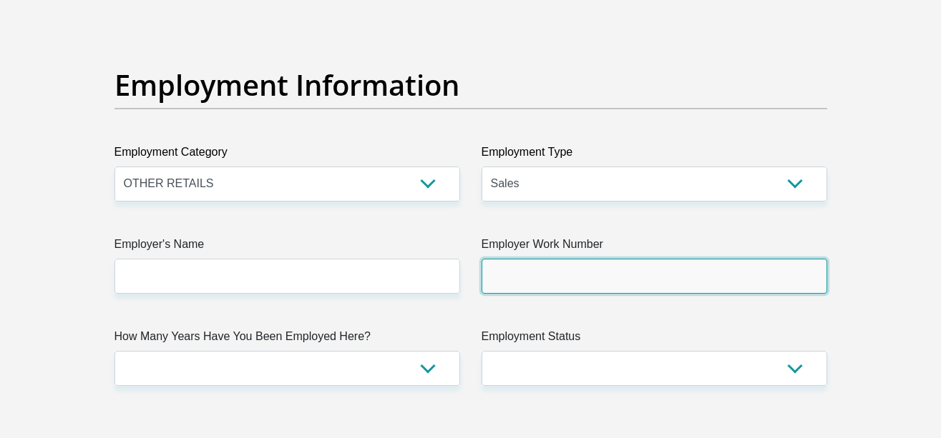
click at [569, 278] on input "Employer Work Number" at bounding box center [653, 276] width 345 height 35
type input "0145373232"
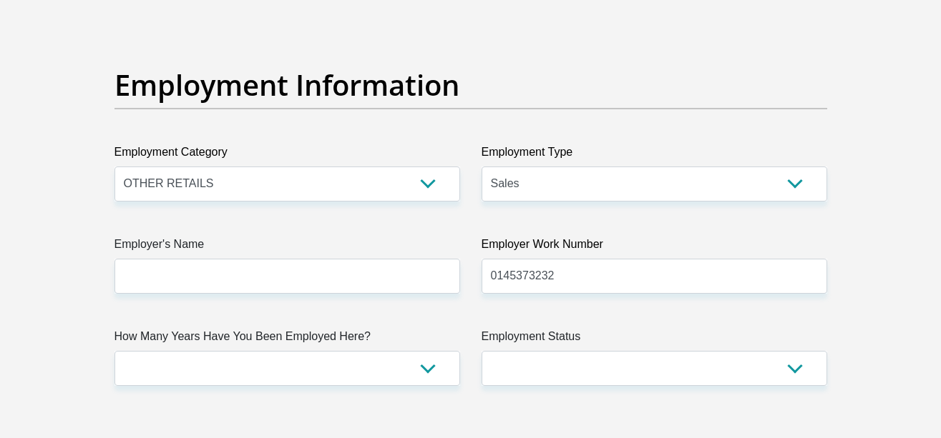
click at [299, 389] on div "Title Mr Ms Mrs Dr Other First Name Tumelo Surname Kgatla ID Number 00041053960…" at bounding box center [471, 10] width 734 height 4654
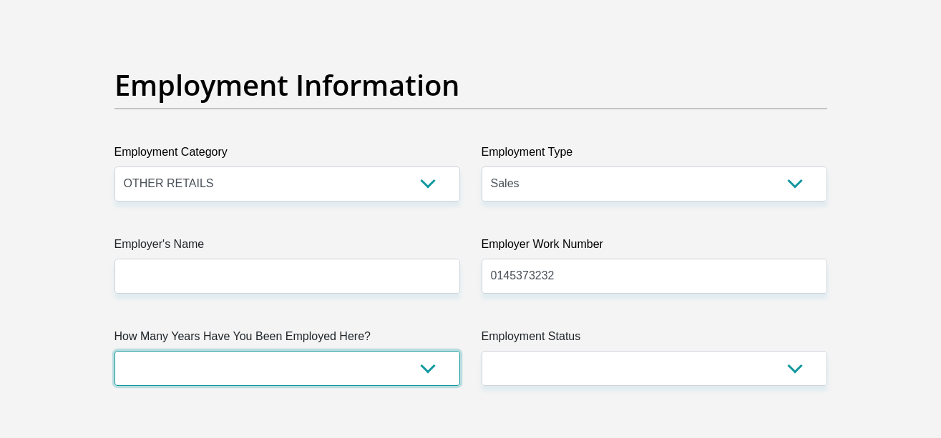
click at [292, 379] on select "less than 1 year 1-3 years 3-5 years 5+ years" at bounding box center [286, 368] width 345 height 35
select select "6"
click at [114, 351] on select "less than 1 year 1-3 years 3-5 years 5+ years" at bounding box center [286, 368] width 345 height 35
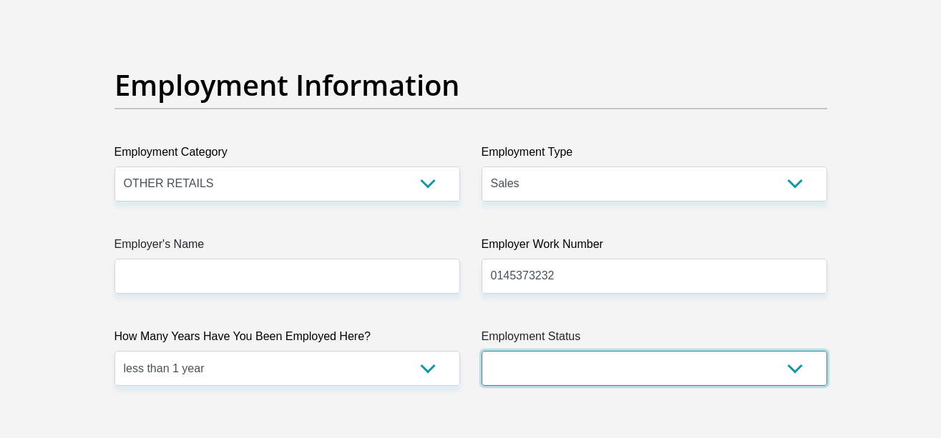
click at [530, 360] on select "Permanent/Full-time Part-time/Casual Contract Worker Self-Employed Housewife Re…" at bounding box center [653, 368] width 345 height 35
select select "1"
click at [481, 351] on select "Permanent/Full-time Part-time/Casual Contract Worker Self-Employed Housewife Re…" at bounding box center [653, 368] width 345 height 35
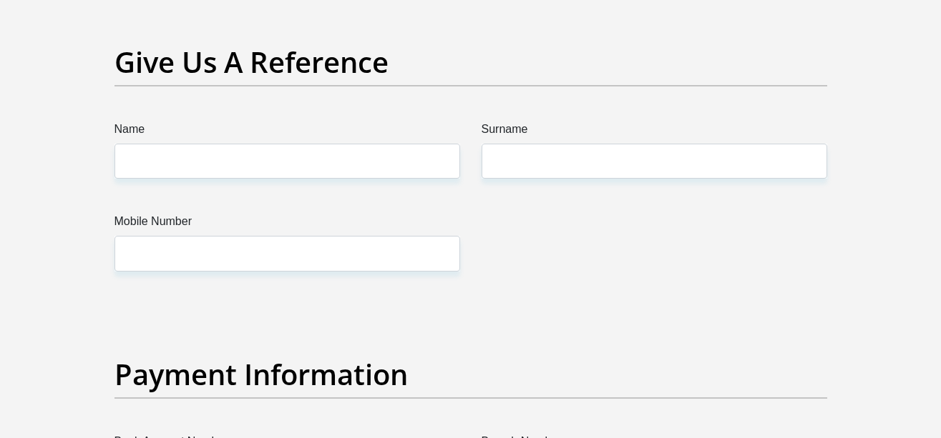
scroll to position [2977, 0]
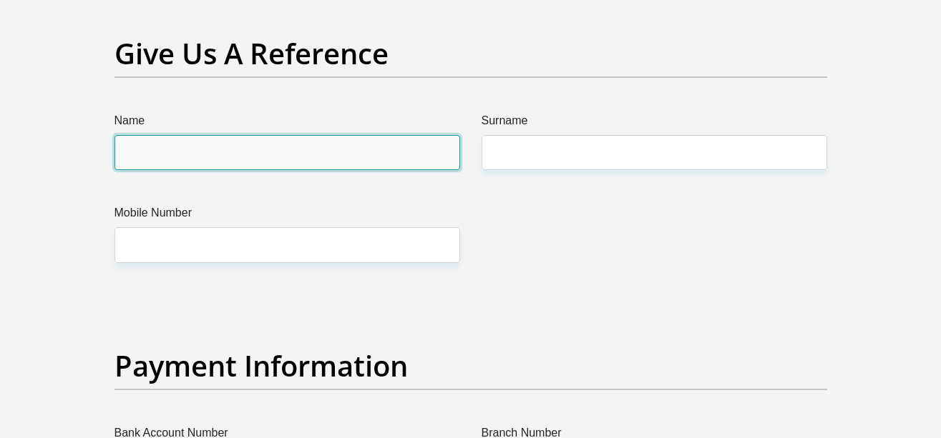
click at [332, 156] on input "Name" at bounding box center [286, 152] width 345 height 35
type input "Ofentse"
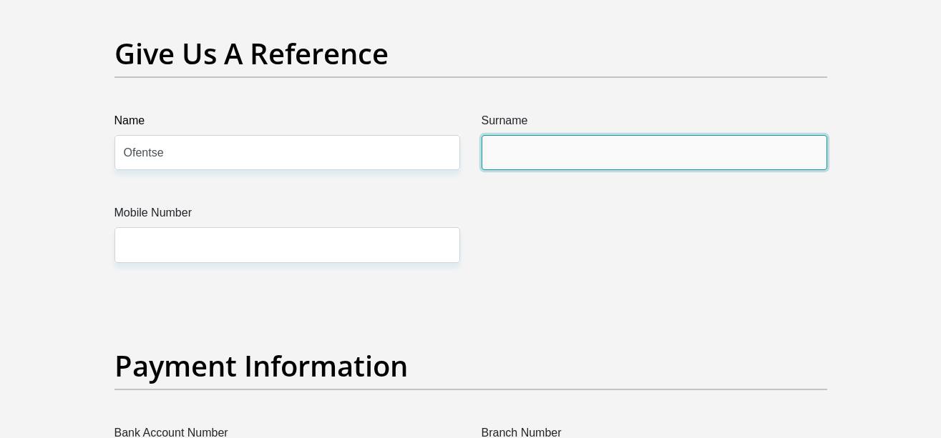
click at [512, 149] on input "Surname" at bounding box center [653, 152] width 345 height 35
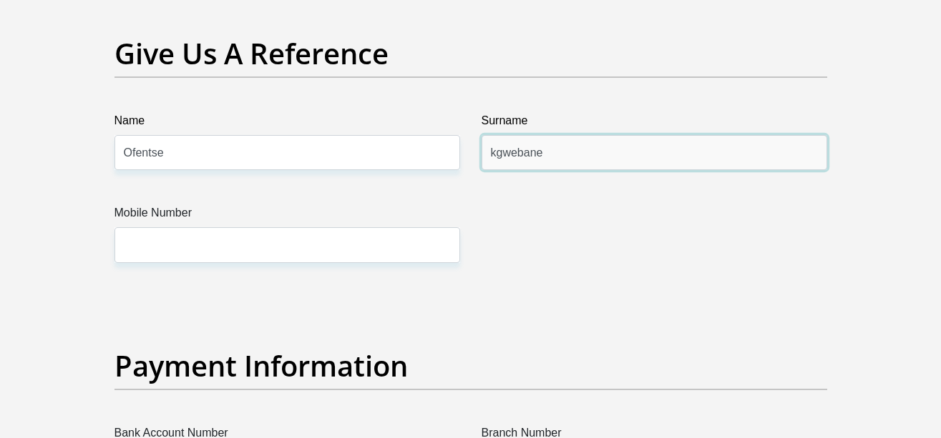
type input "kgwebane"
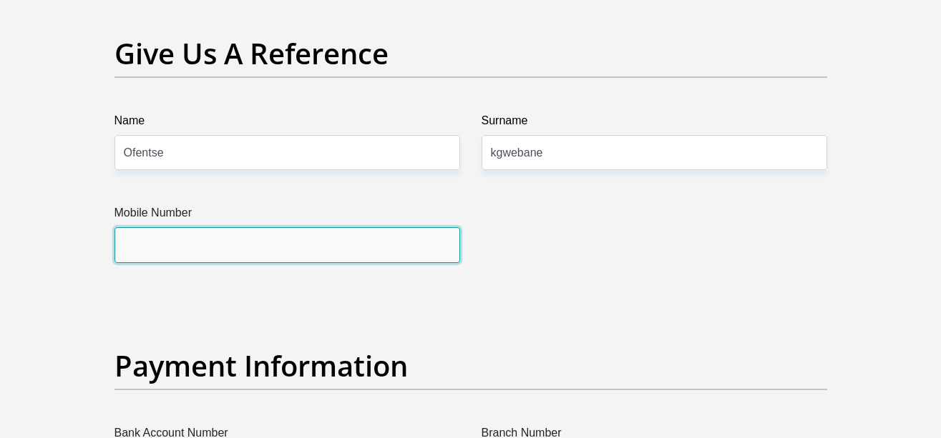
click at [390, 243] on input "Mobile Number" at bounding box center [286, 244] width 345 height 35
type input "0691816717"
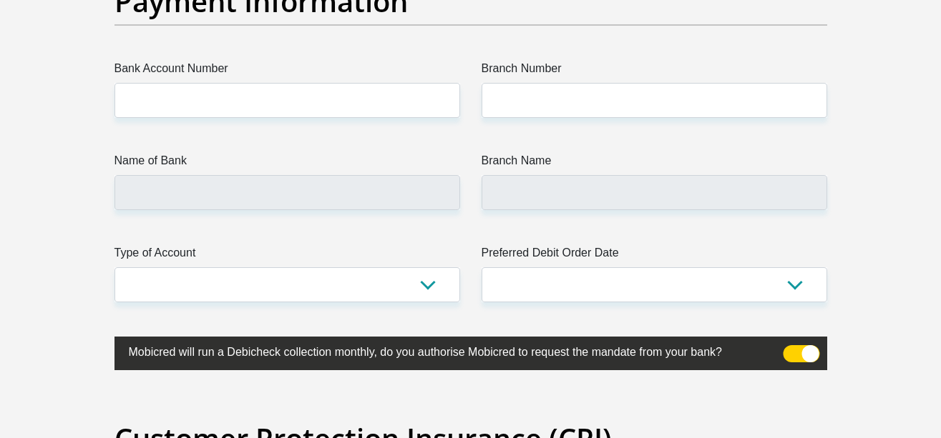
scroll to position [3351, 0]
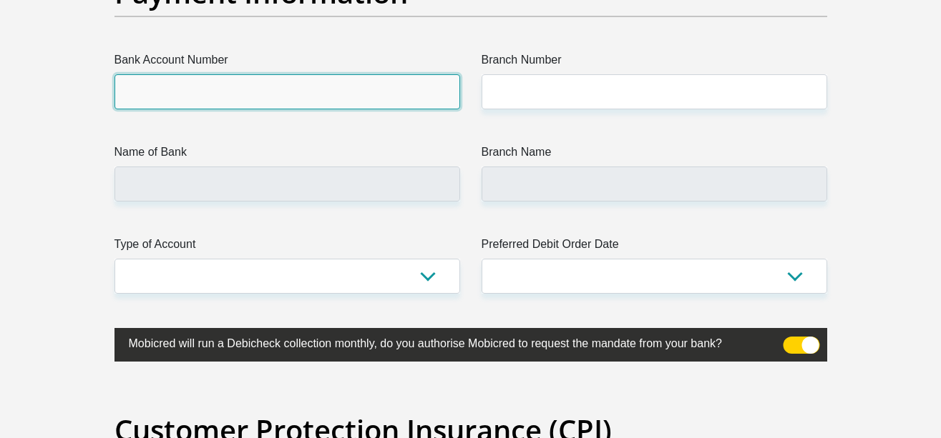
click at [326, 93] on input "Bank Account Number" at bounding box center [286, 91] width 345 height 35
type input "4095785756"
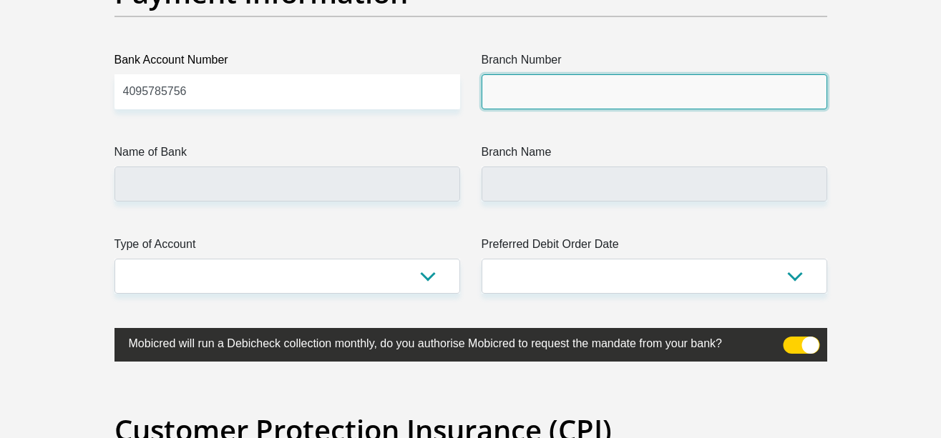
click at [571, 92] on input "Branch Number" at bounding box center [653, 91] width 345 height 35
type input "632005"
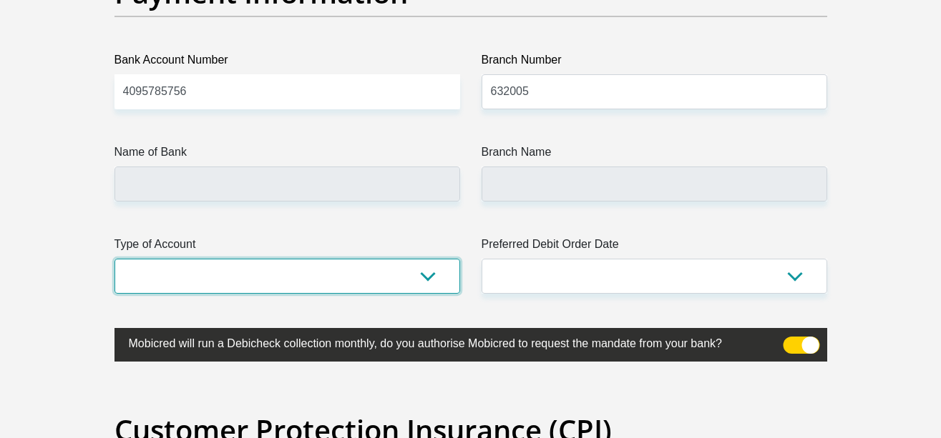
click at [351, 278] on select "Cheque Savings" at bounding box center [286, 276] width 345 height 35
select select "CUR"
click at [114, 259] on select "Cheque Savings" at bounding box center [286, 276] width 345 height 35
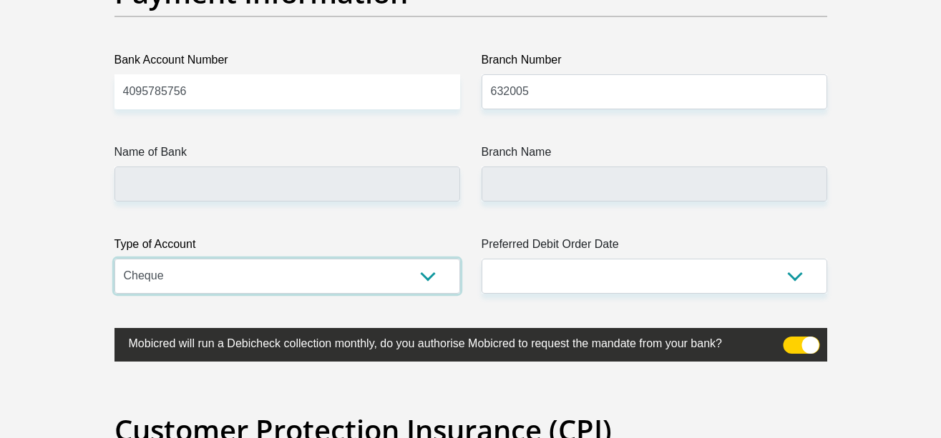
type input "ABSA BANK"
type input "ABSA ELECTRONIC SETTLEMENT CNT"
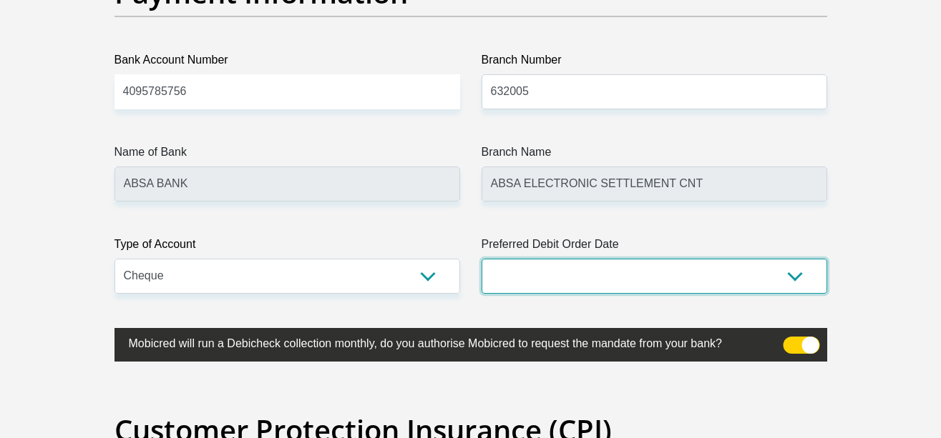
click at [551, 270] on select "1st 2nd 3rd 4th 5th 7th 18th 19th 20th 21st 22nd 23rd 24th 25th 26th 27th 28th …" at bounding box center [653, 276] width 345 height 35
select select "7"
click at [481, 259] on select "1st 2nd 3rd 4th 5th 7th 18th 19th 20th 21st 22nd 23rd 24th 25th 26th 27th 28th …" at bounding box center [653, 276] width 345 height 35
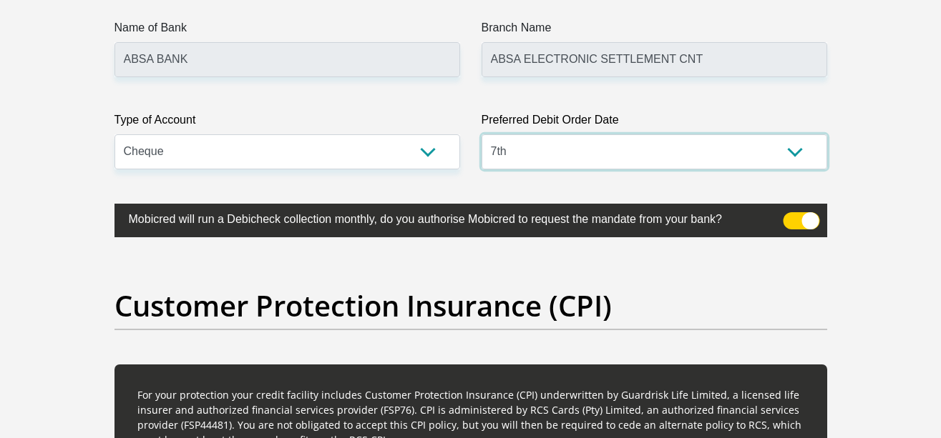
scroll to position [3485, 0]
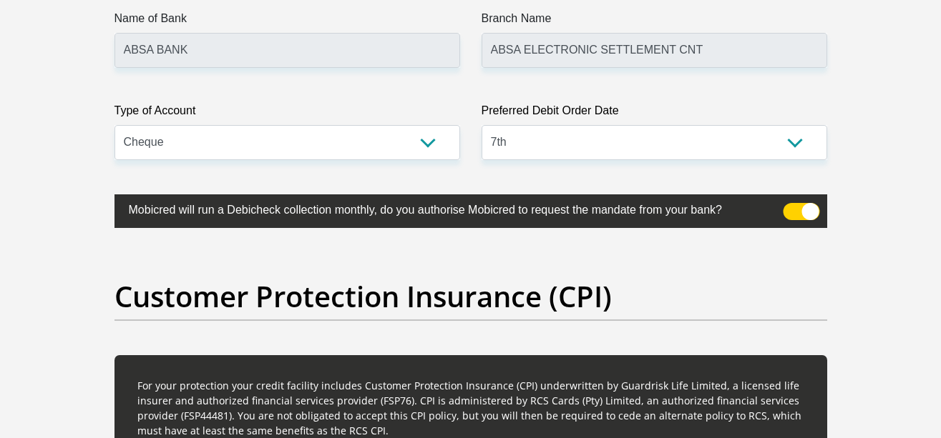
click at [795, 207] on span at bounding box center [800, 211] width 36 height 17
click at [791, 207] on input "checkbox" at bounding box center [791, 207] width 0 height 0
click at [795, 207] on span at bounding box center [800, 211] width 36 height 17
click at [791, 207] on input "checkbox" at bounding box center [791, 207] width 0 height 0
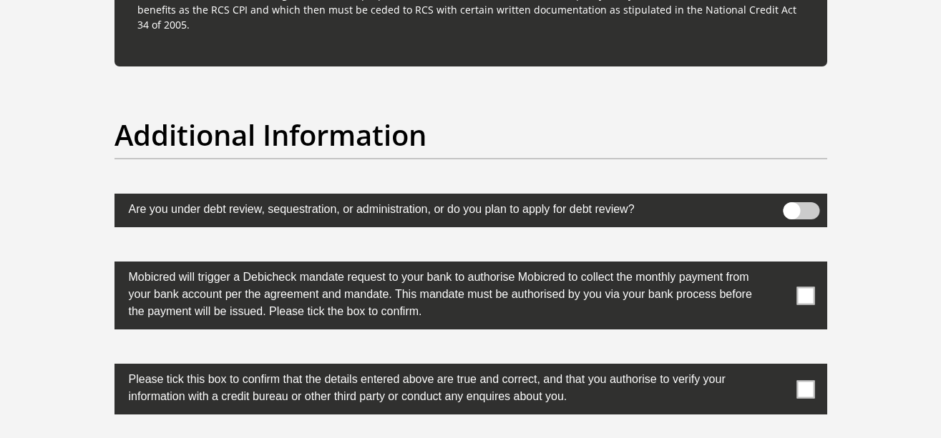
scroll to position [4453, 0]
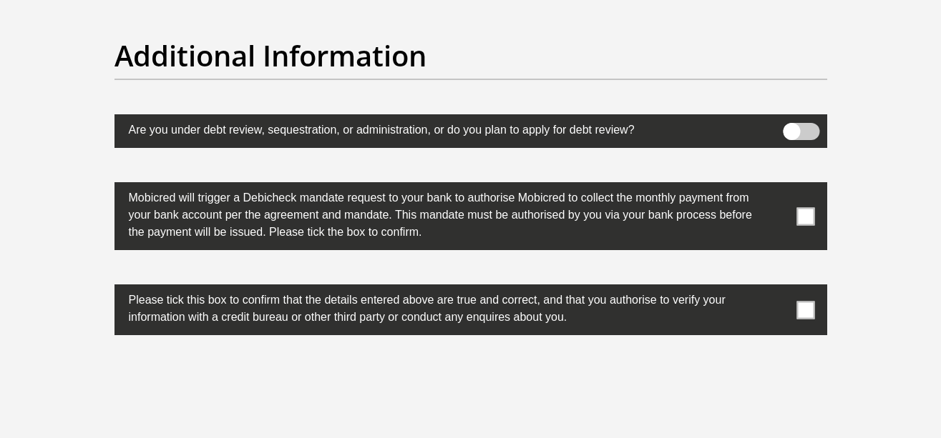
click at [800, 219] on span at bounding box center [805, 216] width 18 height 18
click at [777, 186] on input "checkbox" at bounding box center [777, 186] width 0 height 0
click at [805, 318] on span at bounding box center [805, 310] width 18 height 18
click at [777, 288] on input "checkbox" at bounding box center [777, 288] width 0 height 0
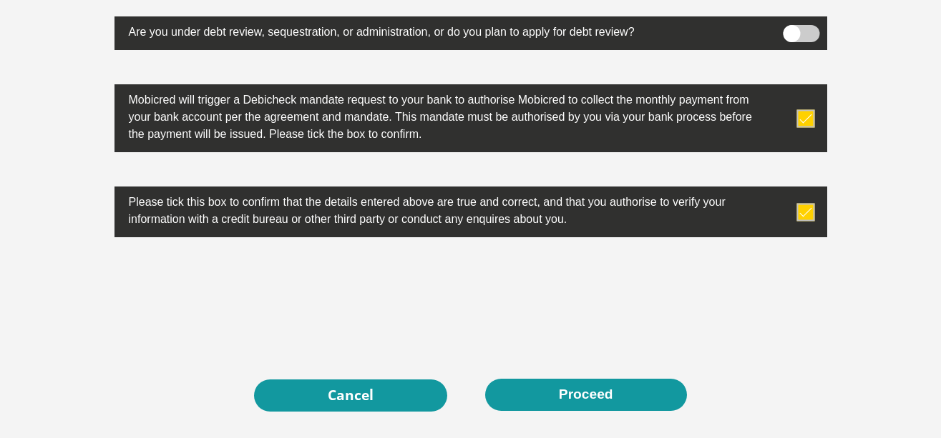
scroll to position [4569, 0]
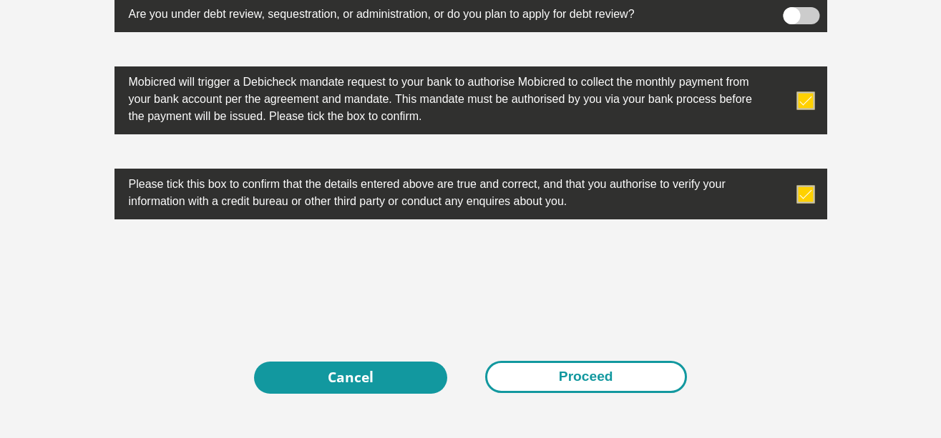
click at [565, 371] on button "Proceed" at bounding box center [586, 377] width 202 height 32
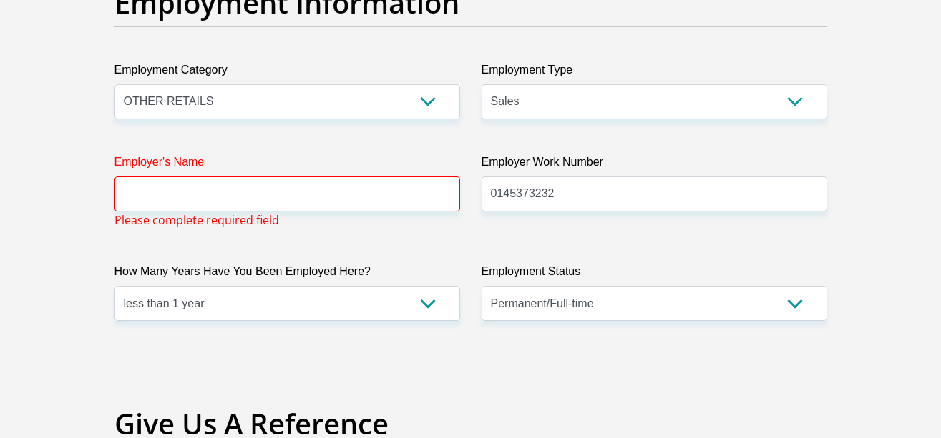
scroll to position [2621, 0]
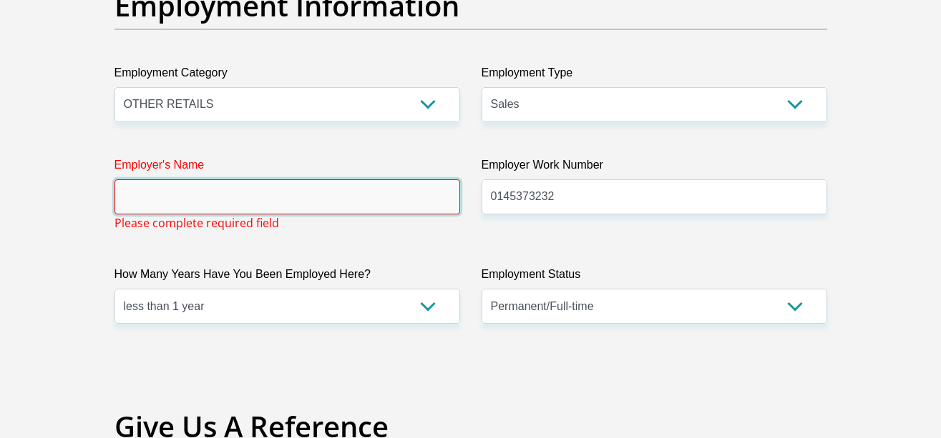
click at [134, 199] on input "Employer's Name" at bounding box center [286, 197] width 345 height 35
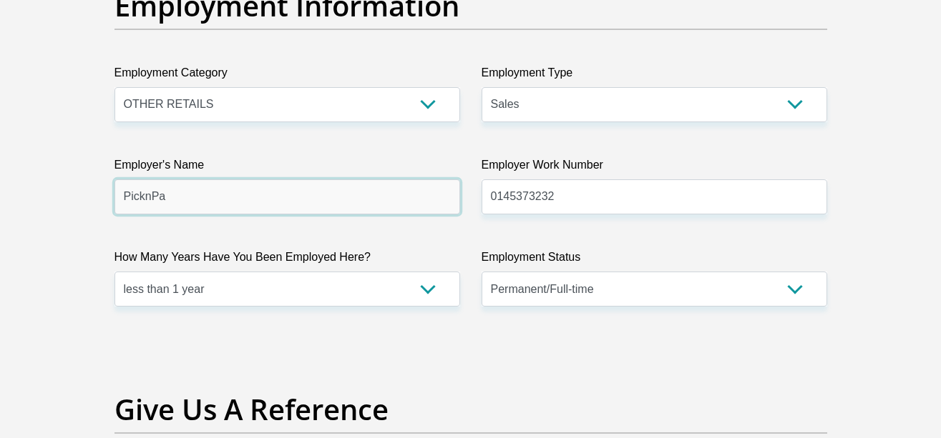
type input "PicknPay"
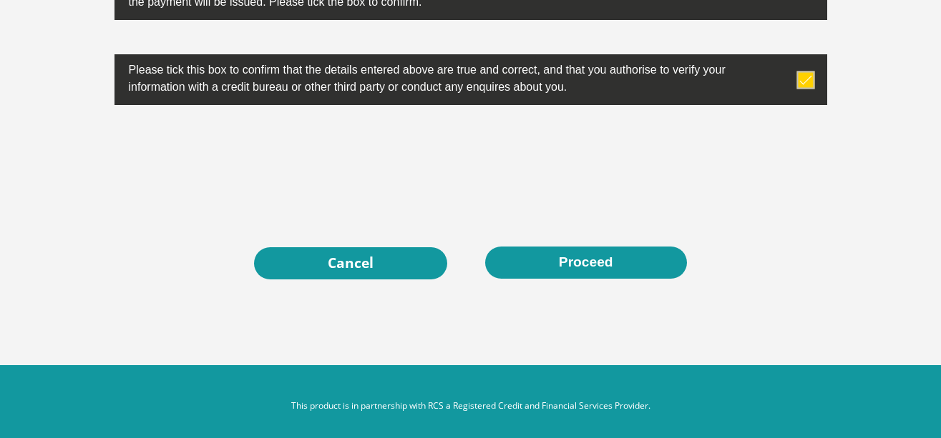
scroll to position [4693, 0]
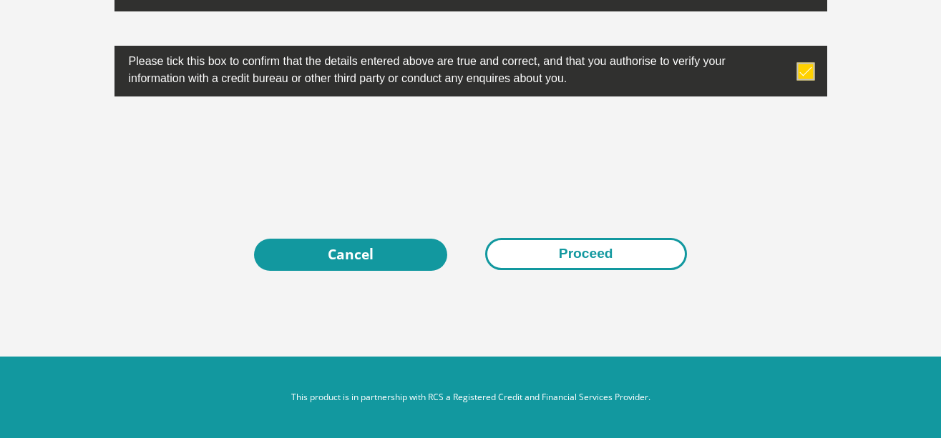
click at [554, 250] on button "Proceed" at bounding box center [586, 254] width 202 height 32
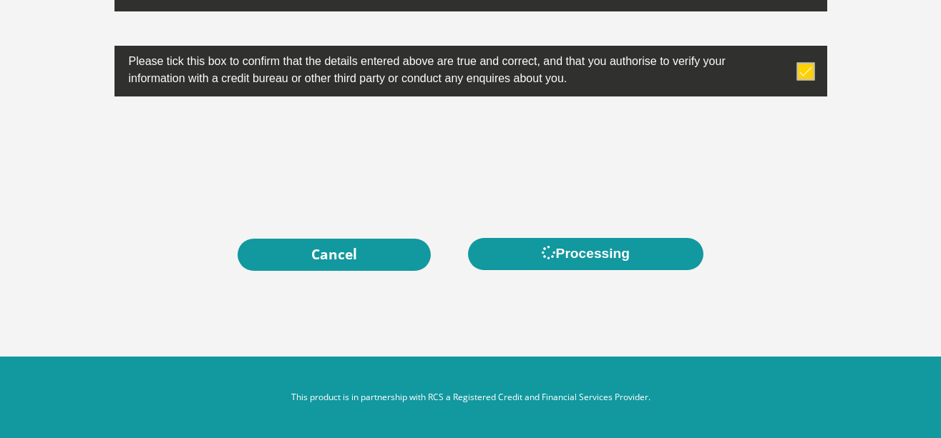
scroll to position [0, 0]
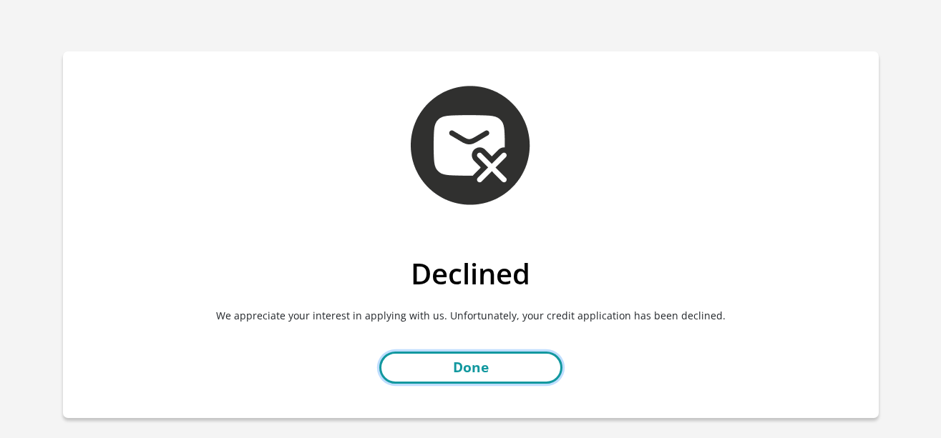
click at [459, 364] on link "Done" at bounding box center [470, 368] width 183 height 32
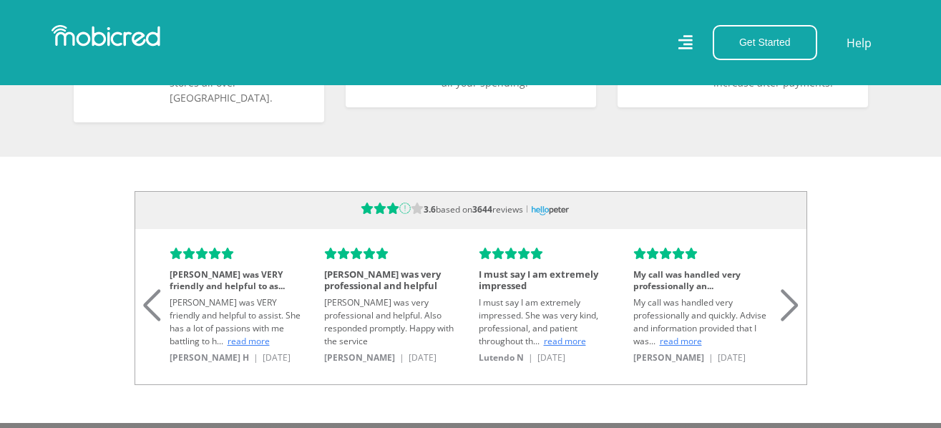
scroll to position [0, 3261]
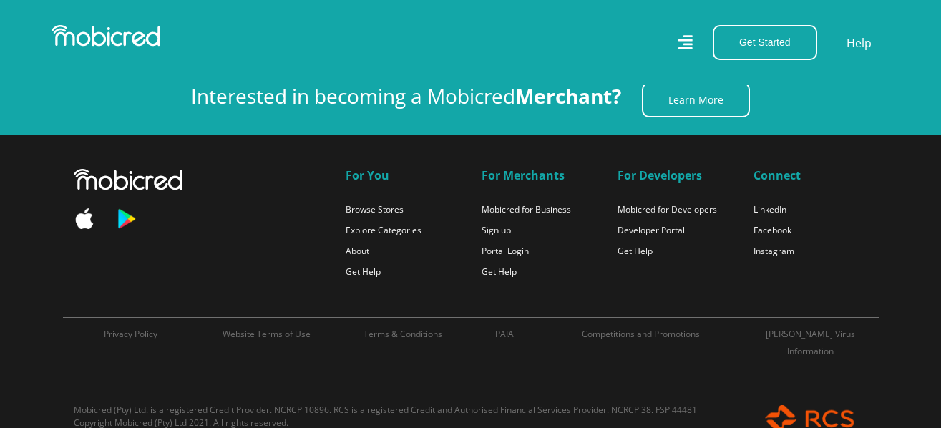
drag, startPoint x: 943, startPoint y: 26, endPoint x: 940, endPoint y: 392, distance: 366.2
